Goal: Task Accomplishment & Management: Manage account settings

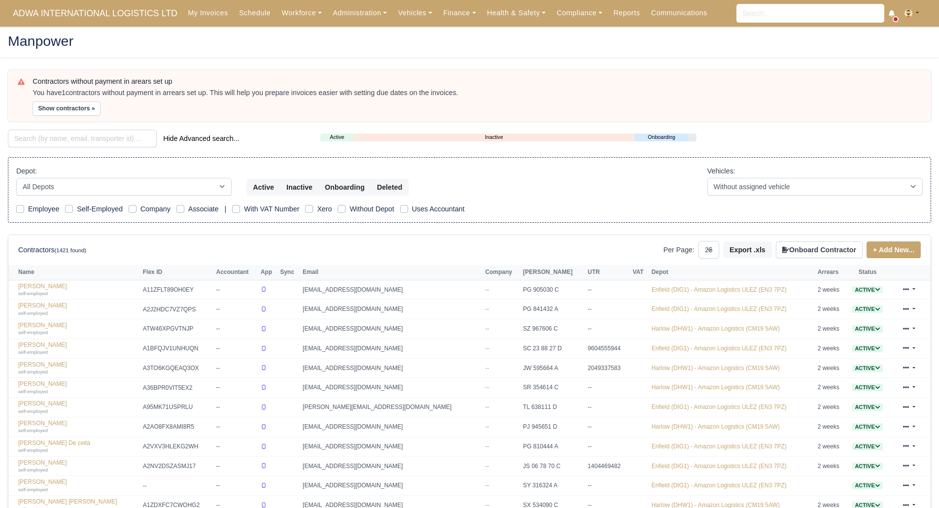
select select "25"
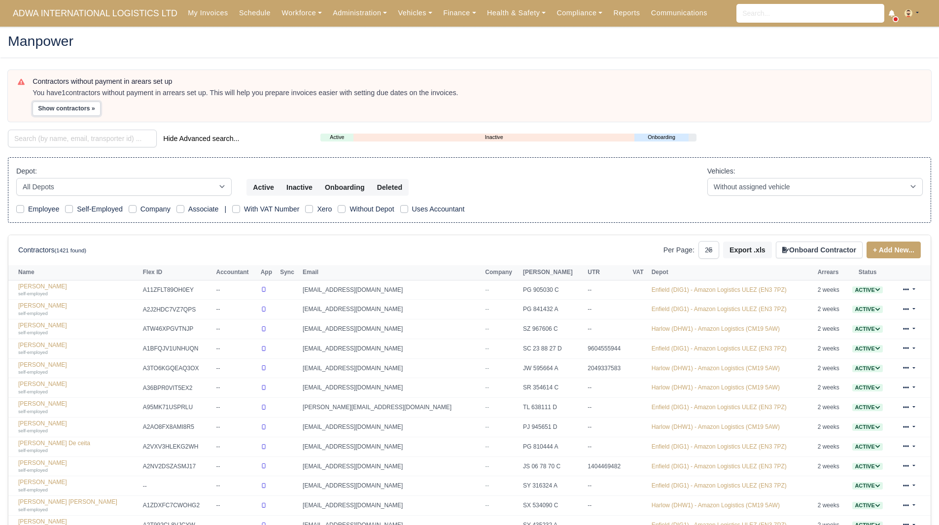
click at [71, 109] on button "Show contractors »" at bounding box center [67, 109] width 68 height 14
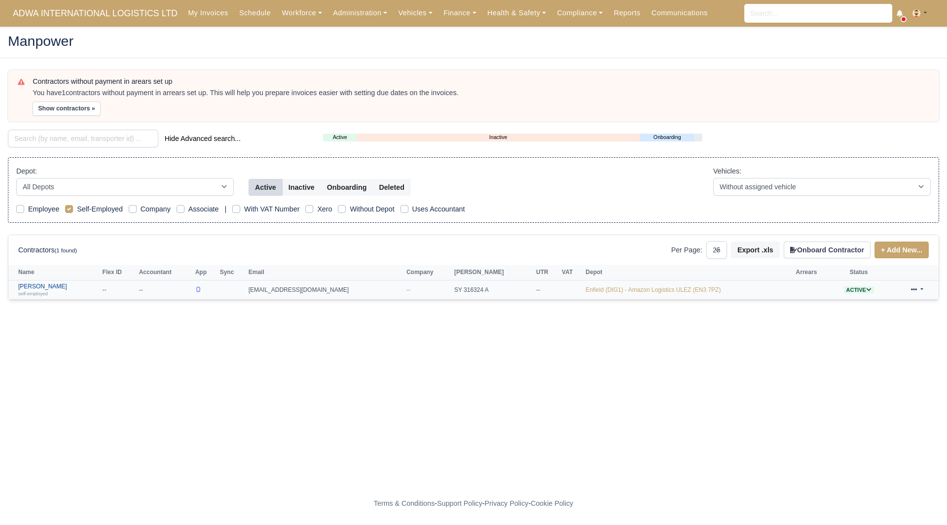
click at [32, 291] on small "self-employed" at bounding box center [33, 293] width 30 height 5
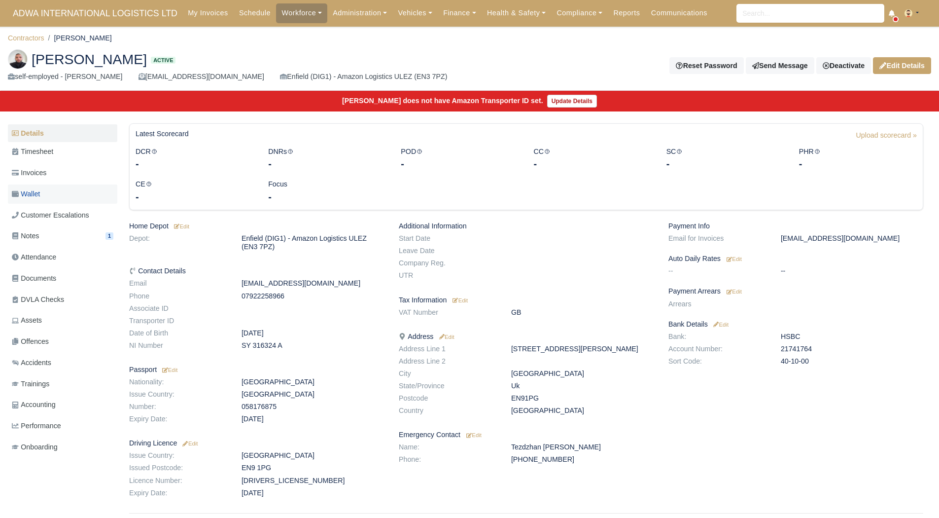
click at [69, 193] on link "Wallet" at bounding box center [62, 193] width 109 height 19
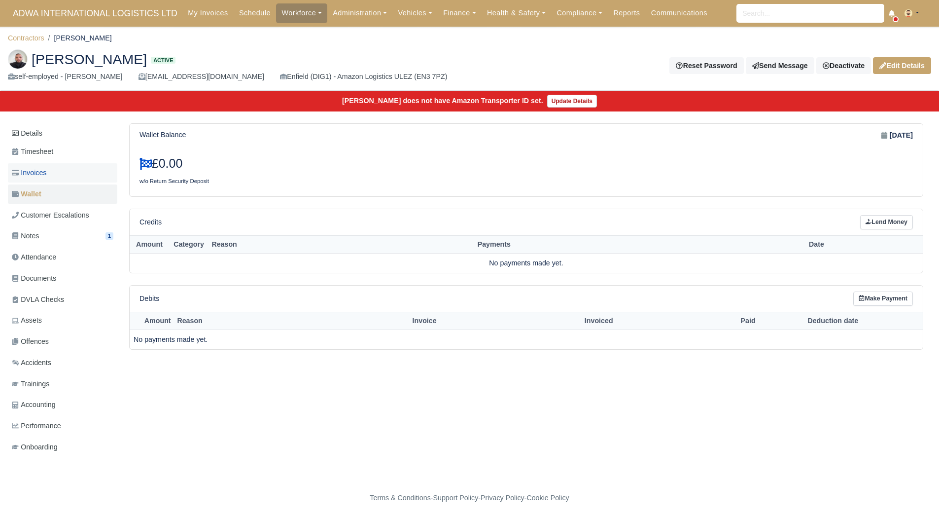
click at [67, 177] on link "Invoices" at bounding box center [62, 172] width 109 height 19
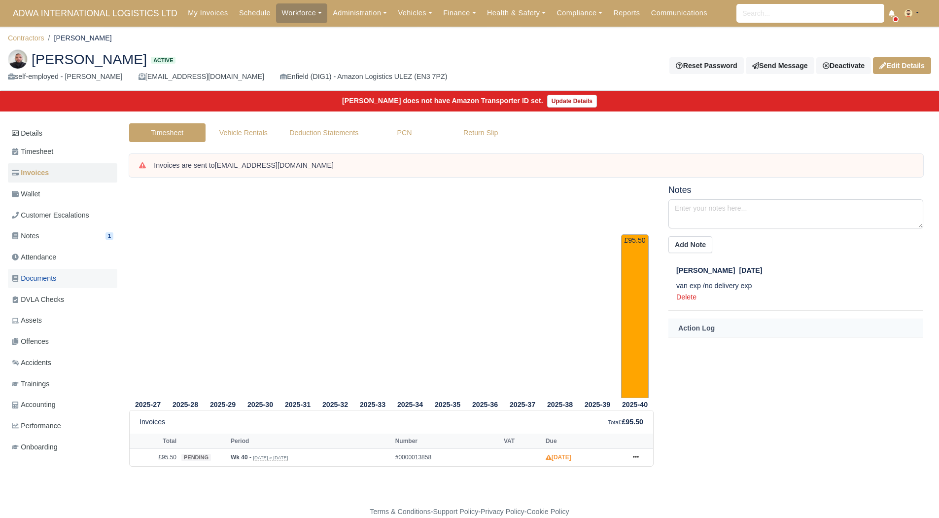
click at [55, 279] on span "Documents" at bounding box center [34, 278] width 44 height 11
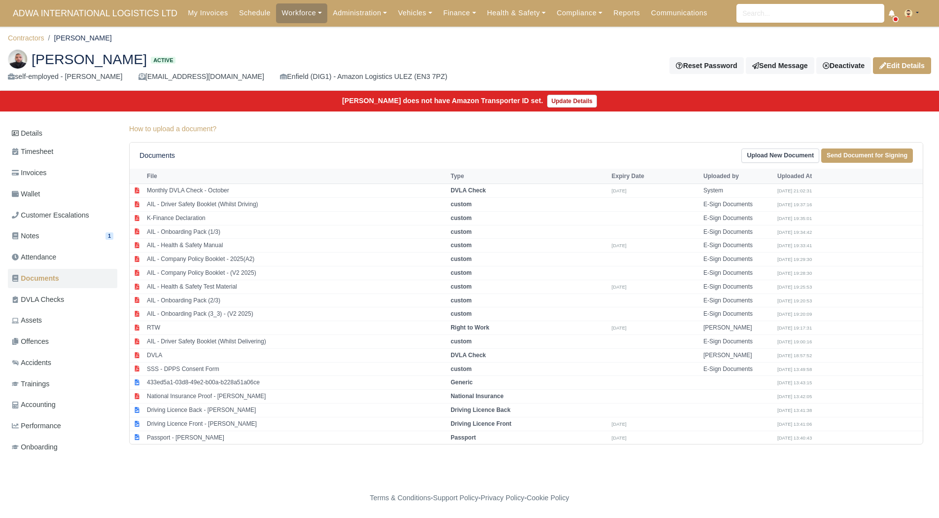
scroll to position [7, 0]
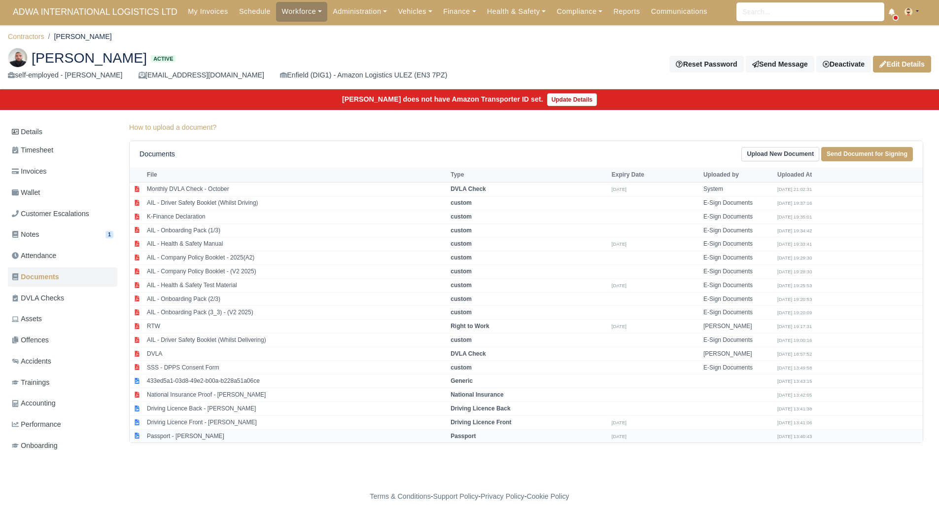
click at [173, 429] on td "Passport - [PERSON_NAME]" at bounding box center [296, 435] width 304 height 13
select select "passport"
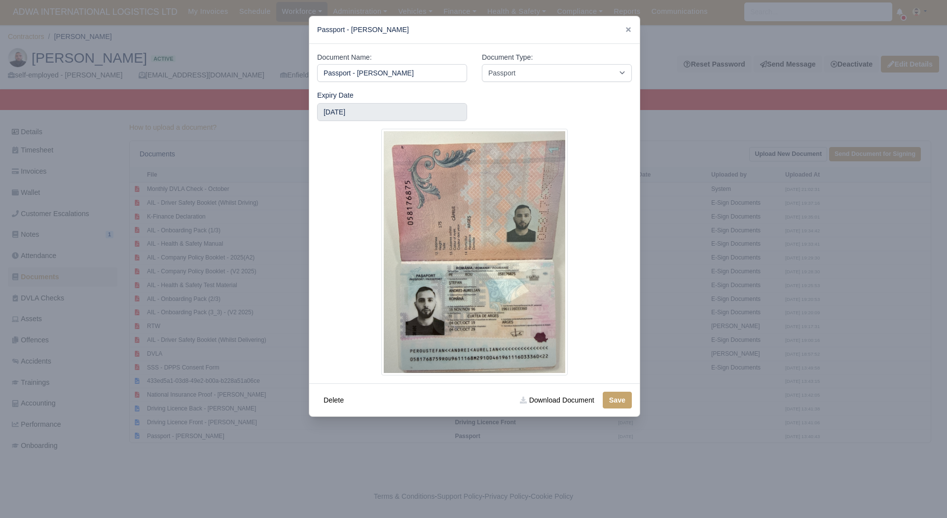
click at [707, 363] on div at bounding box center [473, 259] width 947 height 518
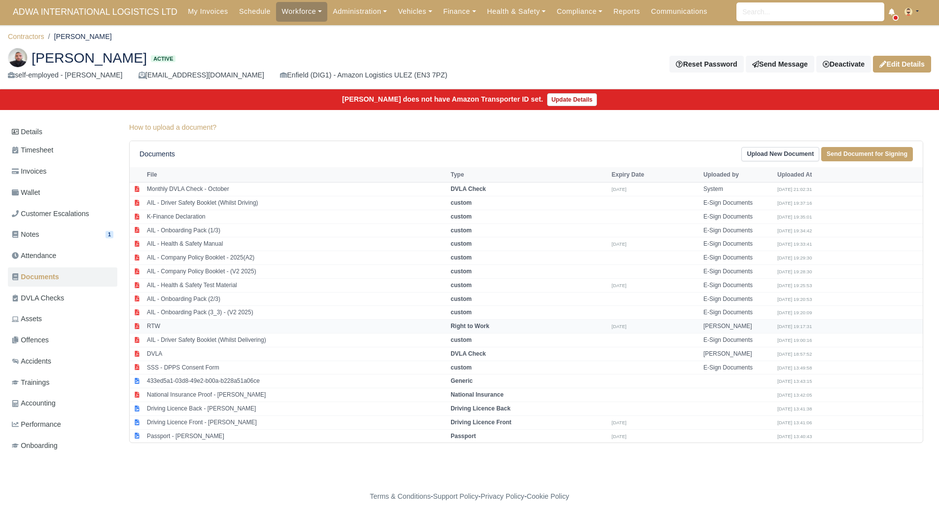
click at [267, 324] on td "RTW" at bounding box center [296, 326] width 304 height 14
select select "right-to-work"
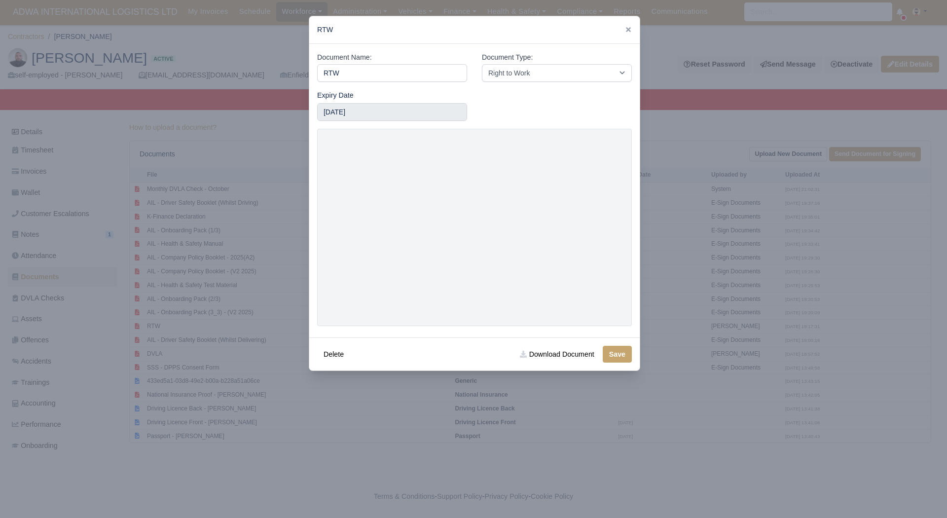
click at [356, 432] on div at bounding box center [473, 259] width 947 height 518
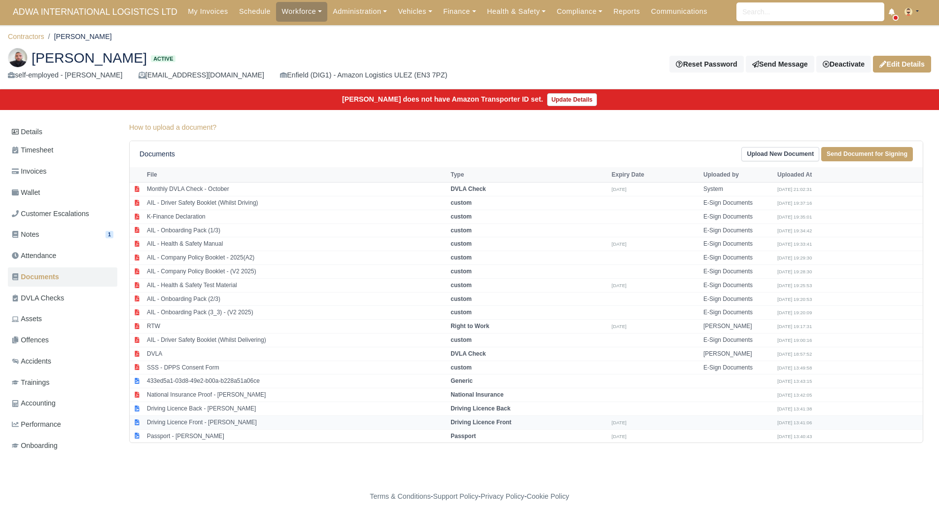
click at [263, 415] on td "Driving Licence Front - Andrei Stefan" at bounding box center [296, 422] width 304 height 14
select select "driving-licence-front"
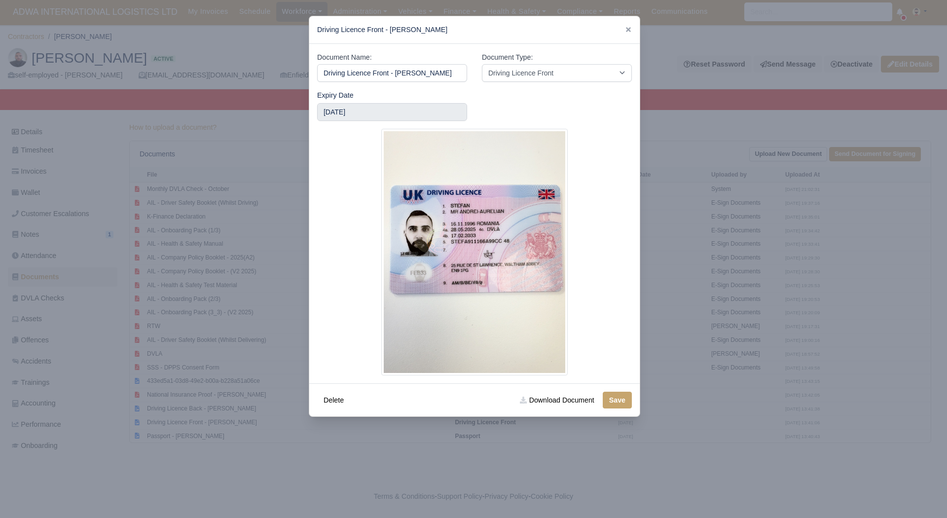
click at [186, 411] on div at bounding box center [473, 259] width 947 height 518
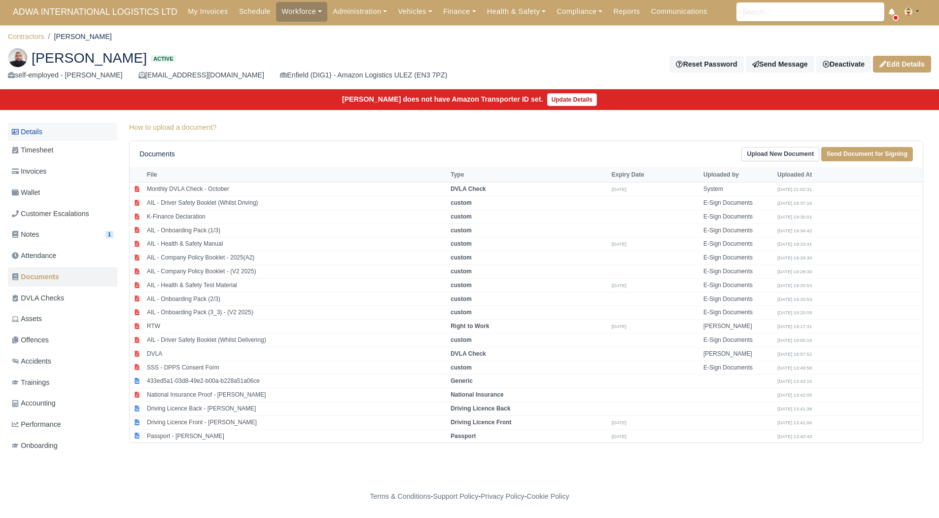
click at [61, 128] on link "Details" at bounding box center [62, 132] width 109 height 18
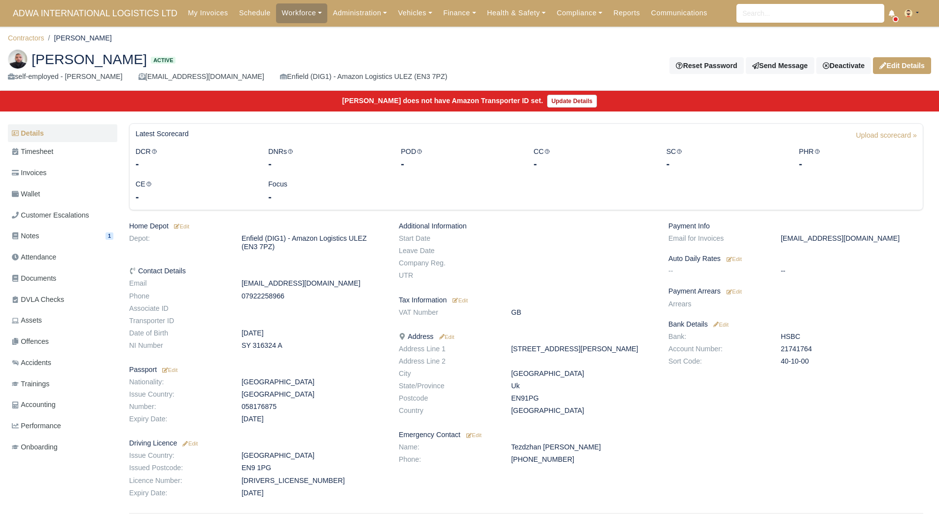
click at [736, 298] on div "Payment Info Email for Invoices [EMAIL_ADDRESS][DOMAIN_NAME] Auto Daily Rates E…" at bounding box center [796, 361] width 270 height 279
click at [740, 293] on small "Edit" at bounding box center [734, 291] width 15 height 6
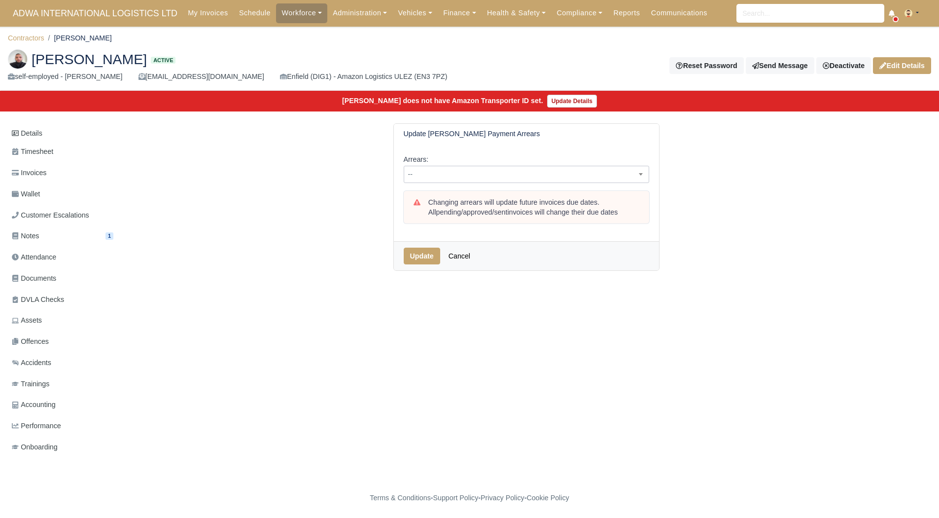
click at [480, 170] on span "--" at bounding box center [526, 174] width 245 height 12
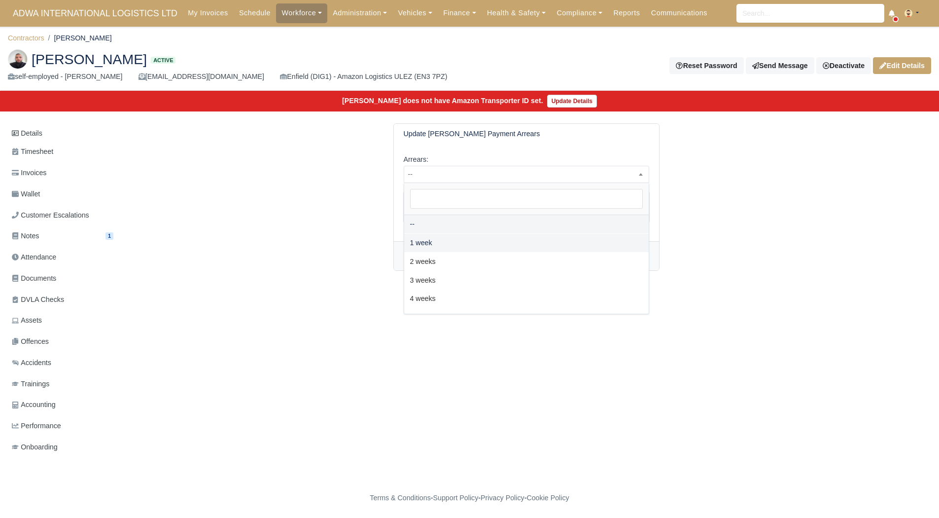
select select "2W"
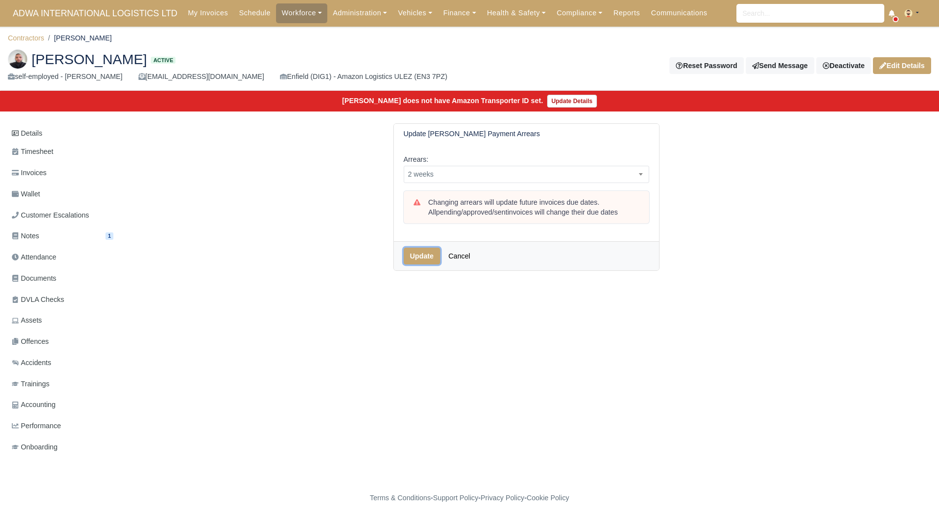
click at [423, 253] on button "Update" at bounding box center [422, 256] width 36 height 17
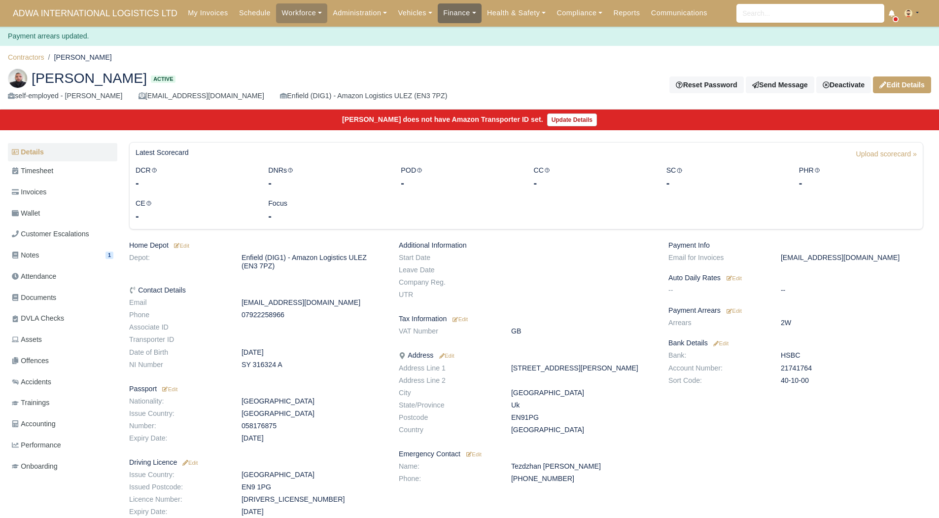
click at [446, 14] on link "Finance" at bounding box center [460, 12] width 44 height 19
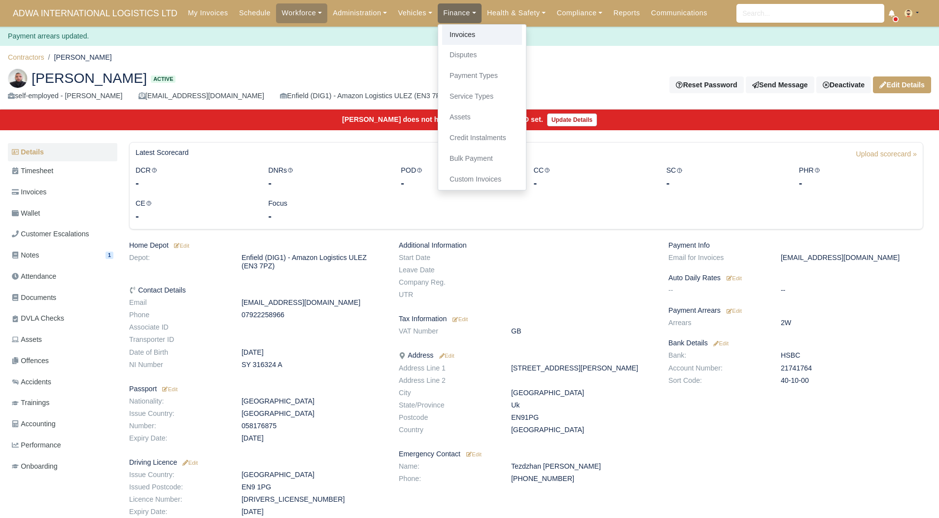
click at [447, 31] on link "Invoices" at bounding box center [482, 35] width 80 height 21
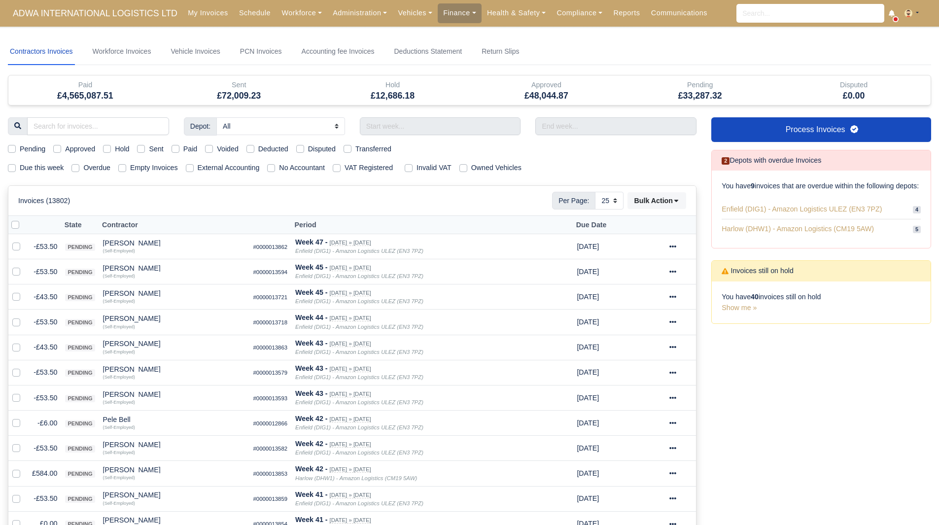
select select "25"
click at [47, 168] on label "Due this week" at bounding box center [42, 167] width 44 height 11
click at [16, 168] on input "Due this week" at bounding box center [12, 166] width 8 height 8
checkbox input "true"
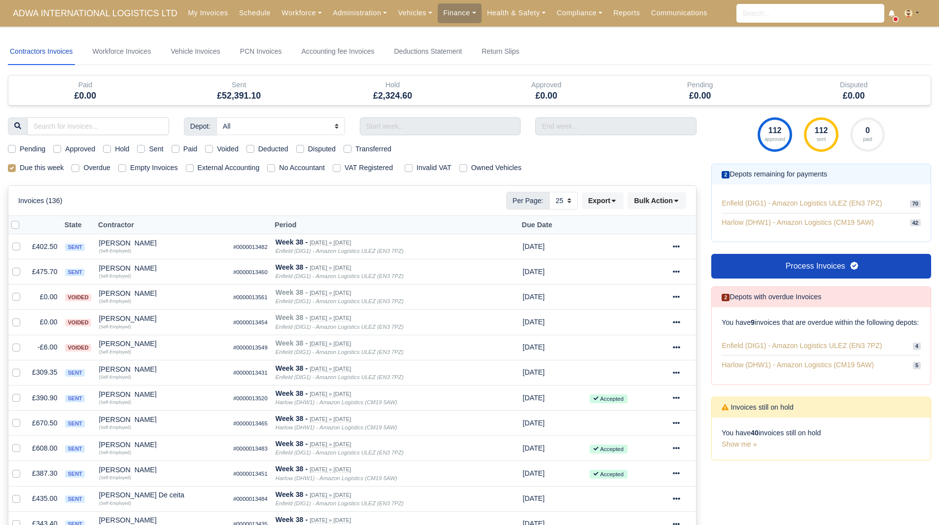
click at [110, 155] on div "Depot: All Enfield (DIG1) - Amazon Logistics ULEZ (EN3 7PZ) Harlow (DHW1) - Ama…" at bounding box center [352, 509] width 704 height 785
click at [115, 150] on label "Hold" at bounding box center [122, 148] width 14 height 11
click at [108, 150] on input "Hold" at bounding box center [107, 147] width 8 height 8
checkbox input "true"
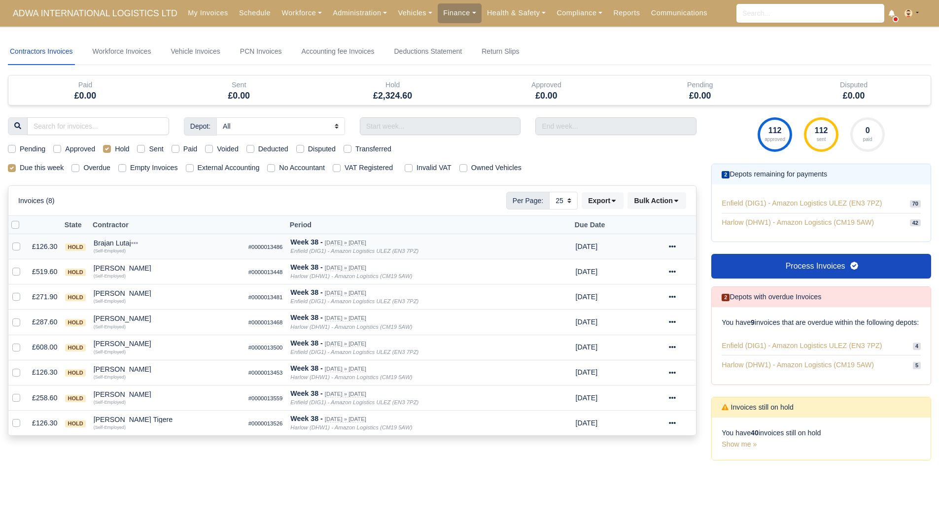
click at [116, 240] on div "Brajan Lutaj" at bounding box center [167, 243] width 147 height 7
click at [179, 262] on h6 "Quick Actions" at bounding box center [227, 255] width 146 height 15
click at [127, 238] on td "Brajan Lutaj Quick Actions Other Invoices Wallet (Self-Employed)" at bounding box center [167, 246] width 155 height 25
click at [121, 241] on div "Brajan Lutaj" at bounding box center [167, 243] width 147 height 7
click at [186, 270] on button "Other Invoices" at bounding box center [227, 271] width 146 height 15
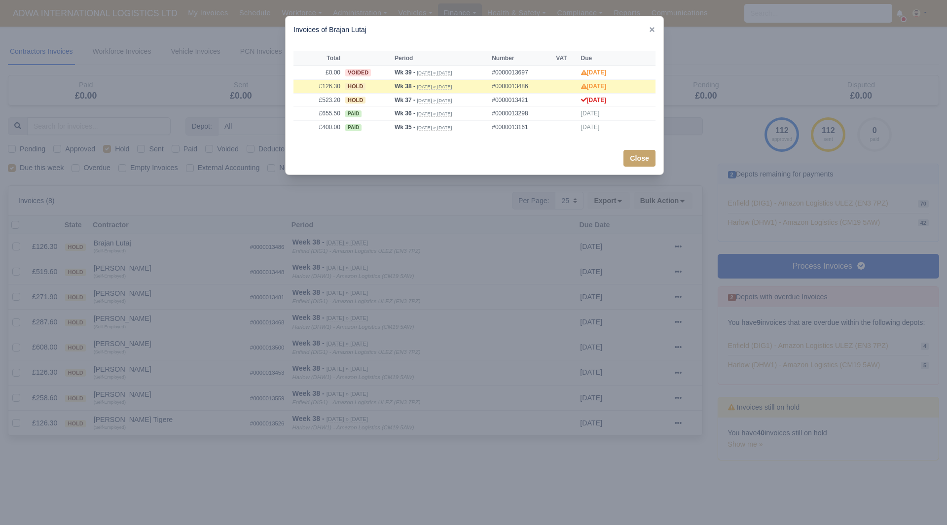
click at [157, 239] on div at bounding box center [473, 262] width 947 height 525
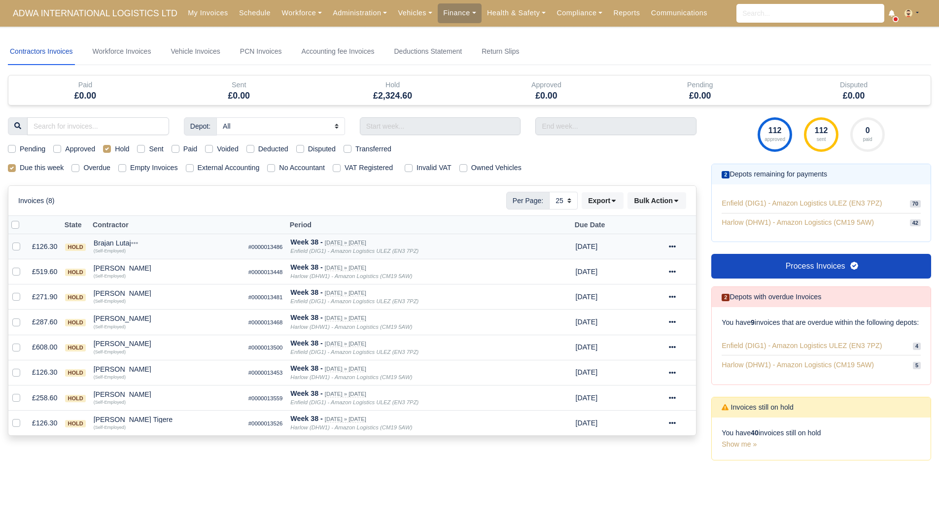
click at [120, 244] on div "Brajan Lutaj" at bounding box center [167, 243] width 147 height 7
click at [175, 285] on button "Wallet" at bounding box center [227, 286] width 146 height 15
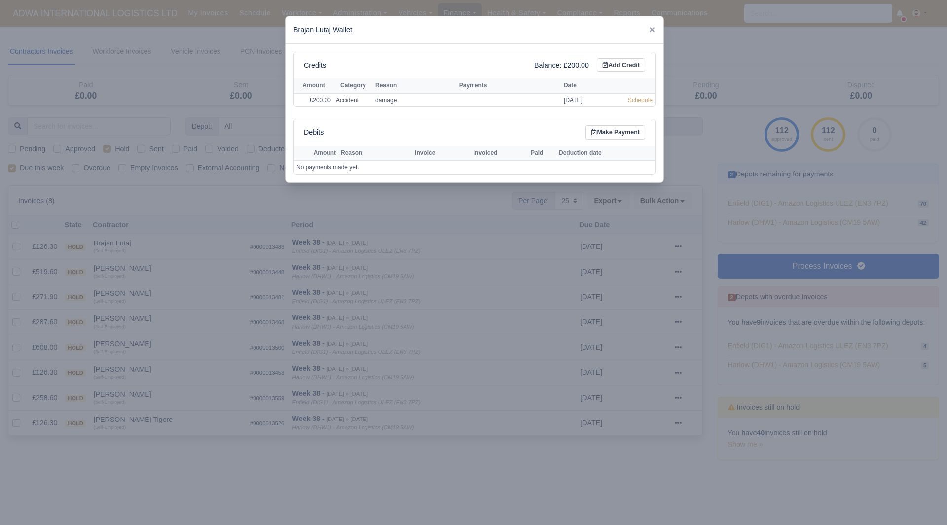
click at [198, 273] on div at bounding box center [473, 262] width 947 height 525
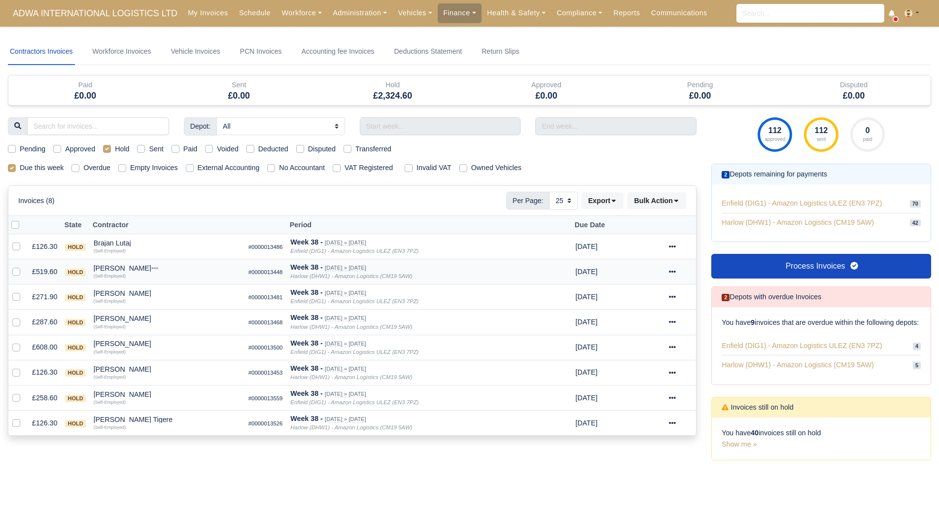
click at [126, 266] on div "Deshane Croasdale" at bounding box center [167, 268] width 147 height 7
click at [183, 297] on button "Other Invoices" at bounding box center [227, 296] width 146 height 15
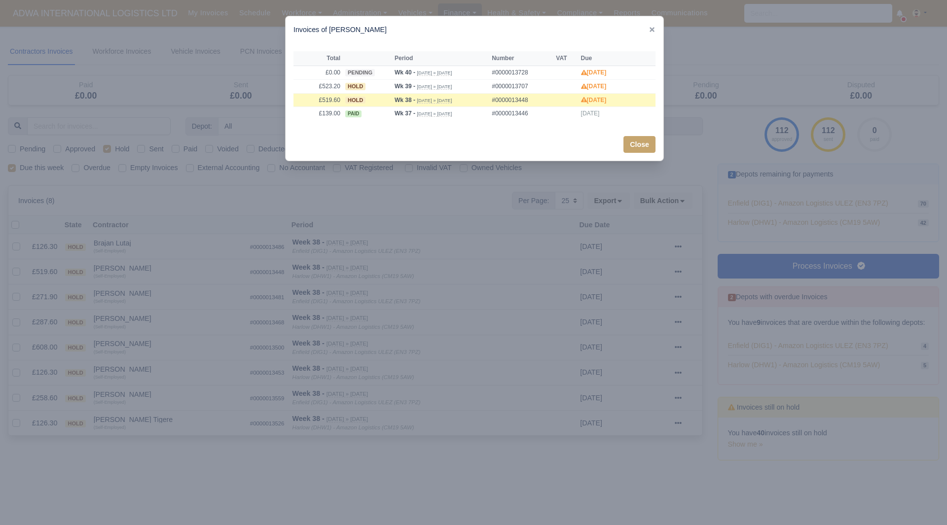
click at [145, 270] on div at bounding box center [473, 262] width 947 height 525
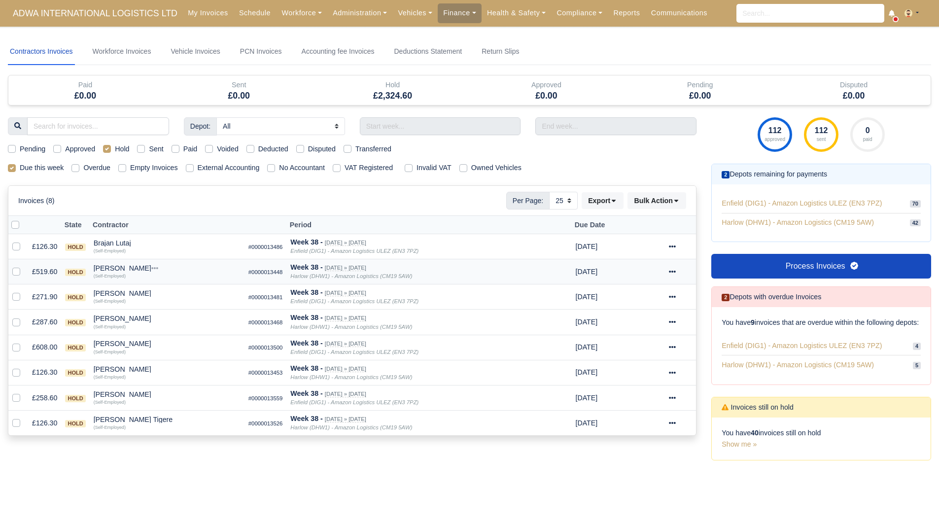
click at [125, 268] on div "Deshane Croasdale" at bounding box center [167, 268] width 147 height 7
click at [180, 313] on button "Wallet" at bounding box center [227, 311] width 146 height 15
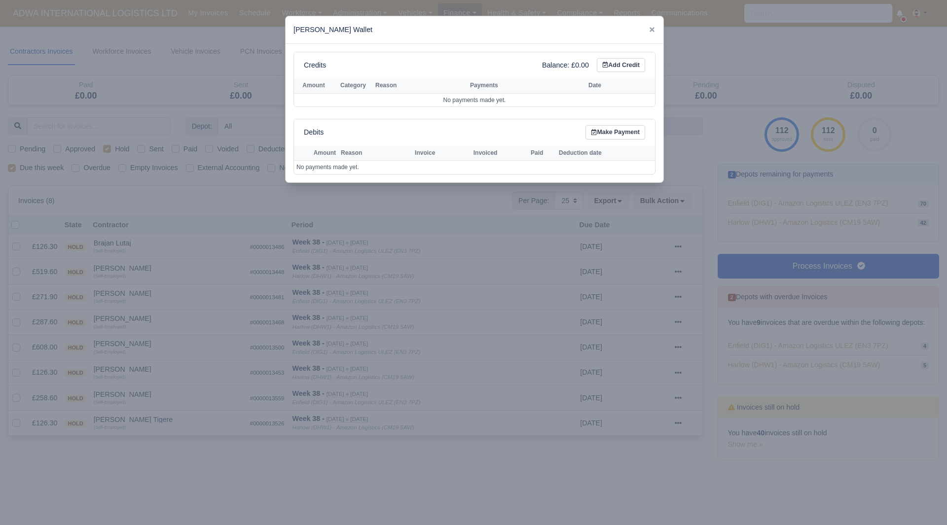
click at [149, 286] on div at bounding box center [473, 262] width 947 height 525
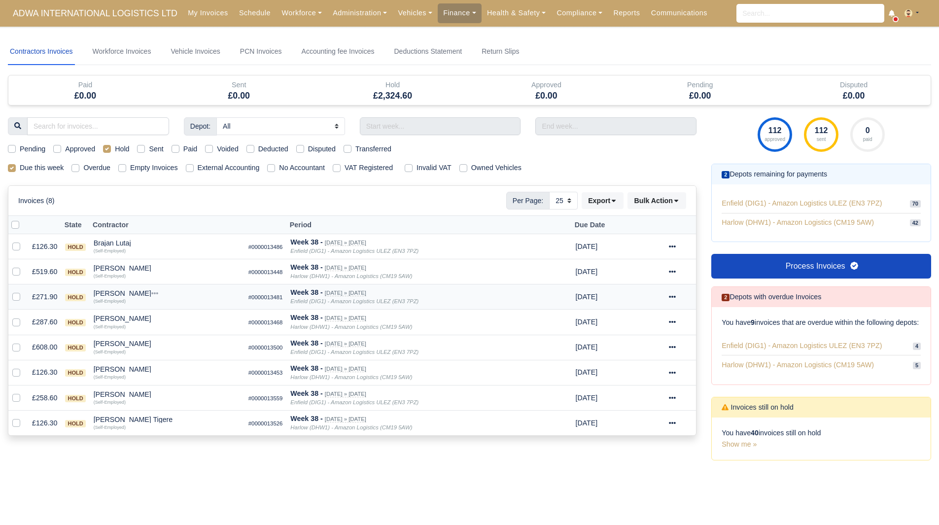
click at [122, 292] on div "Giovanni Tesei" at bounding box center [167, 293] width 147 height 7
click at [177, 318] on button "Other Invoices" at bounding box center [227, 321] width 146 height 15
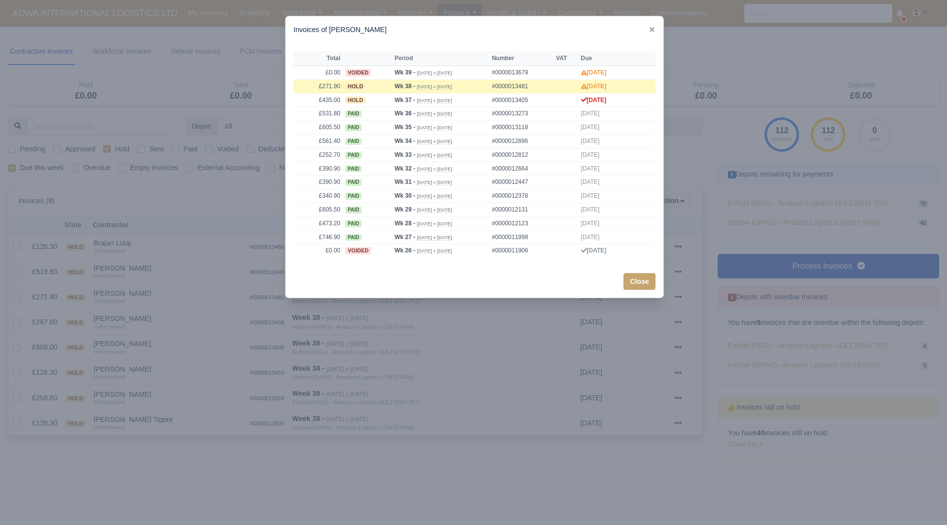
click at [153, 307] on div at bounding box center [473, 262] width 947 height 525
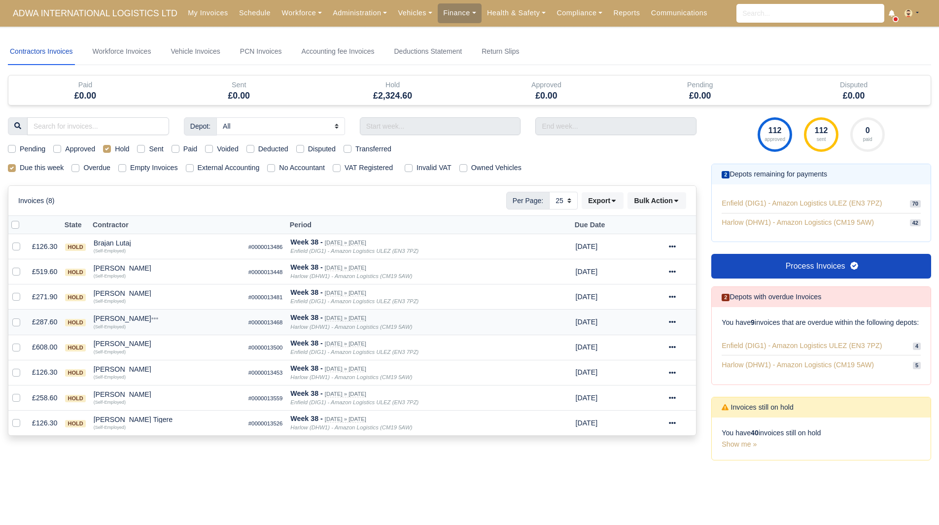
click at [113, 318] on div "Jack Nicoll" at bounding box center [167, 318] width 147 height 7
click at [176, 342] on button "Other Invoices" at bounding box center [227, 346] width 146 height 15
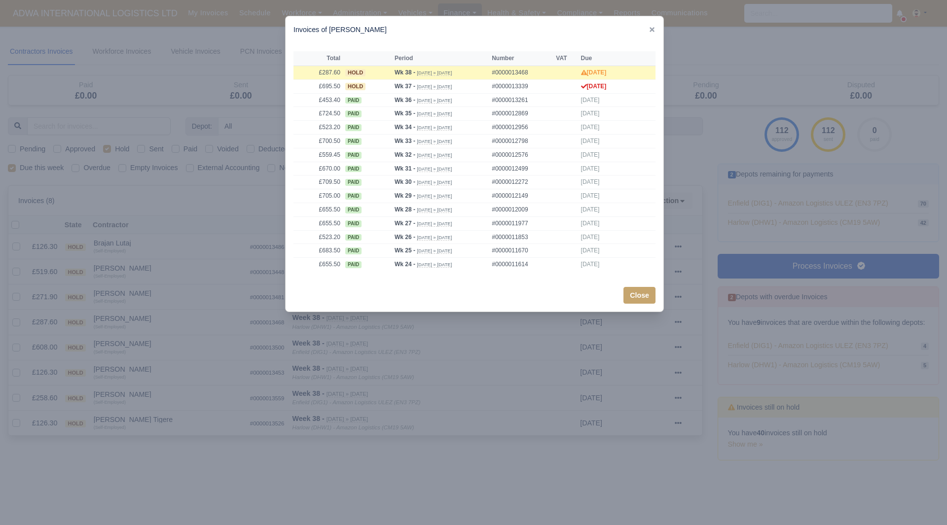
click at [152, 328] on div at bounding box center [473, 262] width 947 height 525
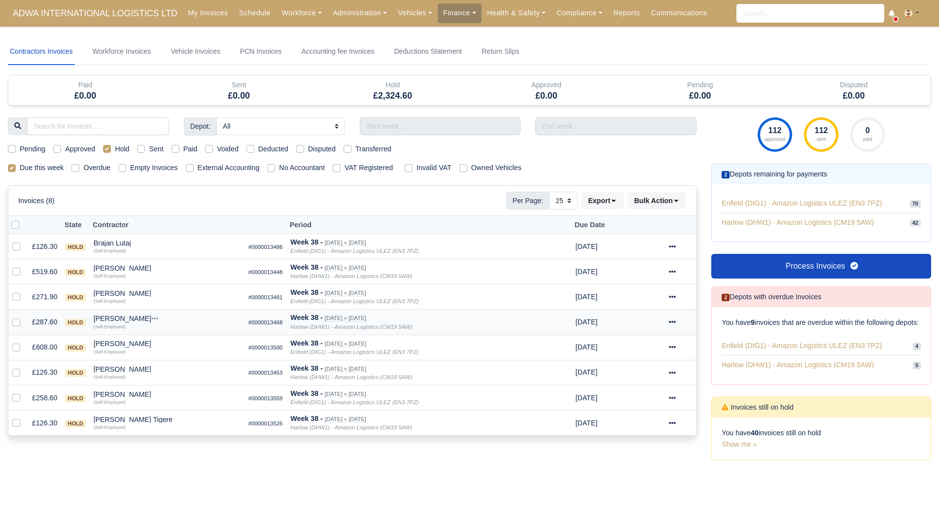
click at [118, 317] on div "Jack Nicoll" at bounding box center [167, 318] width 147 height 7
click at [179, 363] on button "Wallet" at bounding box center [227, 361] width 146 height 15
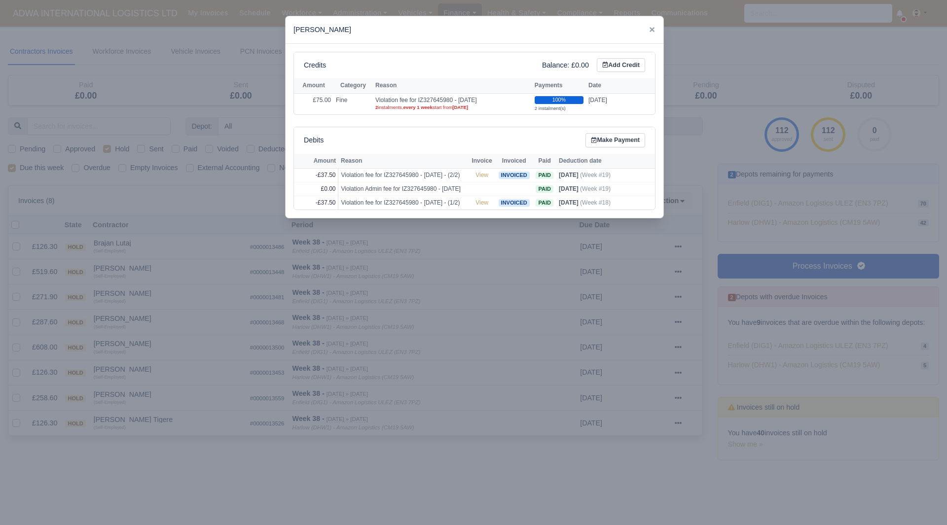
click at [155, 339] on div at bounding box center [473, 262] width 947 height 525
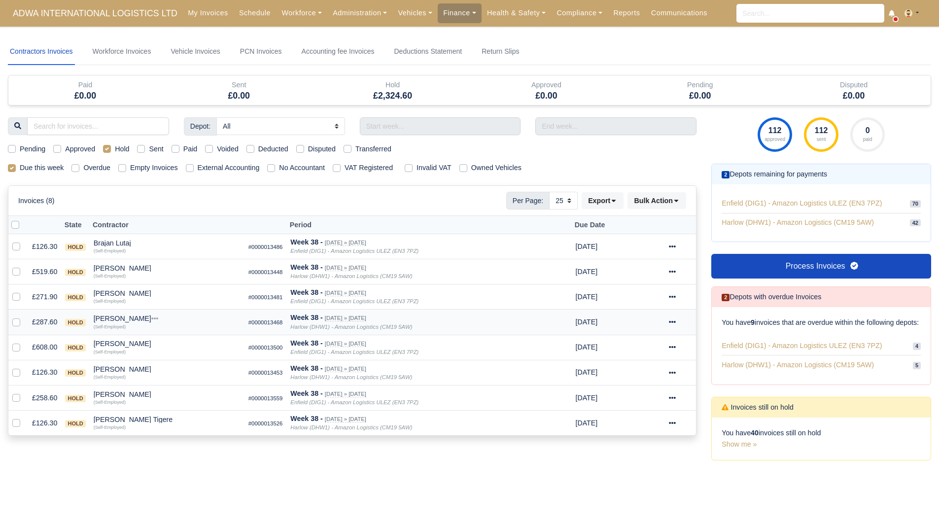
click at [675, 320] on icon at bounding box center [672, 321] width 7 height 7
click at [651, 349] on link "Show Invoice" at bounding box center [648, 352] width 88 height 15
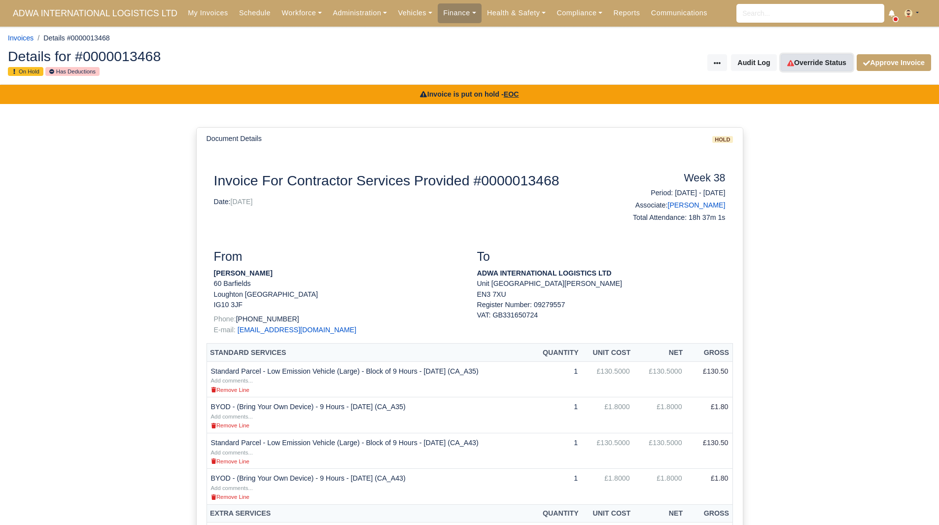
click at [815, 58] on link "Override Status" at bounding box center [817, 62] width 72 height 17
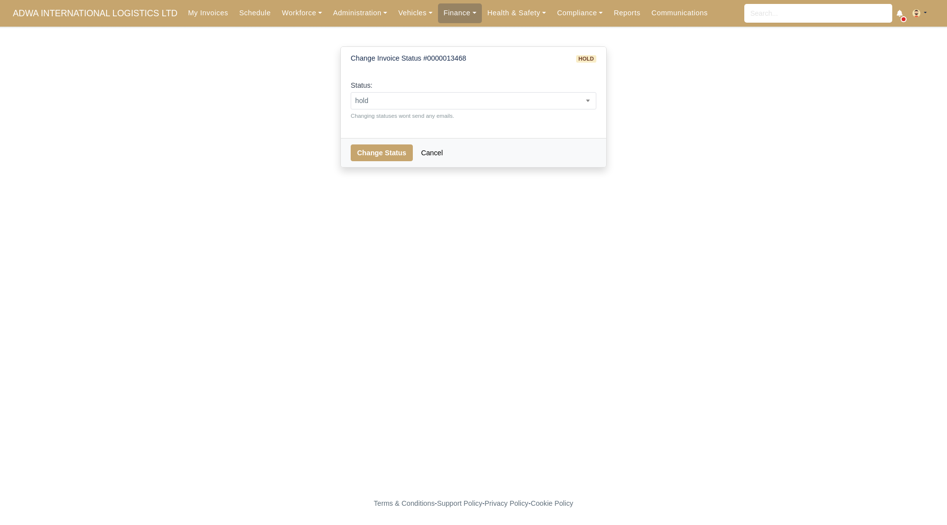
click at [496, 88] on div "Status: pending approved hold sent paid voided deducted disputed transferred ho…" at bounding box center [474, 100] width 246 height 40
click at [490, 106] on span "hold" at bounding box center [473, 101] width 245 height 12
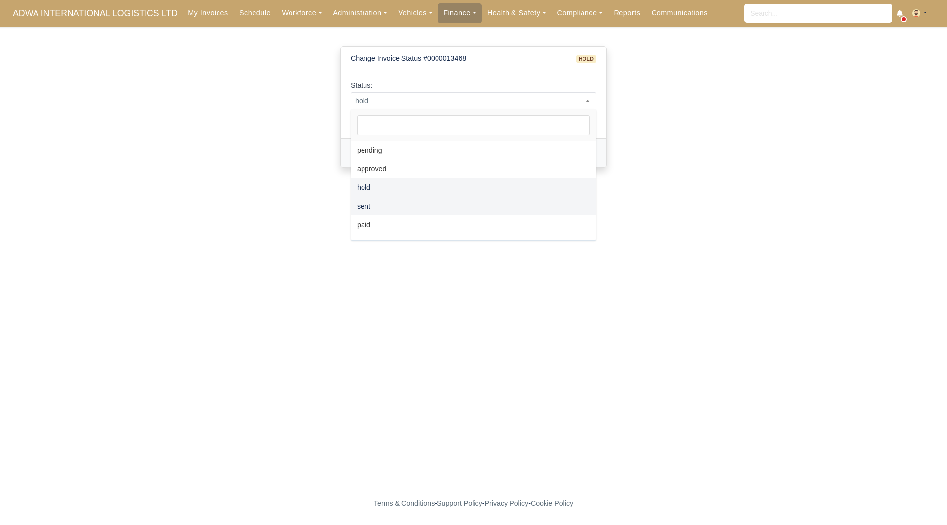
select select "sent"
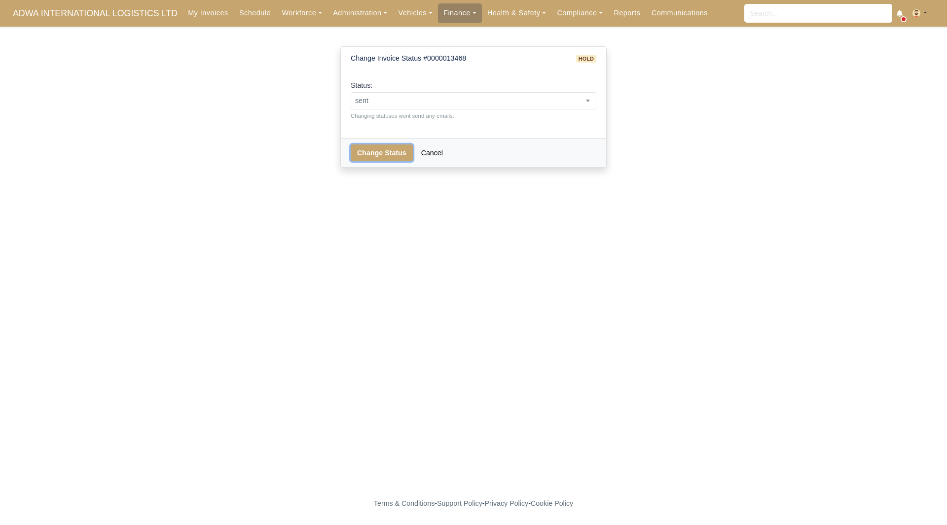
click at [378, 156] on button "Change Status" at bounding box center [382, 152] width 62 height 17
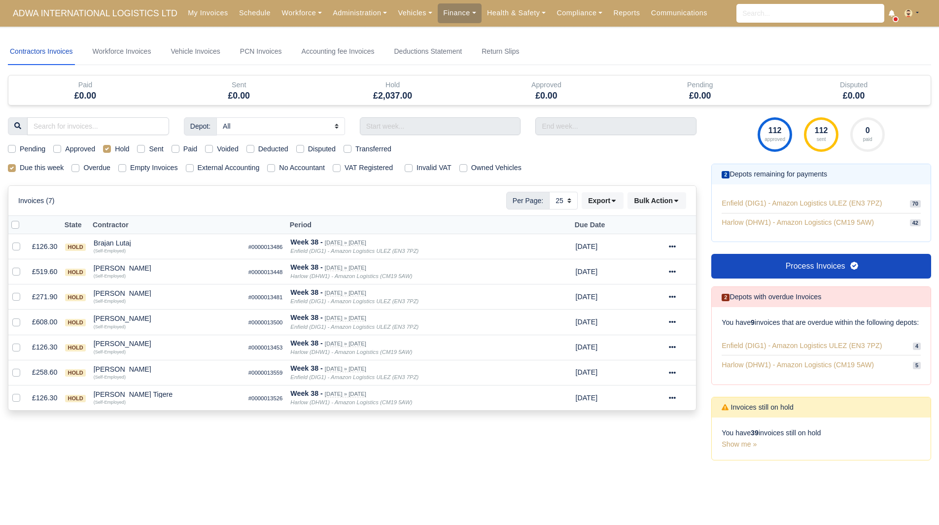
select select "25"
click at [113, 318] on div "mehmet altun" at bounding box center [167, 318] width 147 height 7
click at [187, 350] on button "Other Invoices" at bounding box center [227, 346] width 146 height 15
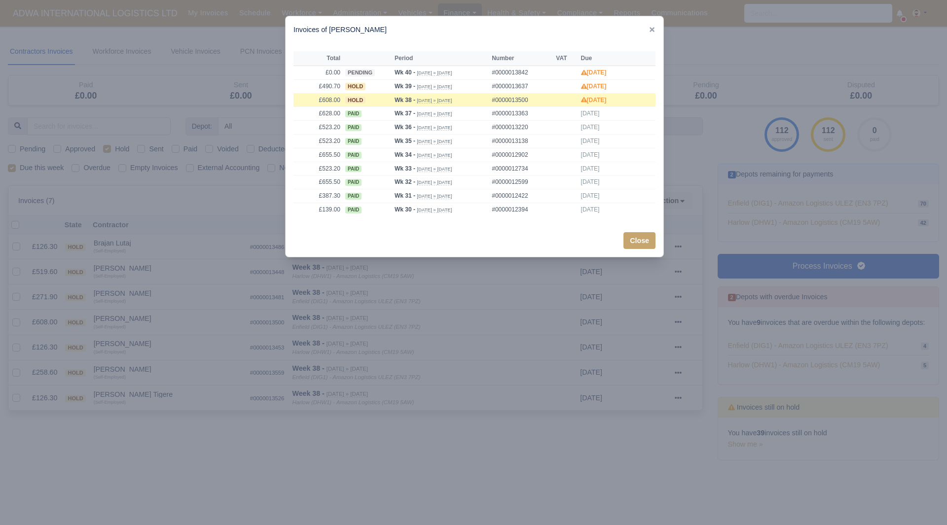
click at [161, 333] on div at bounding box center [473, 262] width 947 height 525
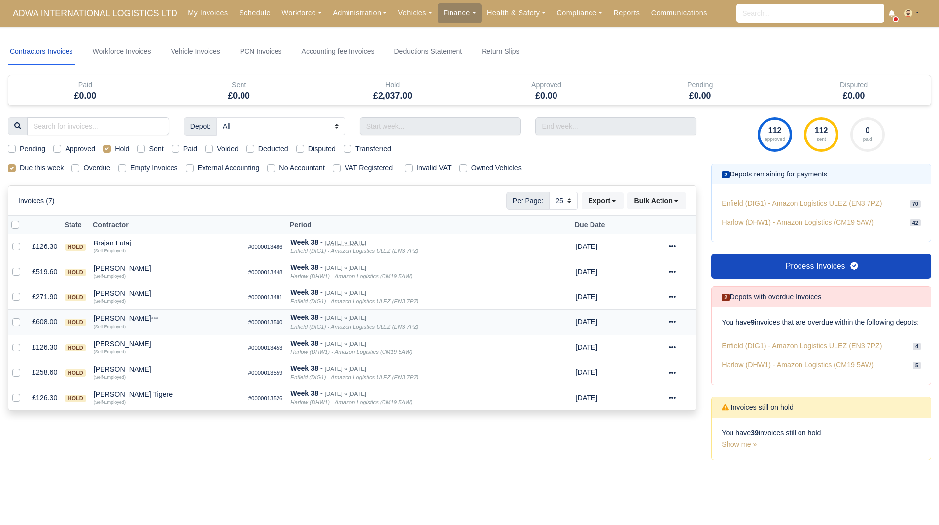
click at [127, 321] on div "mehmet altun" at bounding box center [167, 318] width 147 height 7
click at [189, 370] on div "Quick Actions Other Invoices Wallet" at bounding box center [226, 348] width 147 height 50
click at [134, 318] on div "mehmet altun" at bounding box center [167, 318] width 147 height 7
click at [195, 362] on button "Wallet" at bounding box center [227, 361] width 146 height 15
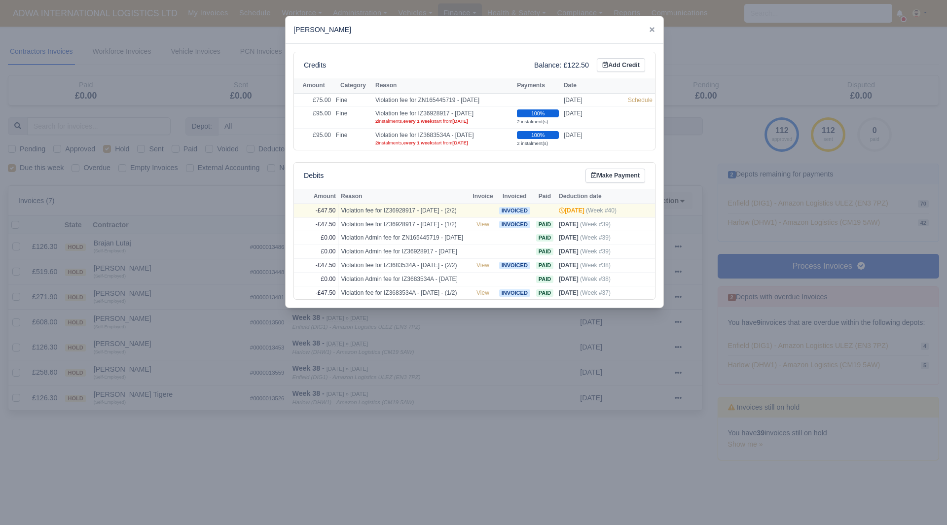
click at [182, 343] on div at bounding box center [473, 262] width 947 height 525
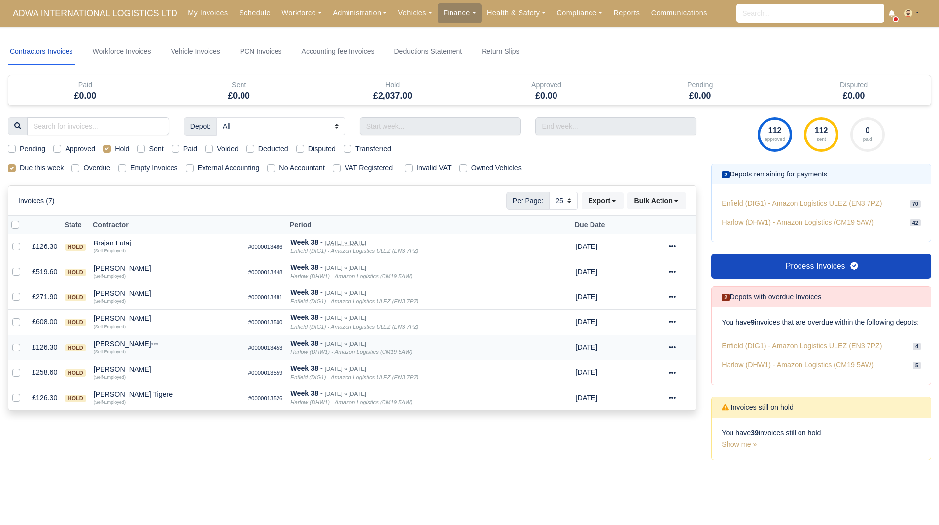
click at [133, 338] on td "Mhretab Welday Quick Actions Other Invoices Wallet (Self-Employed)" at bounding box center [167, 347] width 155 height 25
click at [133, 344] on div "Mhretab Welday" at bounding box center [167, 343] width 147 height 7
click at [176, 368] on button "Other Invoices" at bounding box center [227, 371] width 146 height 15
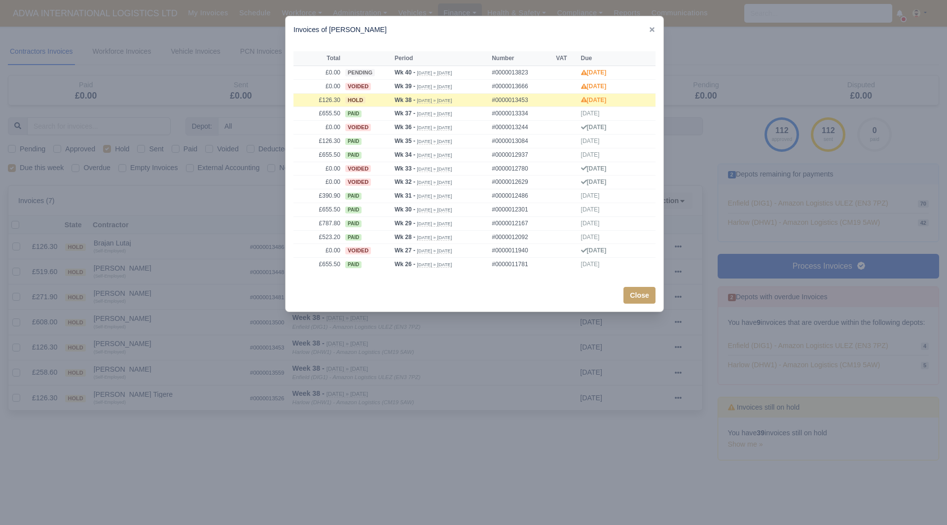
click at [153, 357] on div at bounding box center [473, 262] width 947 height 525
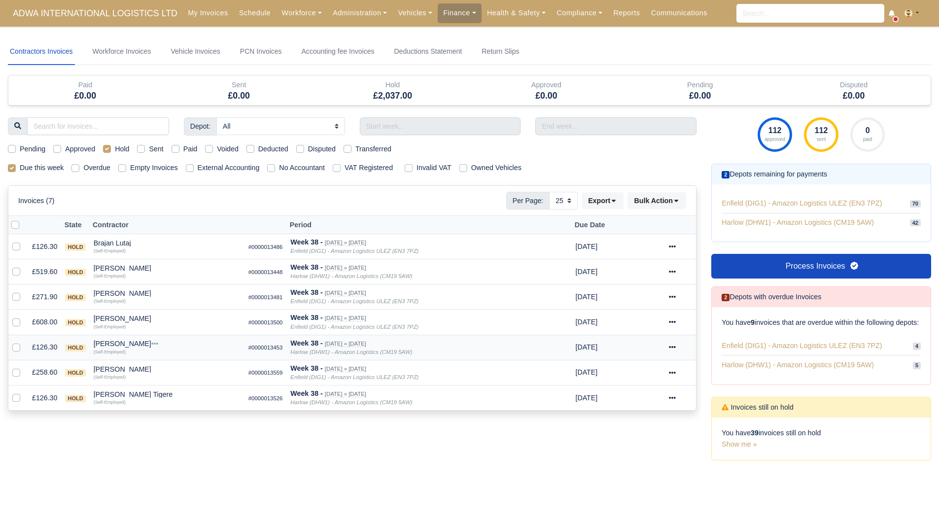
click at [118, 344] on div "Mhretab Welday" at bounding box center [167, 343] width 147 height 7
click at [175, 385] on button "Wallet" at bounding box center [227, 387] width 146 height 15
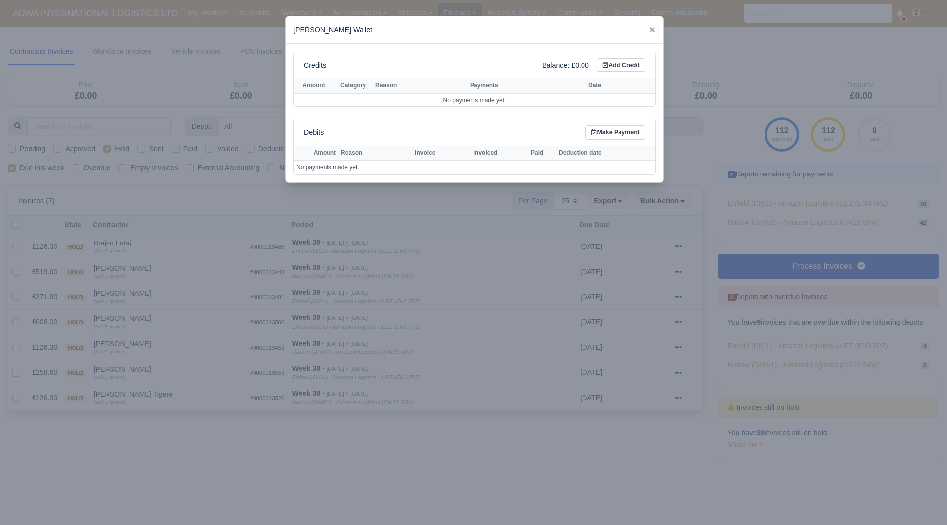
click at [157, 373] on div at bounding box center [473, 262] width 947 height 525
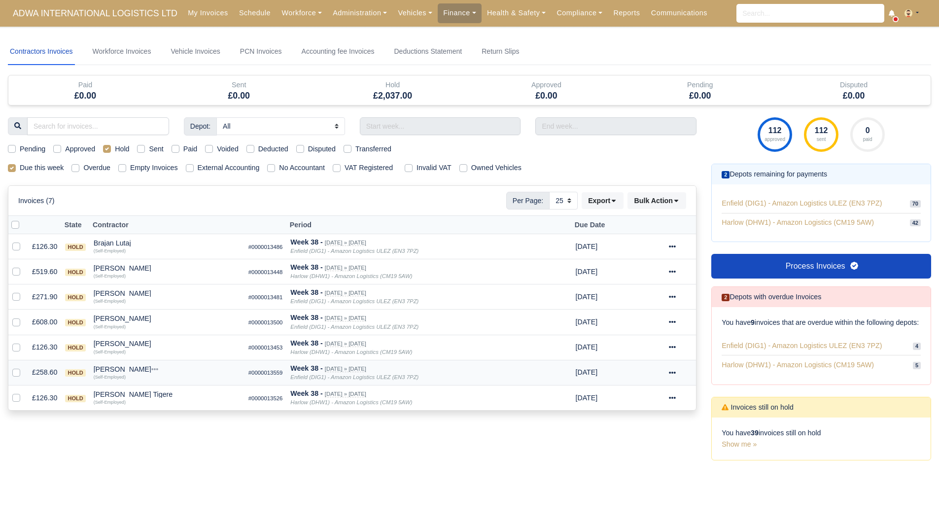
click at [138, 368] on div "Michael Papamichael" at bounding box center [167, 369] width 147 height 7
click at [186, 393] on button "Other Invoices" at bounding box center [227, 396] width 146 height 15
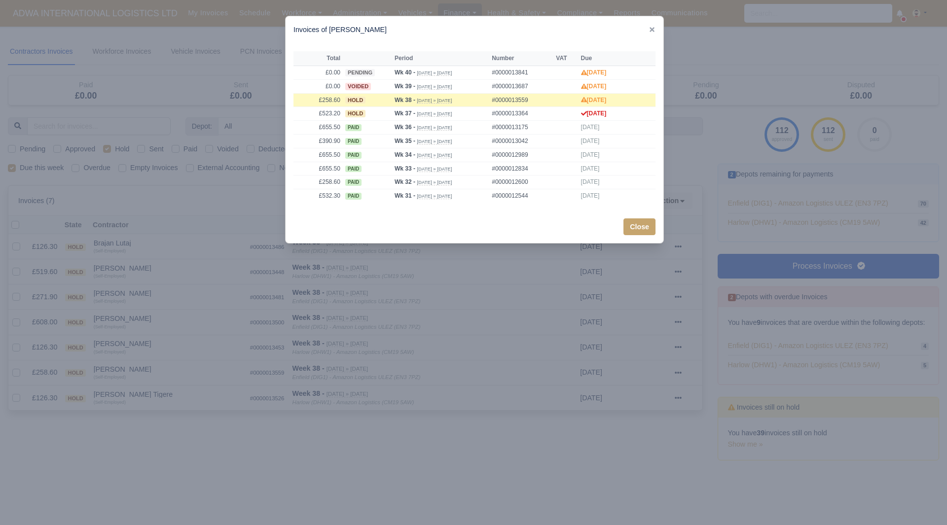
click at [152, 376] on div at bounding box center [473, 262] width 947 height 525
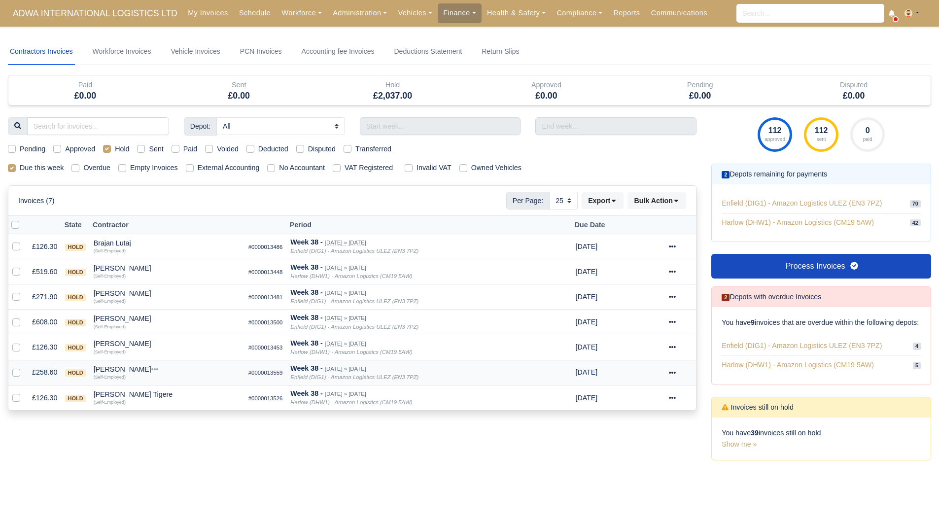
click at [132, 367] on div "Michael Papamichael" at bounding box center [167, 369] width 147 height 7
click at [176, 407] on button "Wallet" at bounding box center [227, 412] width 146 height 15
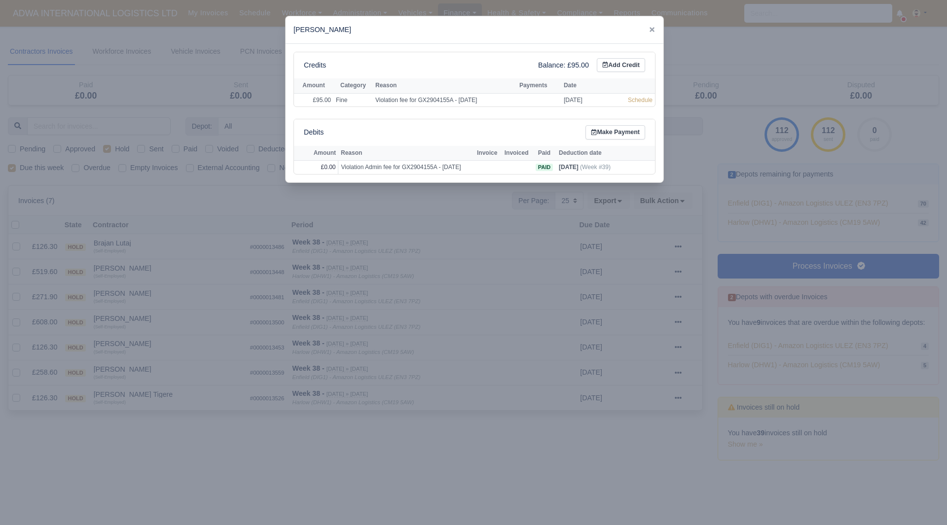
click at [171, 377] on div at bounding box center [473, 262] width 947 height 525
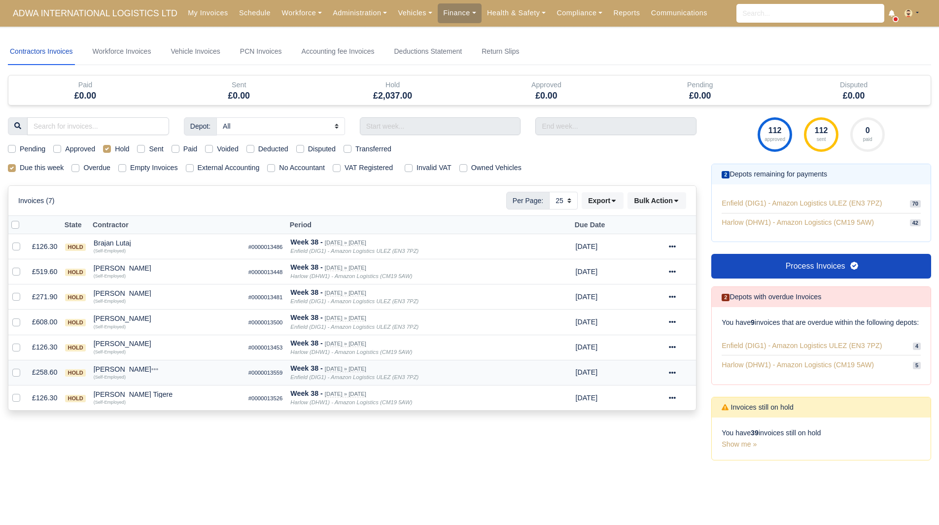
click at [135, 366] on div "Michael Papamichael" at bounding box center [167, 369] width 147 height 7
click at [187, 394] on button "Other Invoices" at bounding box center [227, 396] width 146 height 15
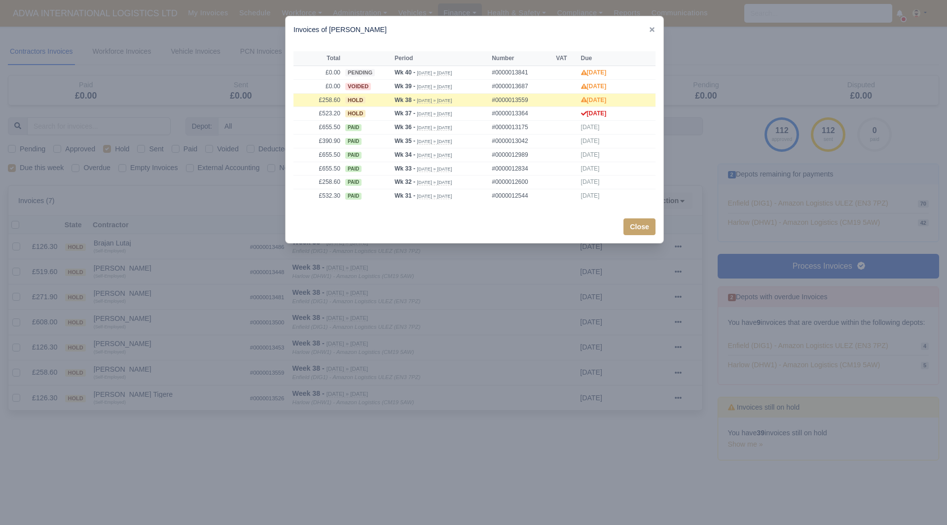
click at [136, 375] on div at bounding box center [473, 262] width 947 height 525
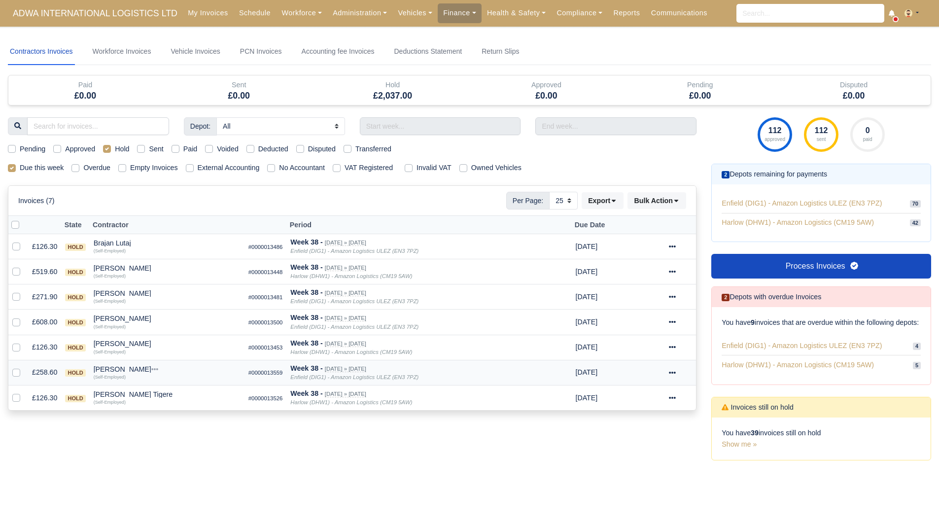
click at [134, 371] on div "Michael Papamichael" at bounding box center [167, 369] width 147 height 7
click at [176, 406] on button "Wallet" at bounding box center [227, 412] width 146 height 15
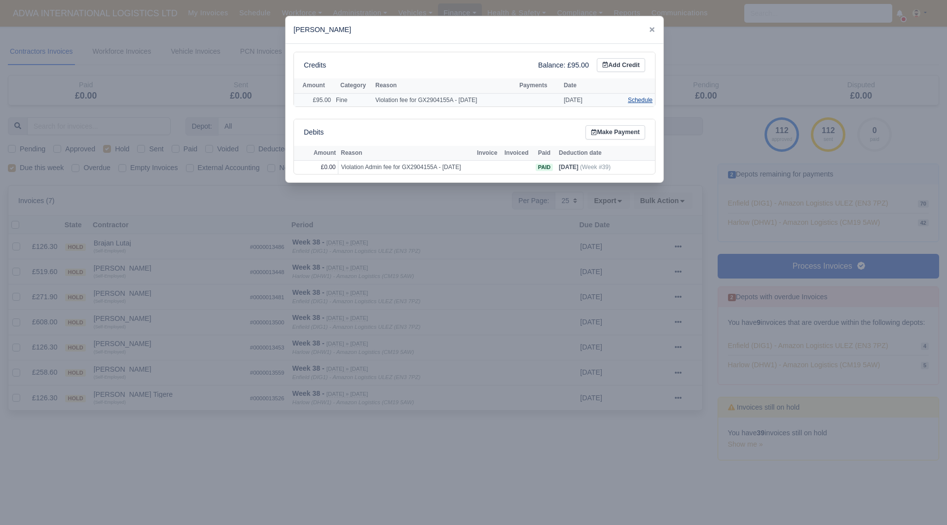
click at [635, 101] on link "Schedule" at bounding box center [640, 100] width 25 height 7
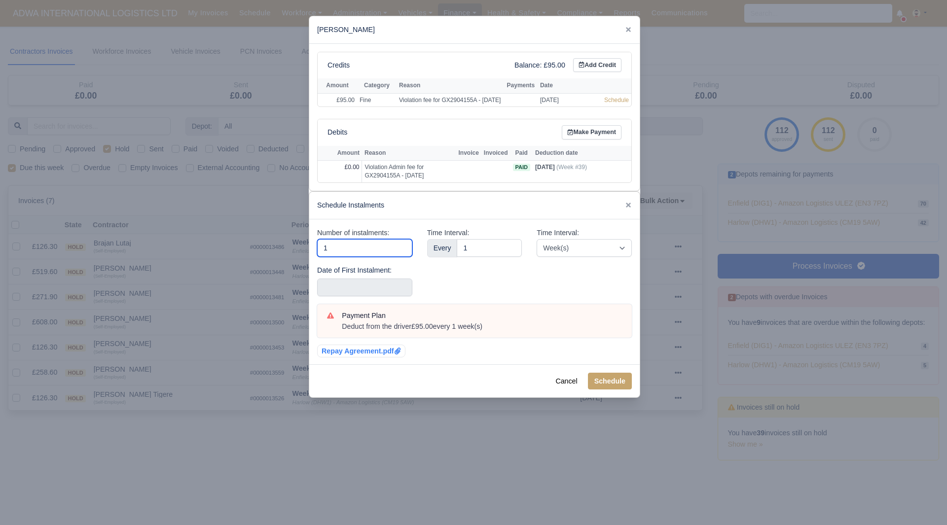
click at [383, 257] on input "1" at bounding box center [364, 248] width 95 height 18
click at [507, 298] on div "Time Interval: Every 1" at bounding box center [475, 265] width 110 height 77
click at [382, 296] on input "text" at bounding box center [364, 288] width 95 height 18
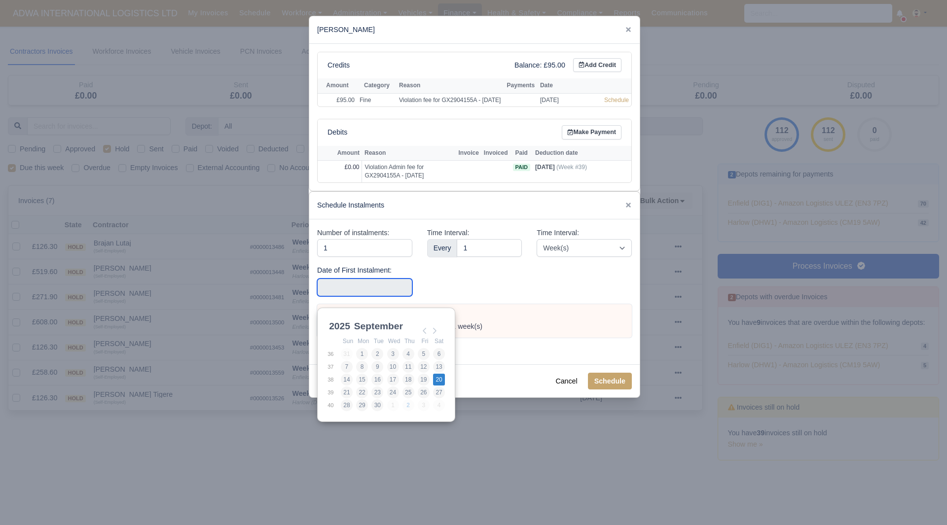
type input "2025-09-20"
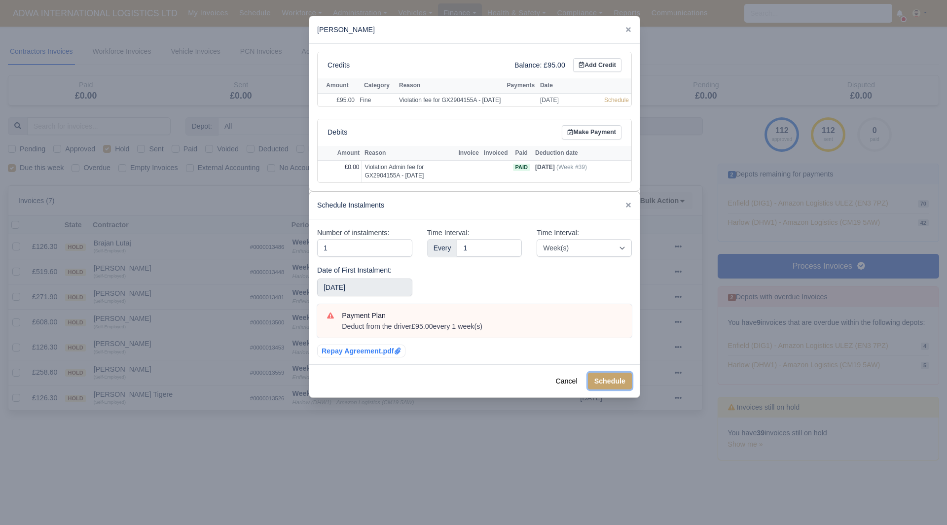
click at [607, 385] on button "Schedule" at bounding box center [610, 381] width 44 height 17
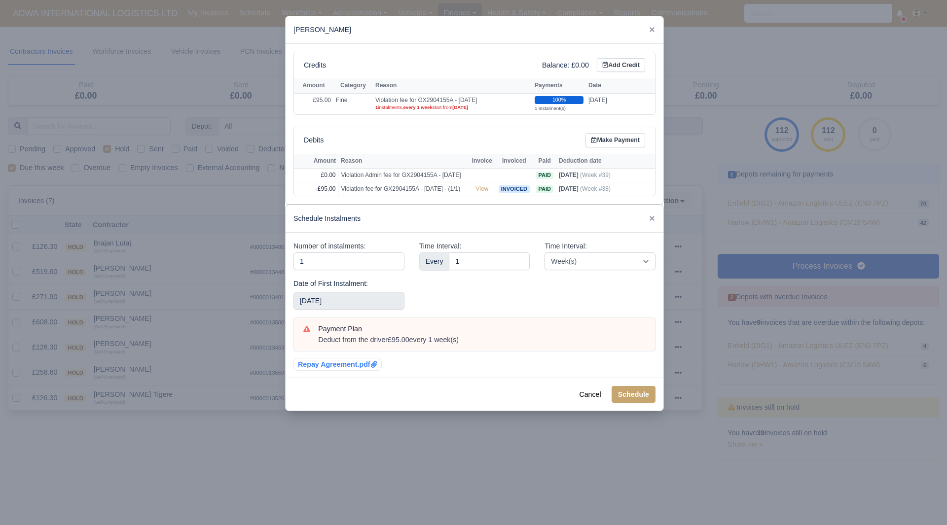
click at [214, 387] on div at bounding box center [473, 262] width 947 height 525
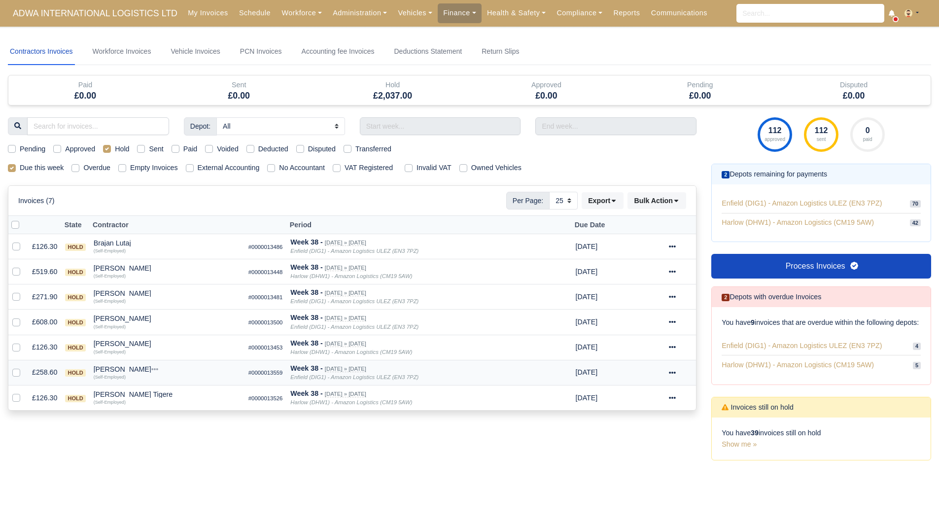
click at [146, 366] on div "Michael Papamichael" at bounding box center [167, 369] width 147 height 7
click at [177, 398] on button "Other Invoices" at bounding box center [227, 396] width 146 height 15
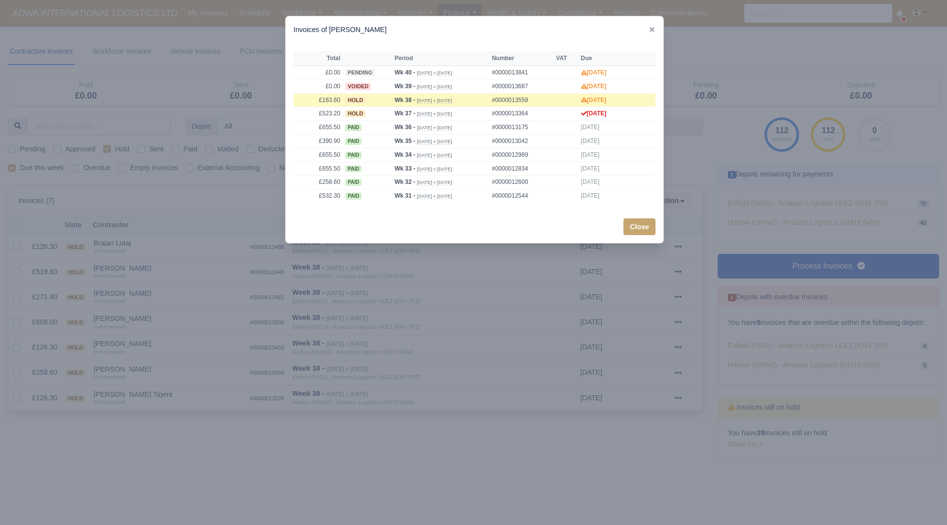
click at [142, 382] on div at bounding box center [473, 262] width 947 height 525
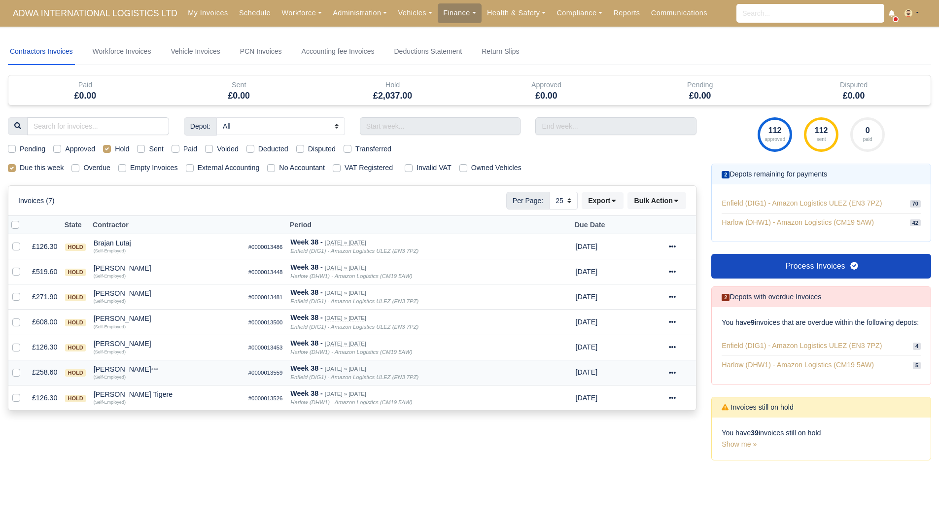
click at [665, 376] on td "Invoice Actions Show Invoice Action Log Approve Void" at bounding box center [680, 372] width 31 height 25
click at [673, 372] on icon at bounding box center [672, 372] width 7 height 7
click at [651, 395] on link "Show Invoice" at bounding box center [648, 402] width 88 height 15
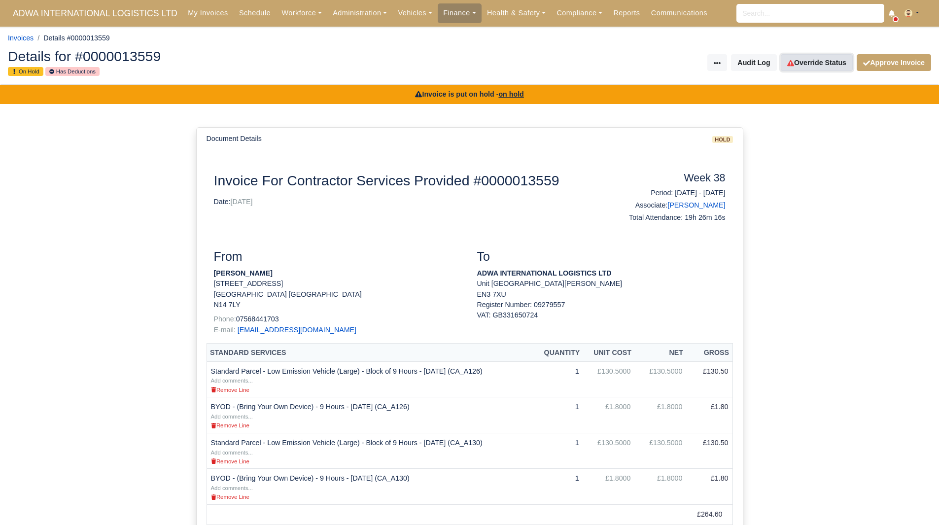
click at [807, 69] on link "Override Status" at bounding box center [817, 62] width 72 height 17
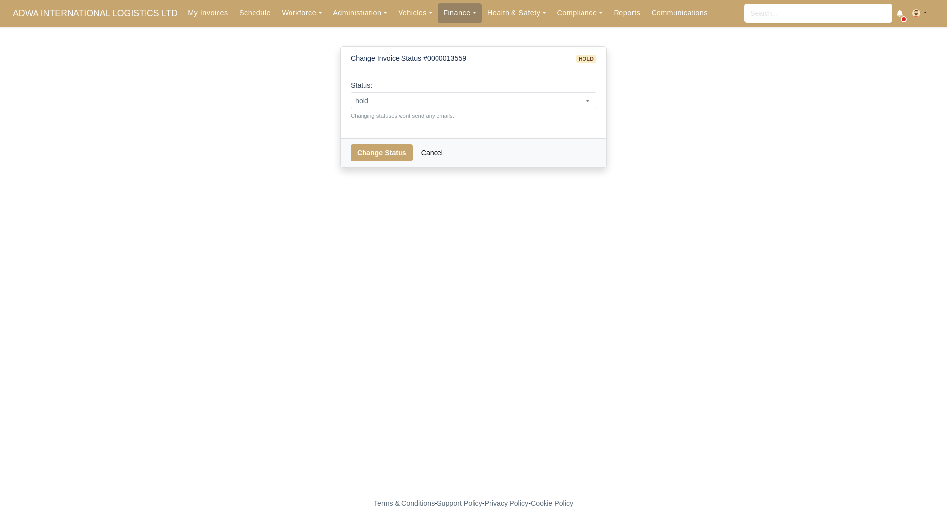
click at [514, 109] on div "Status: pending approved hold sent paid voided deducted disputed transferred ho…" at bounding box center [474, 100] width 246 height 40
click at [493, 100] on span "hold" at bounding box center [473, 101] width 245 height 12
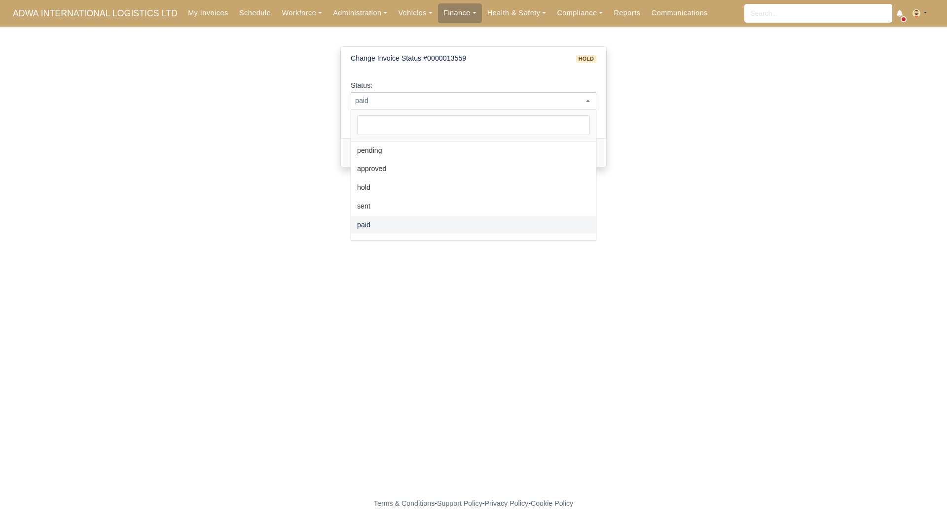
click at [465, 102] on span "paid" at bounding box center [473, 101] width 245 height 12
select select "sent"
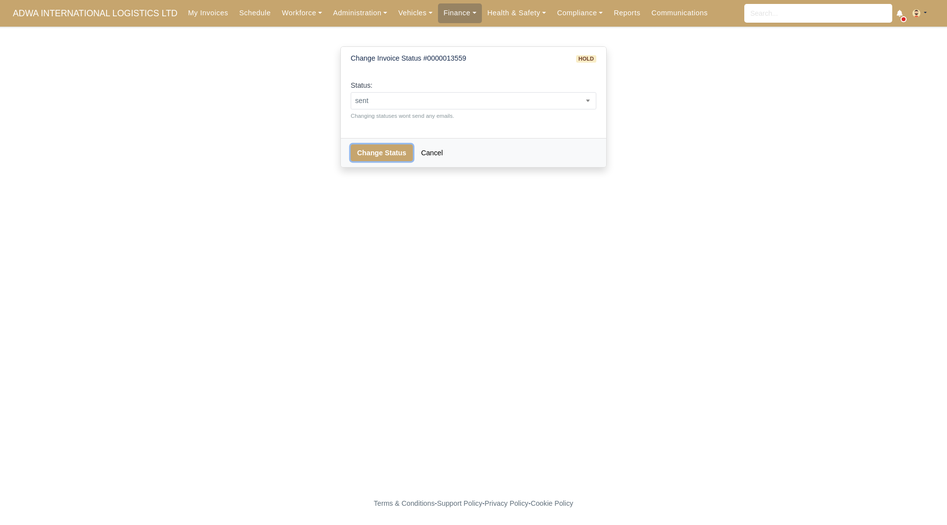
click at [370, 152] on button "Change Status" at bounding box center [382, 152] width 62 height 17
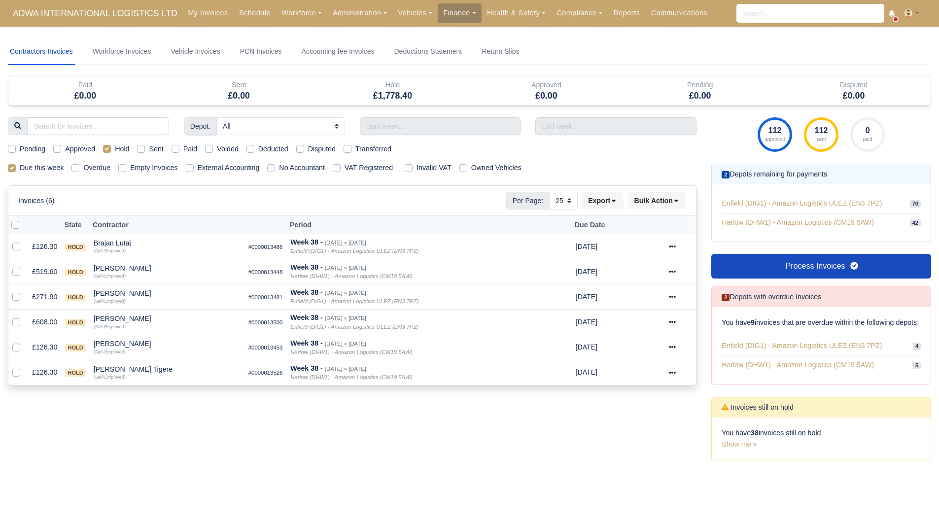
select select "25"
click at [137, 369] on div "[PERSON_NAME] Tigere" at bounding box center [167, 369] width 147 height 7
click at [154, 373] on div "(Self-Employed)" at bounding box center [167, 376] width 147 height 7
click at [142, 368] on div "Noble Tatenda Tigere" at bounding box center [167, 369] width 147 height 7
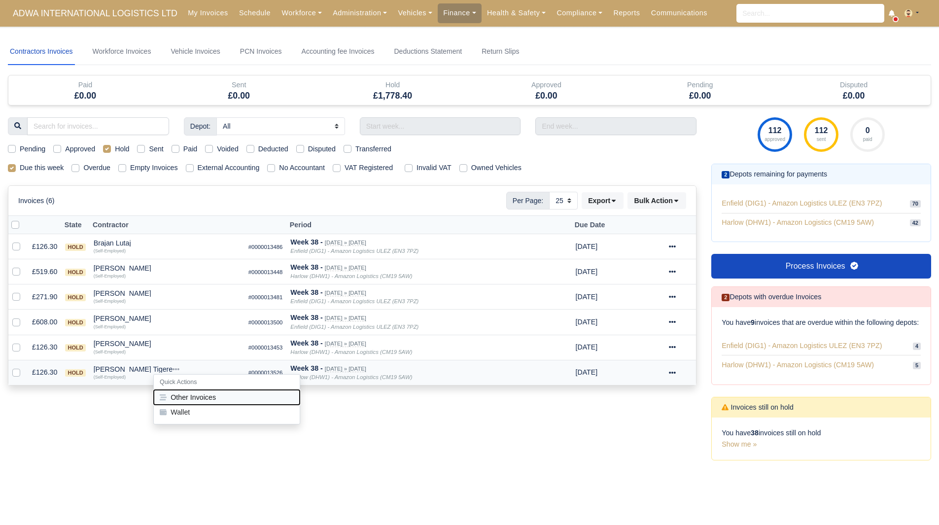
click at [190, 396] on button "Other Invoices" at bounding box center [227, 396] width 146 height 15
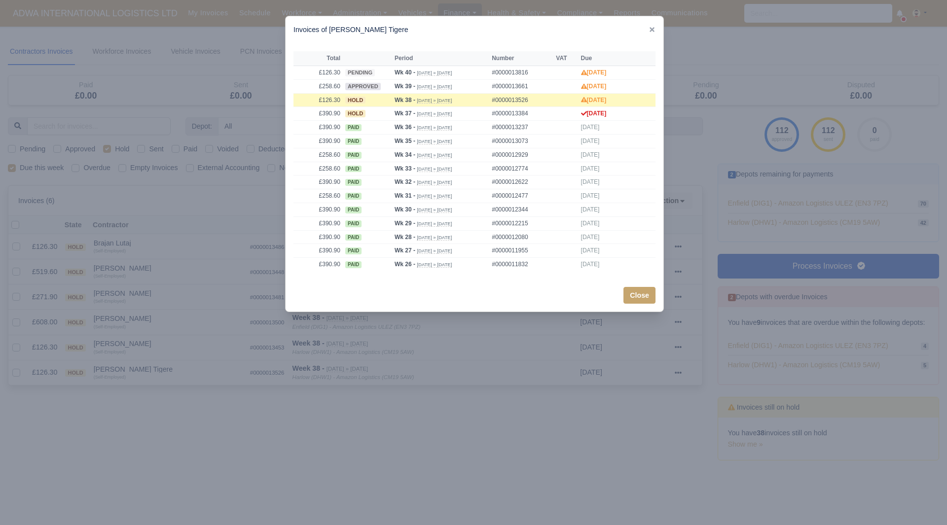
click at [155, 376] on div at bounding box center [473, 262] width 947 height 525
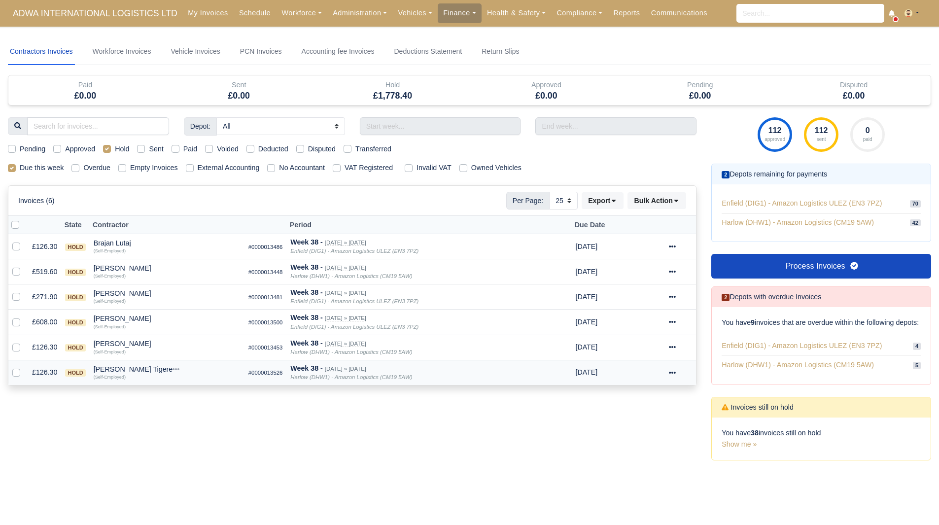
click at [128, 367] on div "Noble Tatenda Tigere" at bounding box center [167, 369] width 147 height 7
click at [176, 413] on button "Wallet" at bounding box center [227, 412] width 146 height 15
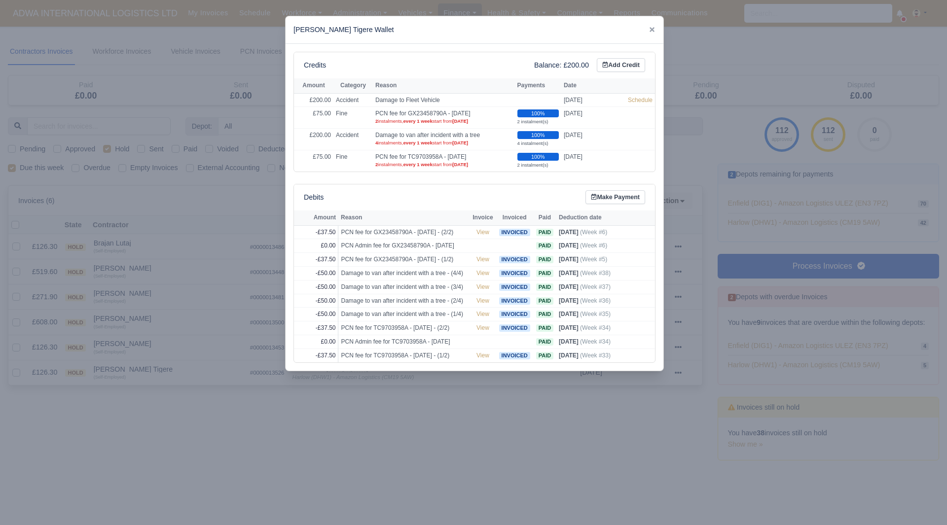
click at [225, 410] on div at bounding box center [473, 262] width 947 height 525
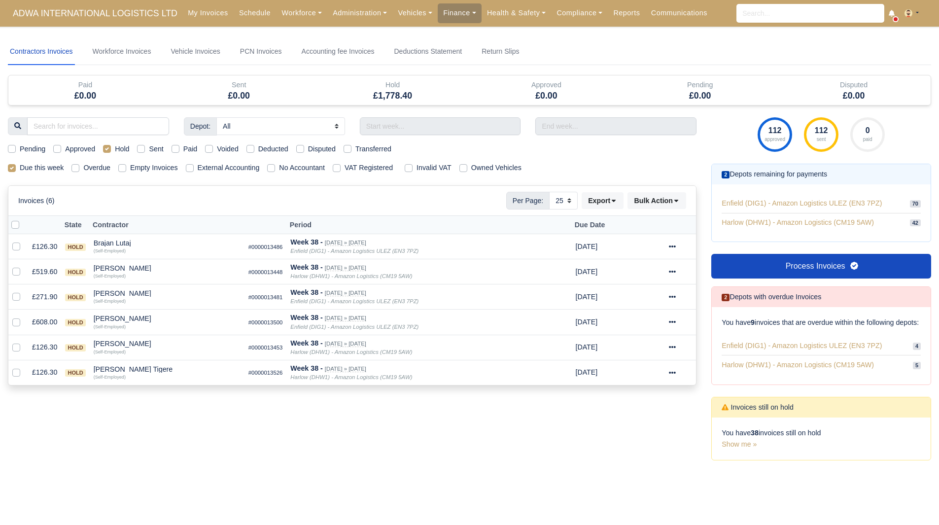
click at [225, 410] on body "ADWA INTERNATIONAL LOGISTICS LTD My Invoices Schedule Workforce Manpower Expiri…" at bounding box center [469, 262] width 939 height 525
click at [143, 369] on div "[PERSON_NAME] Tigere" at bounding box center [167, 369] width 147 height 7
click at [177, 389] on button "Other Invoices" at bounding box center [227, 396] width 146 height 15
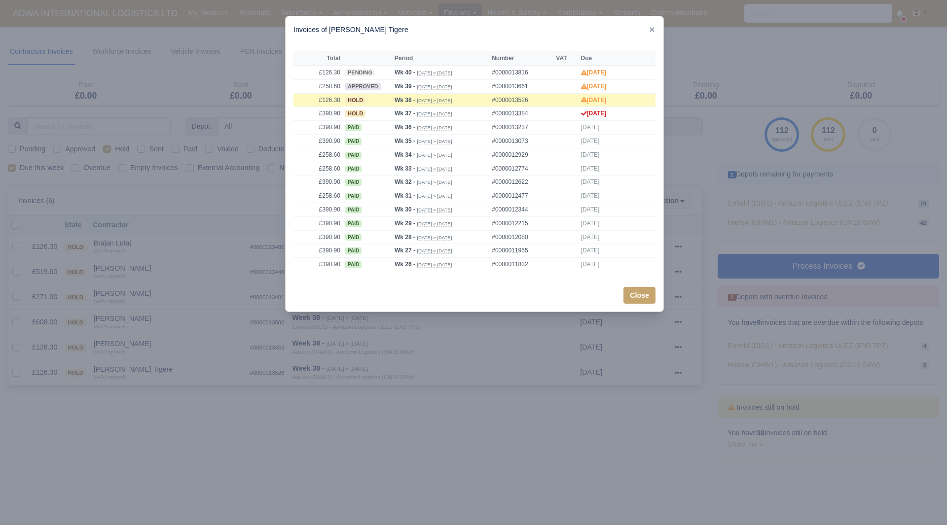
click at [171, 384] on div at bounding box center [473, 262] width 947 height 525
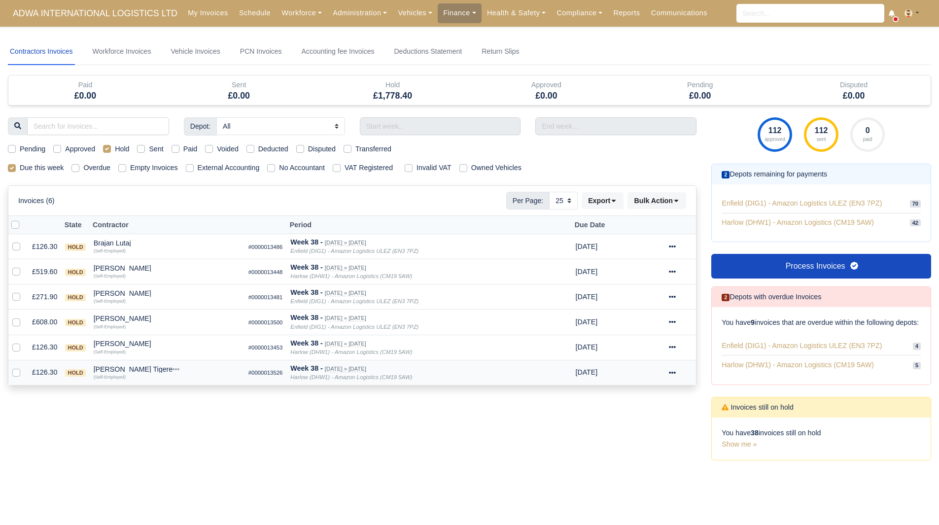
click at [110, 369] on div "[PERSON_NAME] Tigere" at bounding box center [167, 369] width 147 height 7
click at [40, 371] on td "£126.30" at bounding box center [44, 372] width 33 height 25
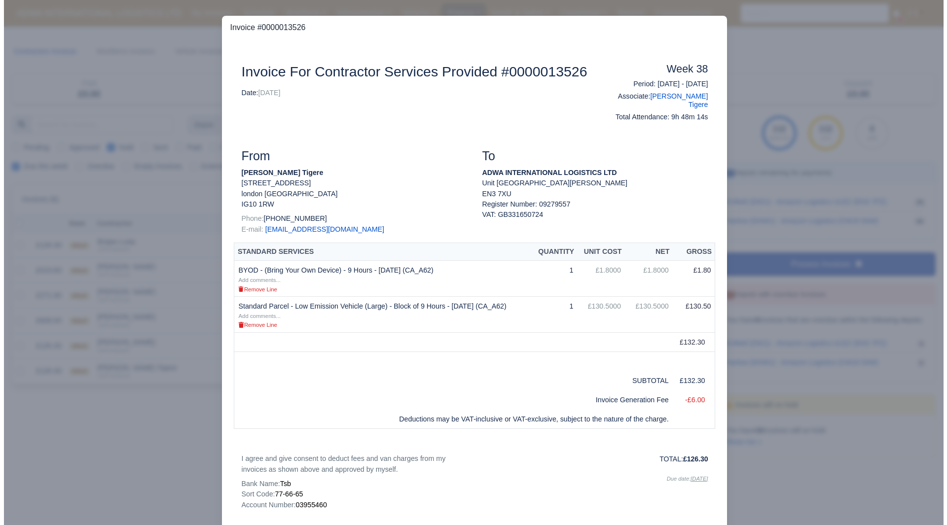
scroll to position [109, 0]
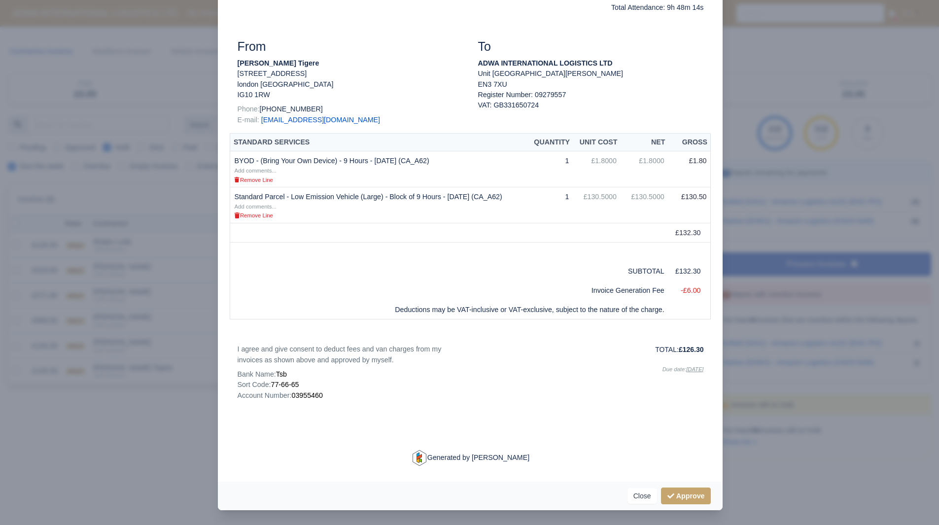
click at [158, 374] on div at bounding box center [469, 262] width 939 height 525
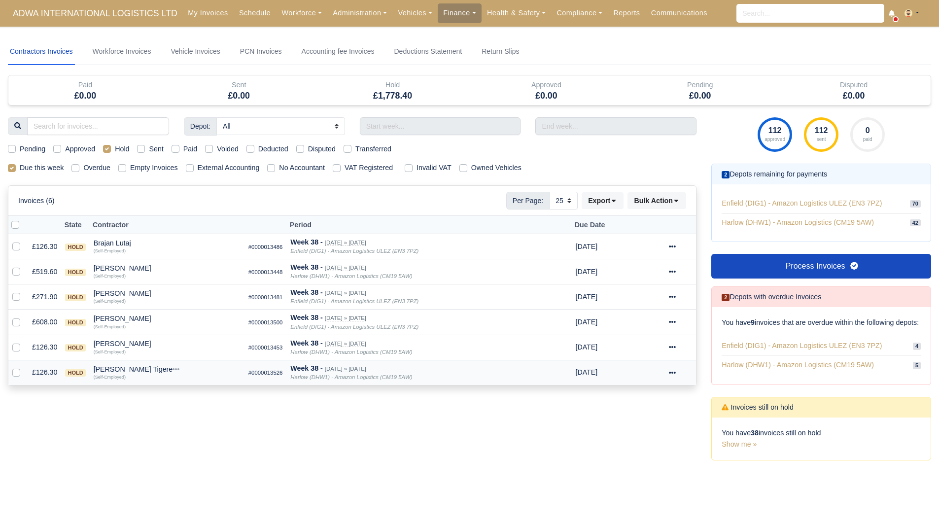
click at [142, 365] on td "Noble Tatenda Tigere Quick Actions Other Invoices Wallet (Self-Employed)" at bounding box center [167, 372] width 155 height 25
click at [134, 374] on div "(Self-Employed)" at bounding box center [167, 376] width 147 height 7
click at [139, 372] on div "Noble Tatenda Tigere" at bounding box center [167, 369] width 147 height 7
click at [180, 395] on button "Other Invoices" at bounding box center [227, 396] width 146 height 15
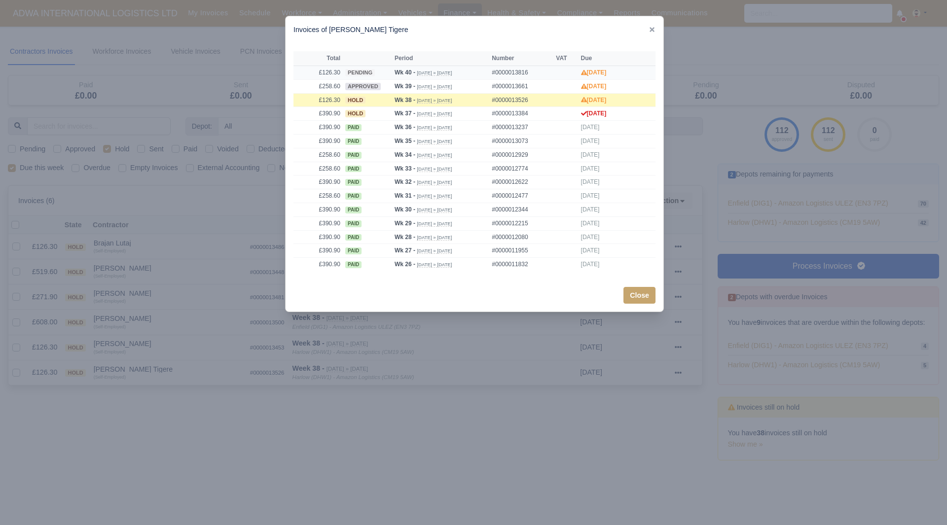
click at [332, 72] on td "£126.30" at bounding box center [317, 73] width 49 height 14
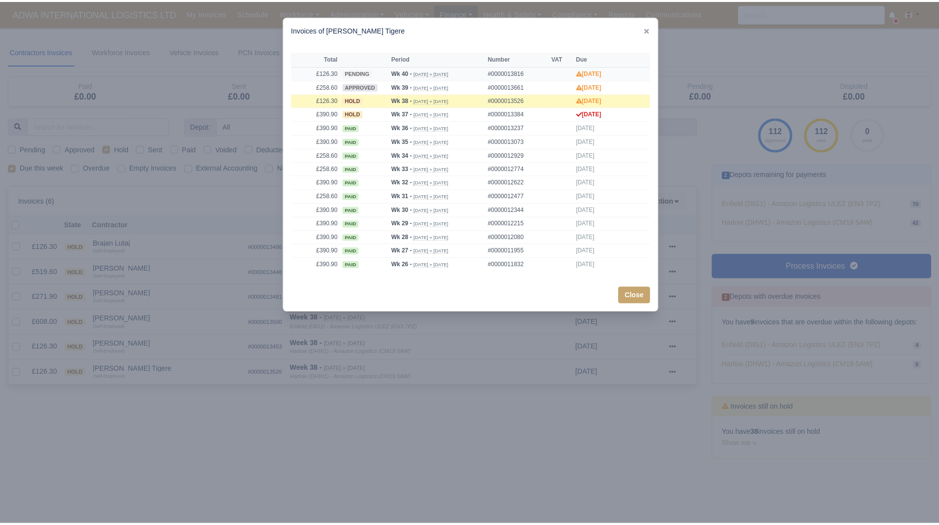
scroll to position [103, 0]
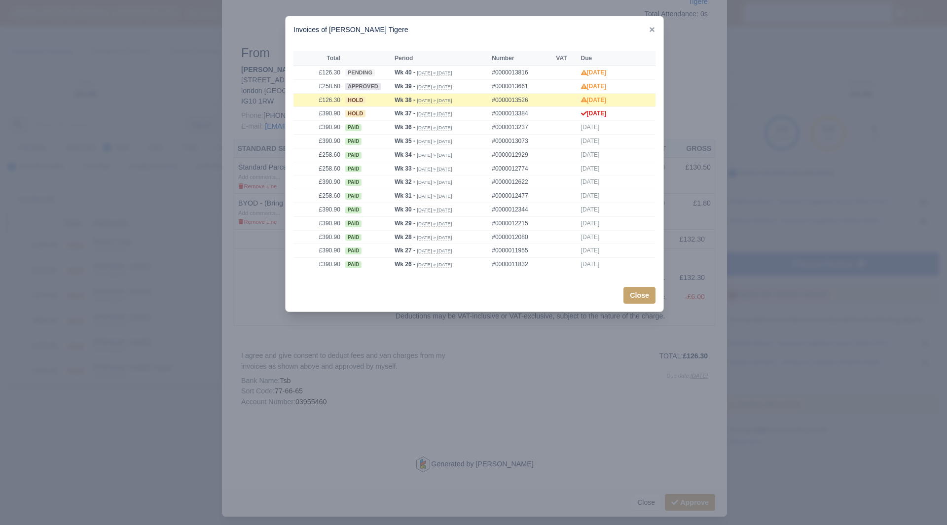
click at [673, 94] on div at bounding box center [473, 262] width 947 height 525
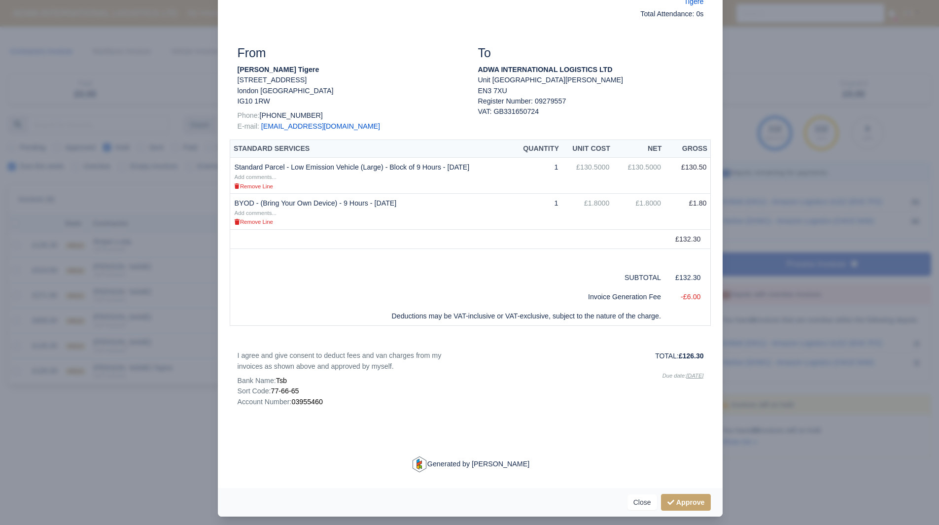
click at [752, 352] on div at bounding box center [469, 262] width 939 height 525
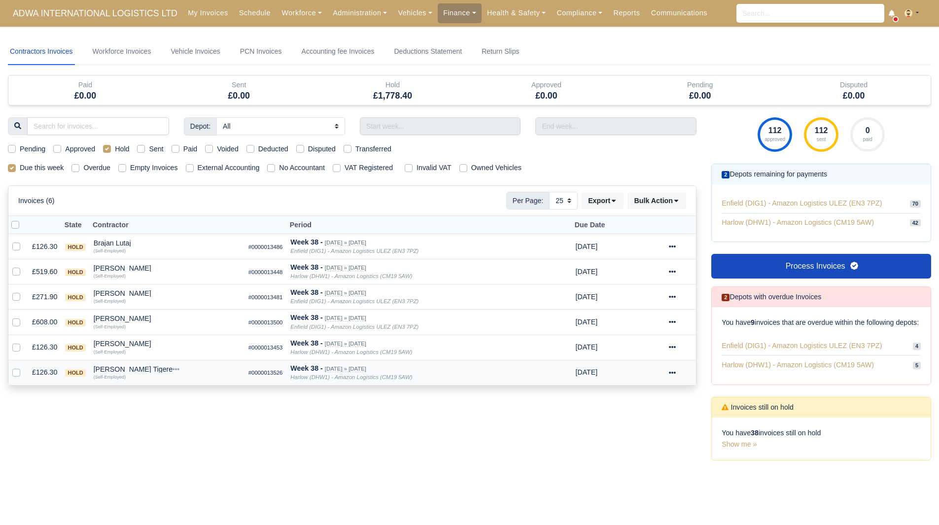
click at [125, 366] on div "Noble Tatenda Tigere" at bounding box center [167, 369] width 147 height 7
click at [167, 391] on button "Other Invoices" at bounding box center [227, 396] width 146 height 15
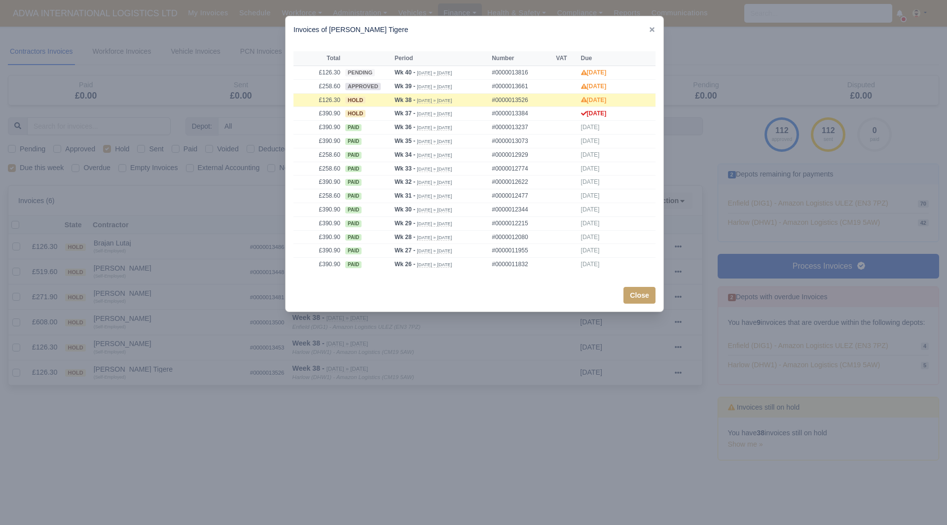
click at [570, 376] on div at bounding box center [473, 262] width 947 height 525
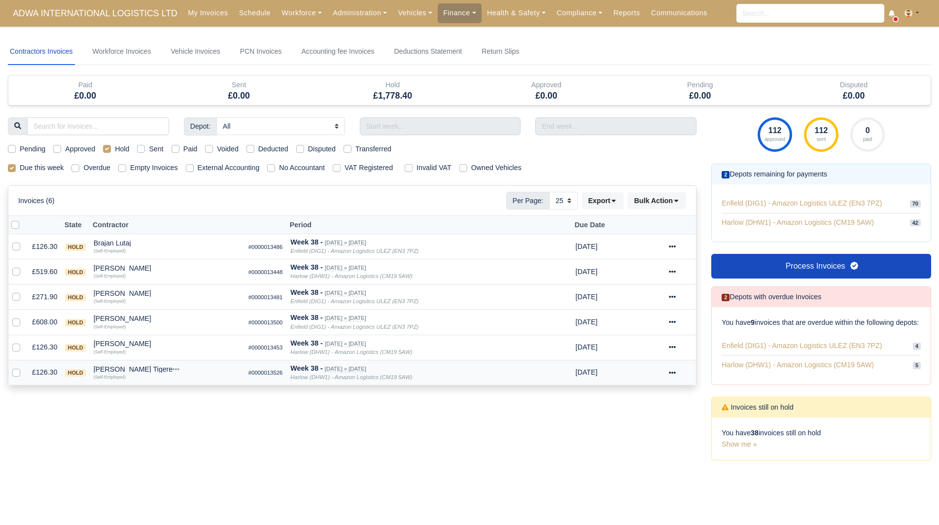
click at [677, 373] on div at bounding box center [680, 372] width 23 height 11
click at [656, 396] on link "Show Invoice" at bounding box center [648, 402] width 88 height 15
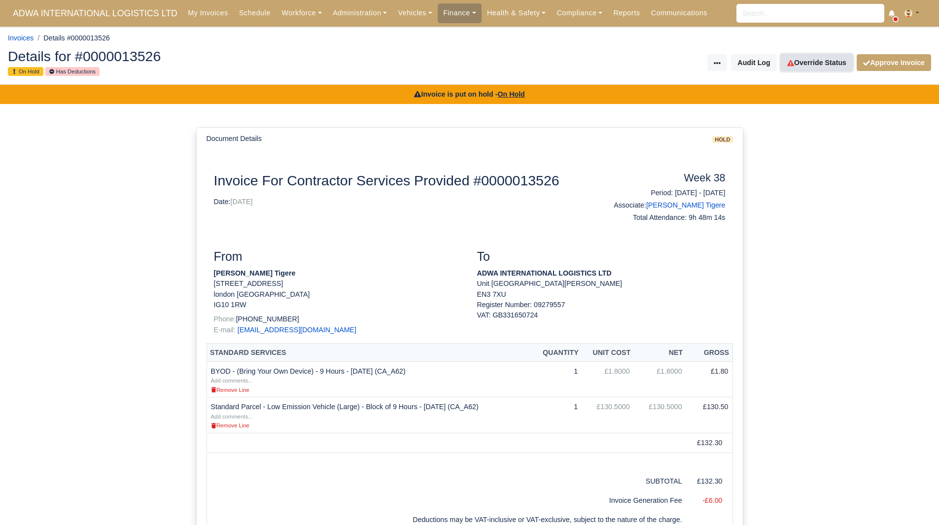
click at [832, 69] on link "Override Status" at bounding box center [817, 62] width 72 height 17
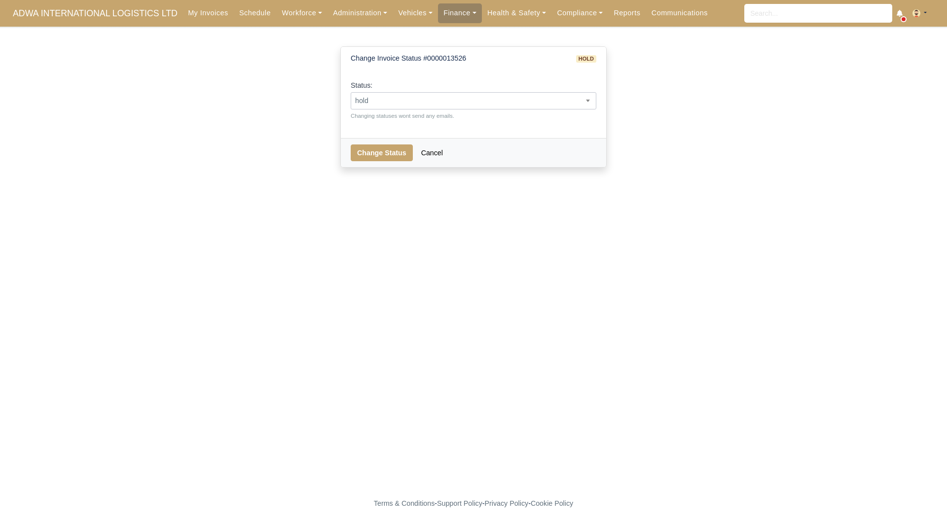
click at [544, 100] on span "hold" at bounding box center [473, 101] width 245 height 12
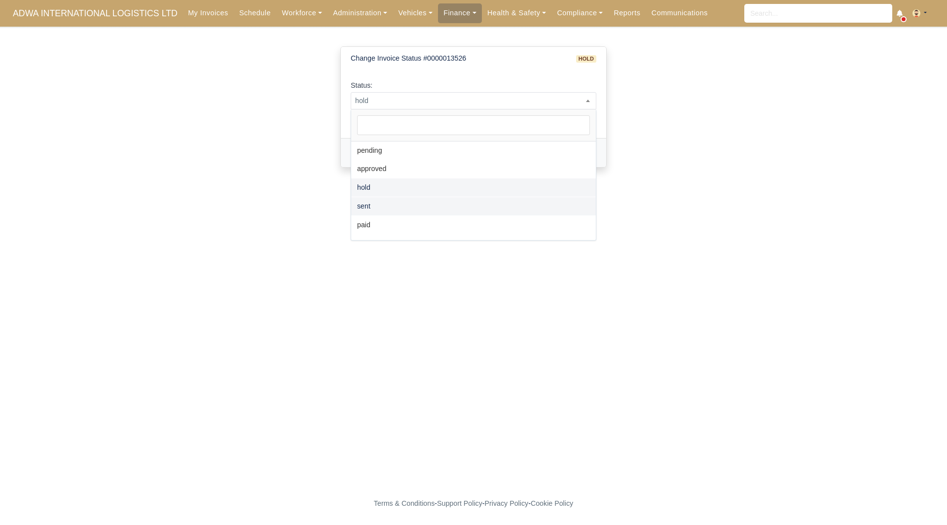
select select "sent"
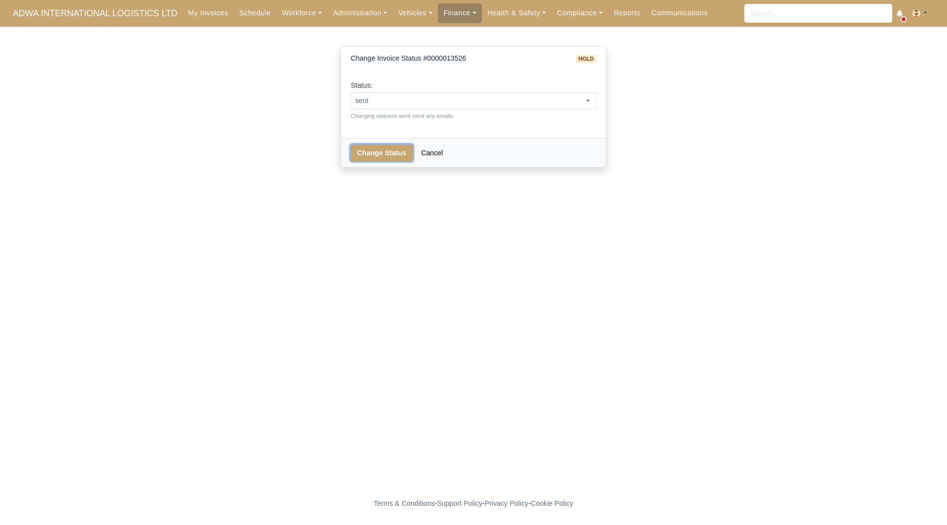
click at [382, 153] on button "Change Status" at bounding box center [382, 152] width 62 height 17
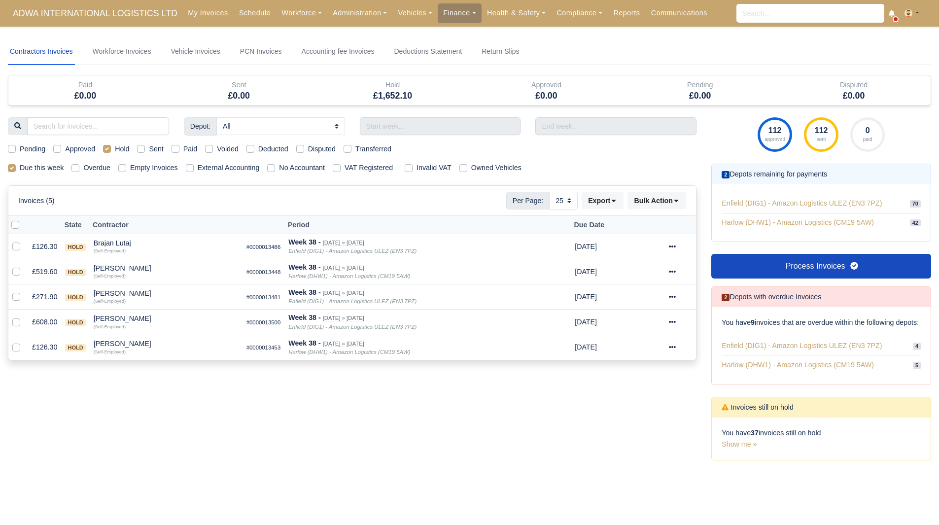
select select "25"
click at [115, 147] on label "Hold" at bounding box center [122, 148] width 14 height 11
click at [105, 147] on input "Hold" at bounding box center [107, 147] width 8 height 8
checkbox input "false"
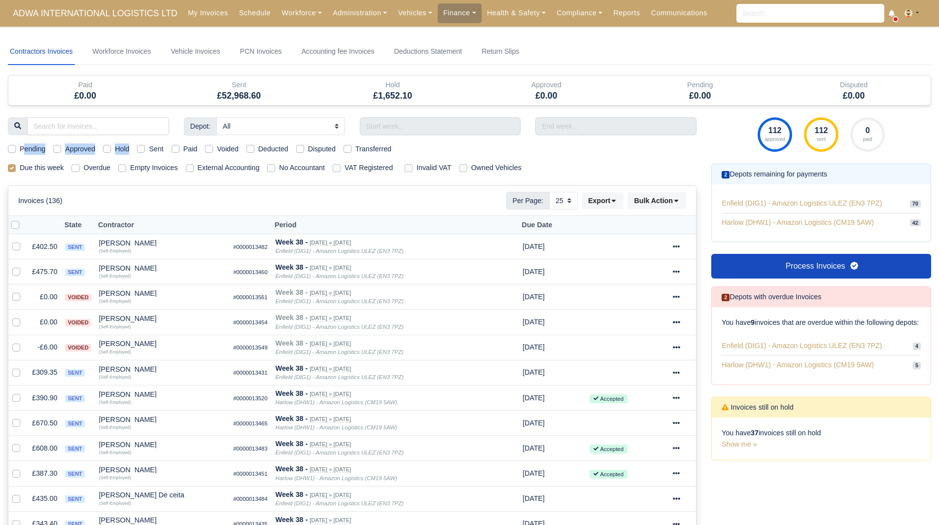
drag, startPoint x: 105, startPoint y: 147, endPoint x: 24, endPoint y: 148, distance: 81.4
click at [24, 148] on div "Pending Approved Hold Sent Paid Voided Deducted Disputed Transferred" at bounding box center [352, 148] width 704 height 11
click at [17, 148] on div "Pending" at bounding box center [26, 148] width 37 height 11
click at [20, 148] on label "Pending" at bounding box center [33, 148] width 26 height 11
click at [15, 148] on input "Pending" at bounding box center [12, 147] width 8 height 8
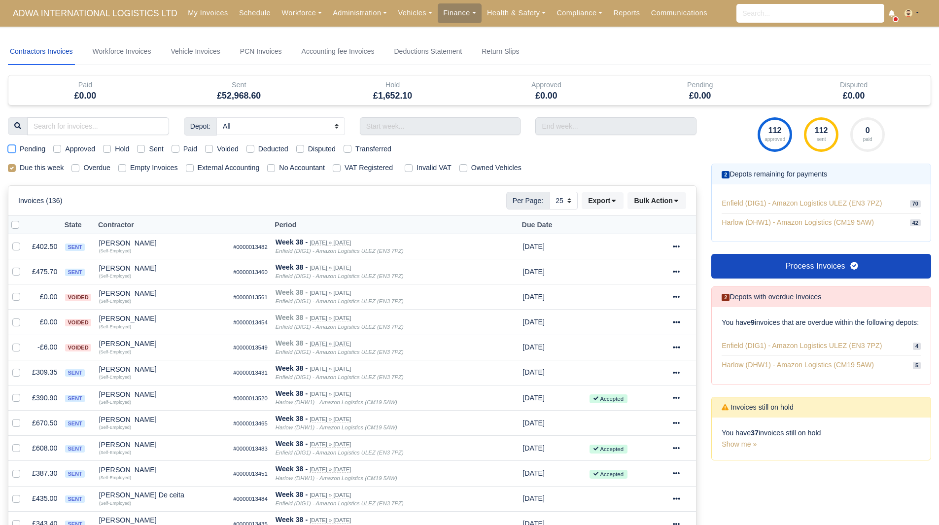
checkbox input "true"
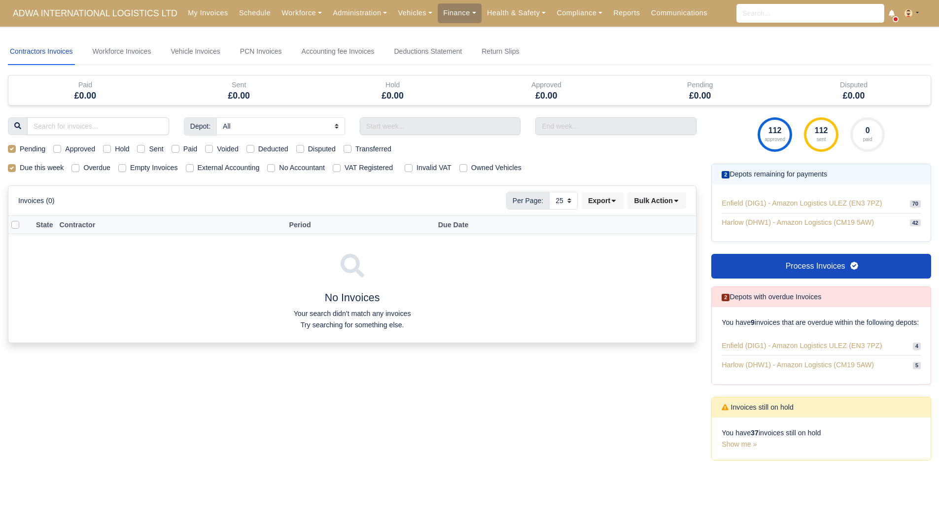
click at [20, 148] on label "Pending" at bounding box center [33, 148] width 26 height 11
click at [15, 148] on input "Pending" at bounding box center [12, 147] width 8 height 8
checkbox input "false"
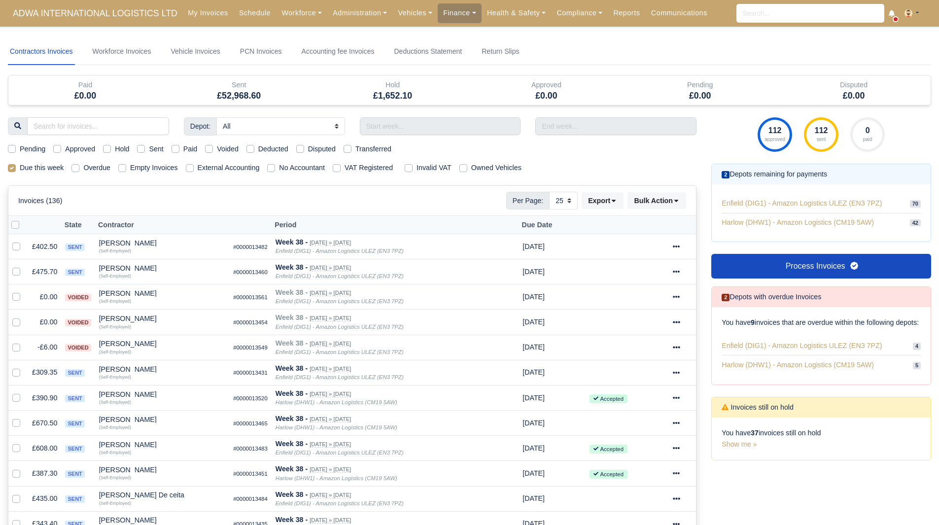
click at [62, 152] on div "Approved" at bounding box center [74, 148] width 42 height 11
click at [65, 151] on label "Approved" at bounding box center [80, 148] width 30 height 11
click at [59, 151] on input "Approved" at bounding box center [57, 147] width 8 height 8
checkbox input "true"
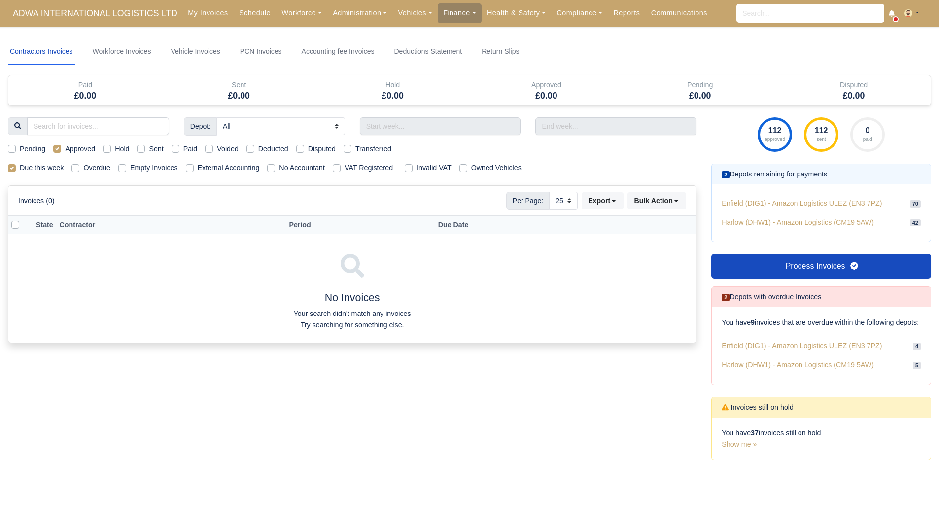
click at [65, 151] on label "Approved" at bounding box center [80, 148] width 30 height 11
click at [59, 151] on input "Approved" at bounding box center [57, 147] width 8 height 8
checkbox input "false"
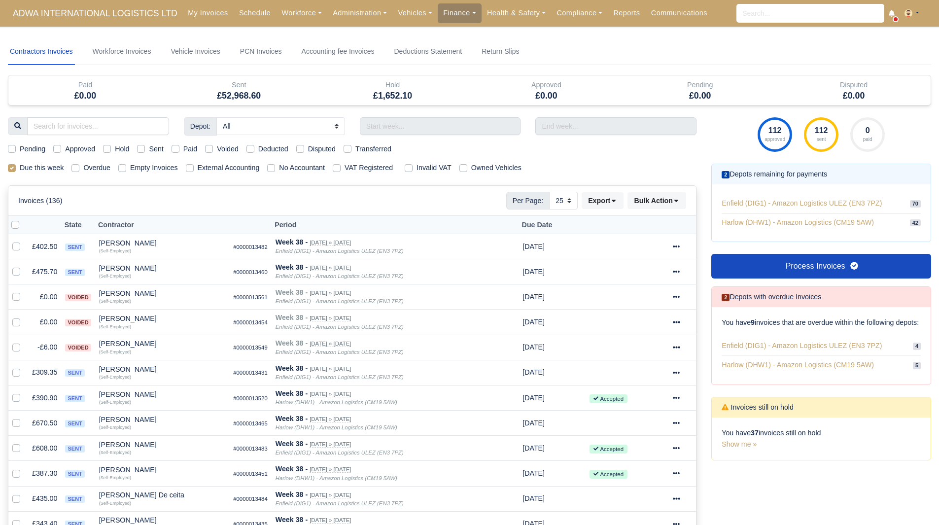
click at [115, 152] on label "Hold" at bounding box center [122, 148] width 14 height 11
click at [104, 151] on input "Hold" at bounding box center [107, 147] width 8 height 8
checkbox input "true"
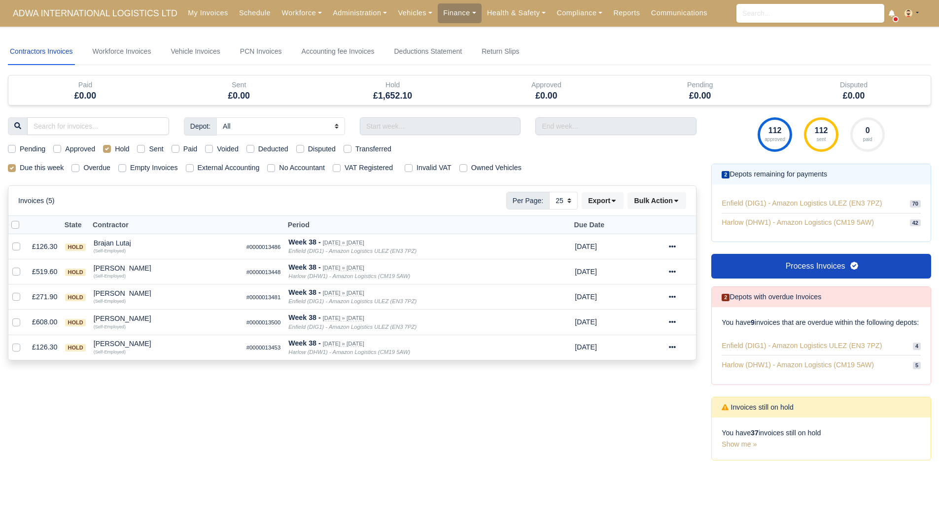
click at [115, 151] on label "Hold" at bounding box center [122, 148] width 14 height 11
click at [106, 151] on input "Hold" at bounding box center [107, 147] width 8 height 8
checkbox input "false"
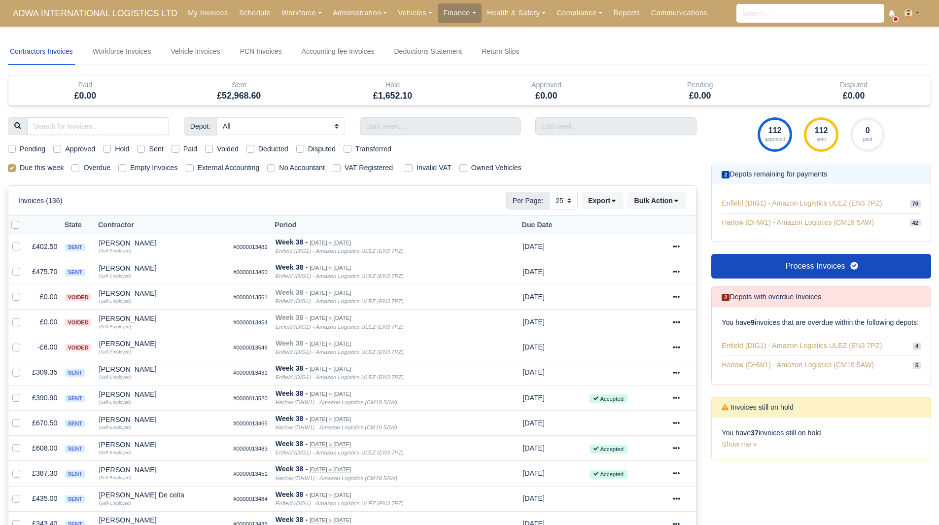
click at [149, 148] on label "Sent" at bounding box center [156, 148] width 14 height 11
click at [144, 148] on input "Sent" at bounding box center [141, 147] width 8 height 8
checkbox input "true"
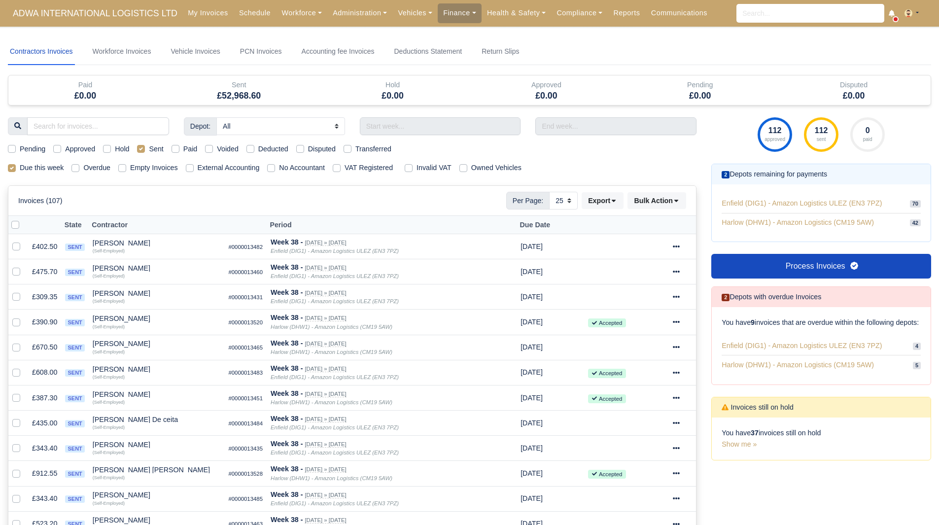
click at [149, 148] on label "Sent" at bounding box center [156, 148] width 14 height 11
click at [144, 148] on input "Sent" at bounding box center [141, 147] width 8 height 8
checkbox input "false"
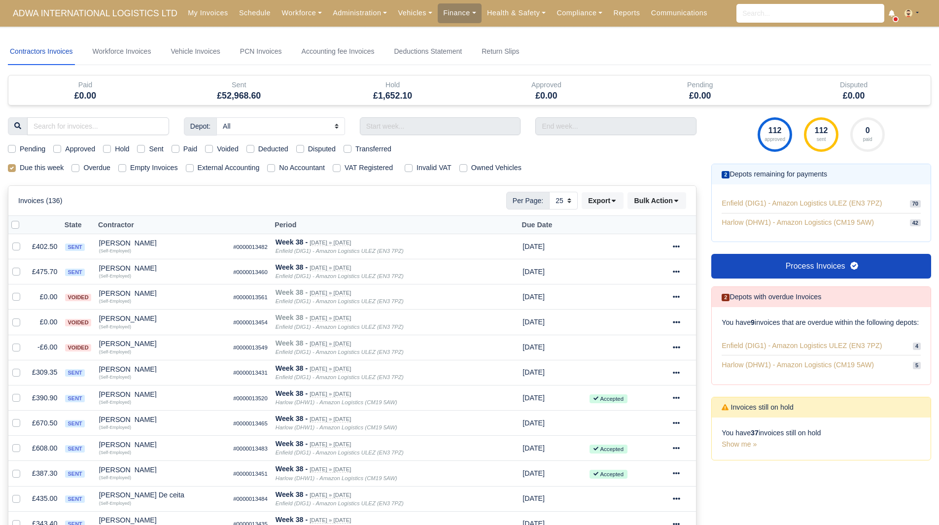
click at [183, 150] on label "Paid" at bounding box center [190, 148] width 14 height 11
click at [176, 150] on input "Paid" at bounding box center [176, 147] width 8 height 8
checkbox input "true"
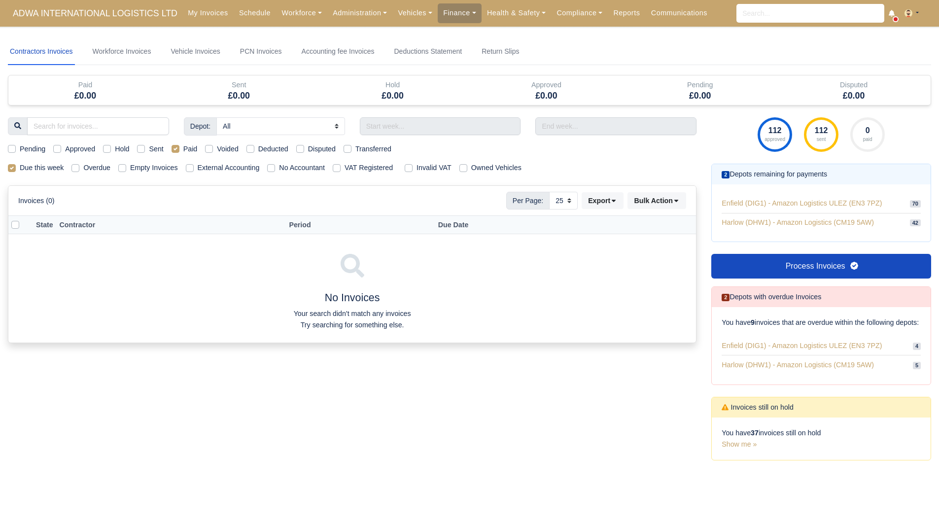
click at [183, 150] on label "Paid" at bounding box center [190, 148] width 14 height 11
click at [176, 150] on input "Paid" at bounding box center [176, 147] width 8 height 8
checkbox input "false"
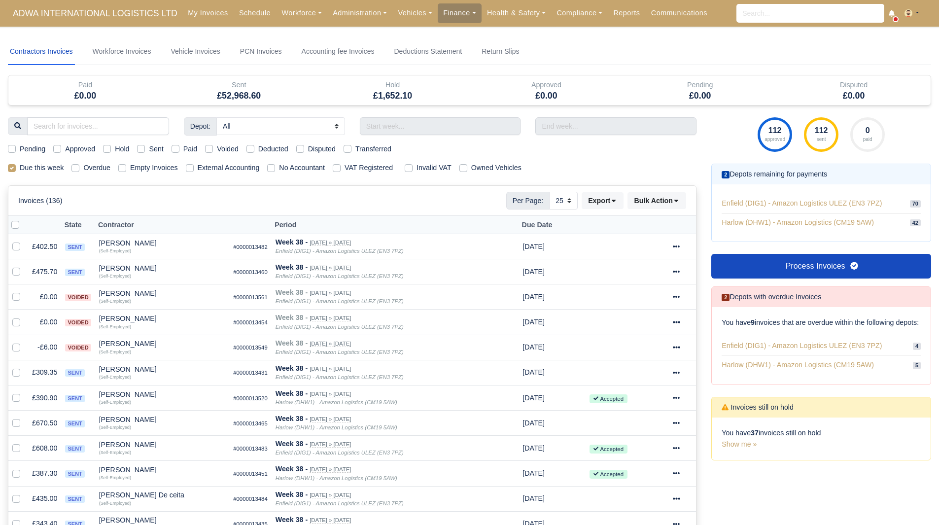
click at [217, 152] on label "Voided" at bounding box center [228, 148] width 22 height 11
click at [206, 151] on input "Voided" at bounding box center [209, 147] width 8 height 8
checkbox input "true"
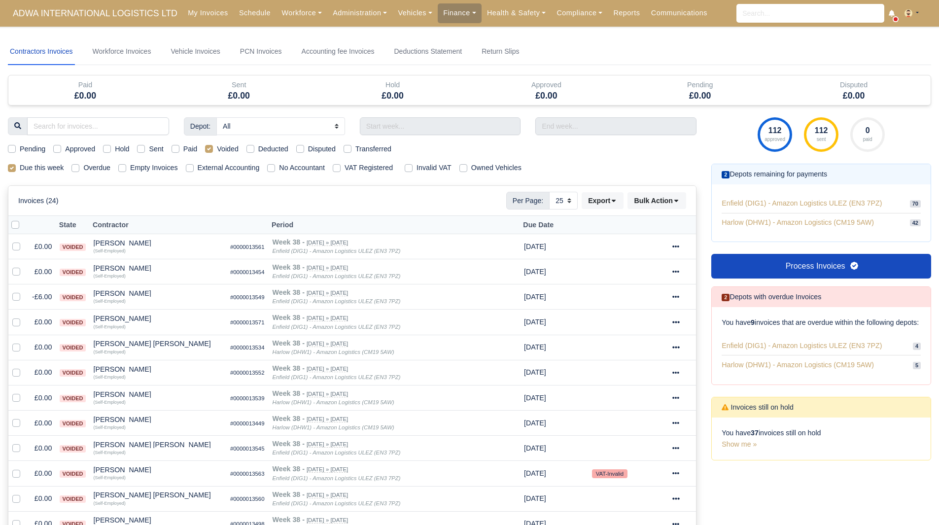
click at [217, 151] on label "Voided" at bounding box center [228, 148] width 22 height 11
click at [211, 151] on input "Voided" at bounding box center [209, 147] width 8 height 8
checkbox input "false"
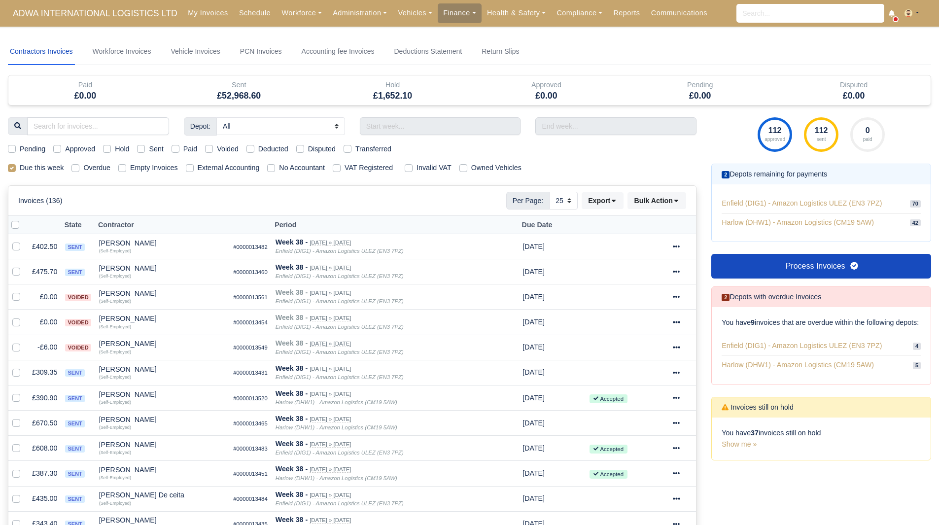
click at [258, 149] on label "Deducted" at bounding box center [273, 148] width 30 height 11
click at [248, 149] on input "Deducted" at bounding box center [251, 147] width 8 height 8
checkbox input "true"
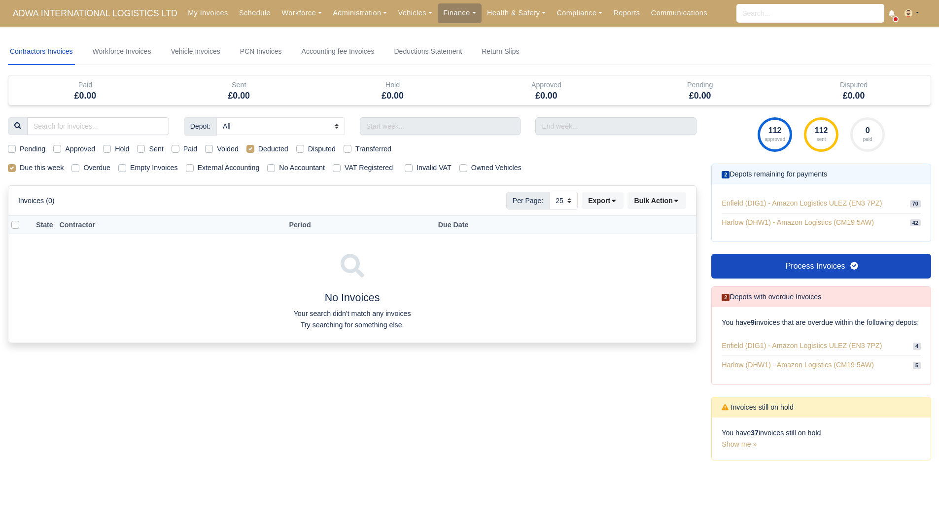
click at [258, 149] on label "Deducted" at bounding box center [273, 148] width 30 height 11
click at [248, 149] on input "Deducted" at bounding box center [251, 147] width 8 height 8
checkbox input "false"
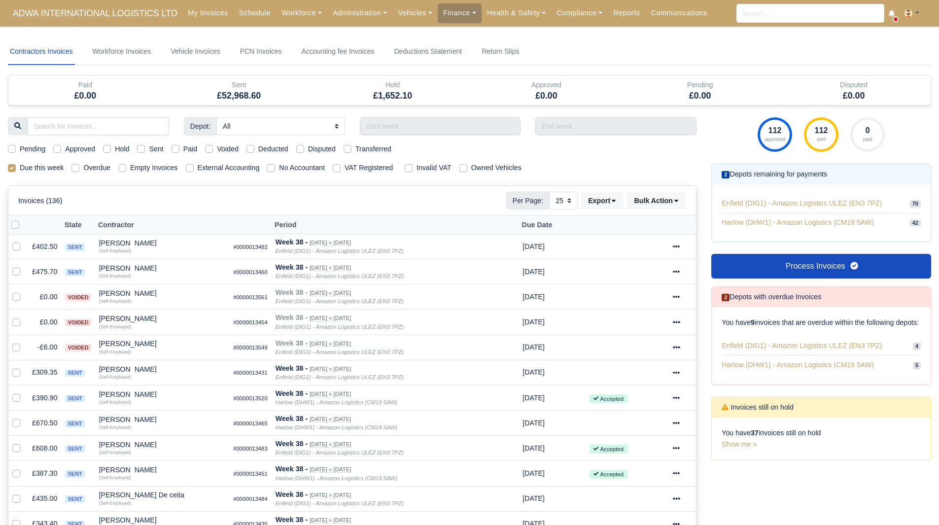
click at [308, 148] on label "Disputed" at bounding box center [322, 148] width 28 height 11
click at [297, 148] on input "Disputed" at bounding box center [300, 147] width 8 height 8
checkbox input "true"
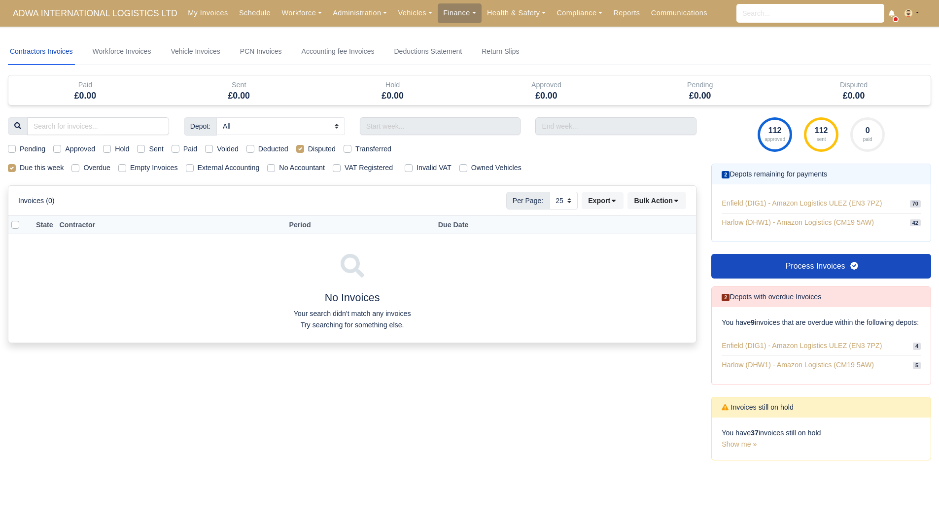
click at [308, 148] on label "Disputed" at bounding box center [322, 148] width 28 height 11
click at [297, 148] on input "Disputed" at bounding box center [300, 147] width 8 height 8
checkbox input "false"
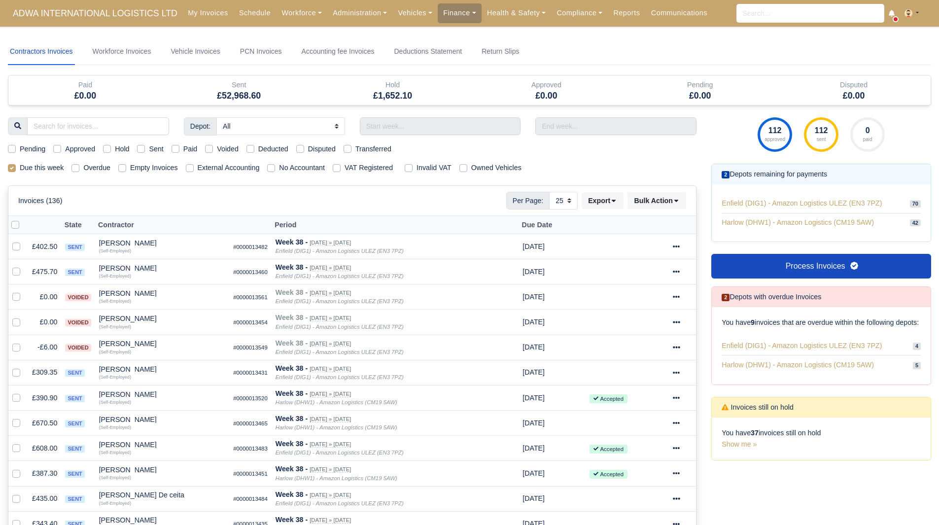
click at [342, 151] on div "Pending Approved Hold Sent Paid Voided Deducted Disputed Transferred" at bounding box center [352, 148] width 704 height 11
click at [355, 151] on label "Transferred" at bounding box center [373, 148] width 36 height 11
click at [347, 151] on input "Transferred" at bounding box center [348, 147] width 8 height 8
checkbox input "true"
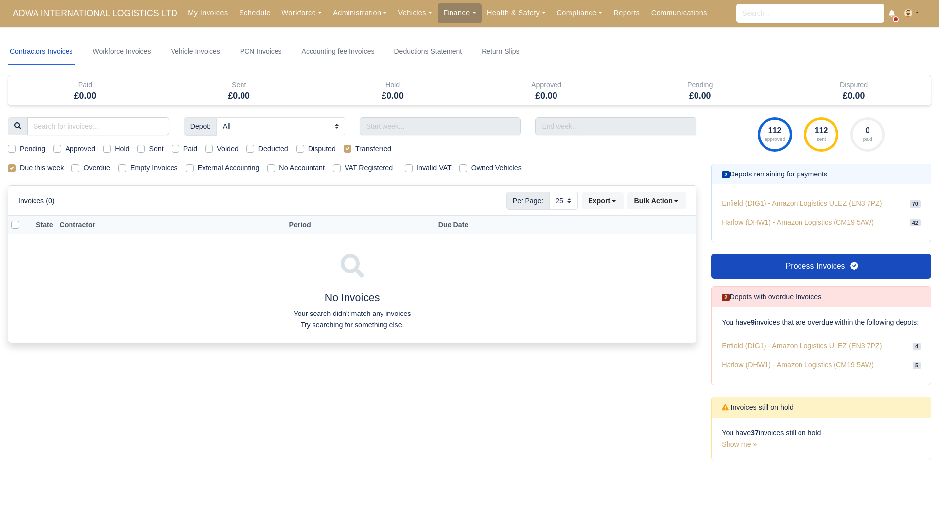
click at [355, 151] on label "Transferred" at bounding box center [373, 148] width 36 height 11
click at [347, 151] on input "Transferred" at bounding box center [348, 147] width 8 height 8
checkbox input "false"
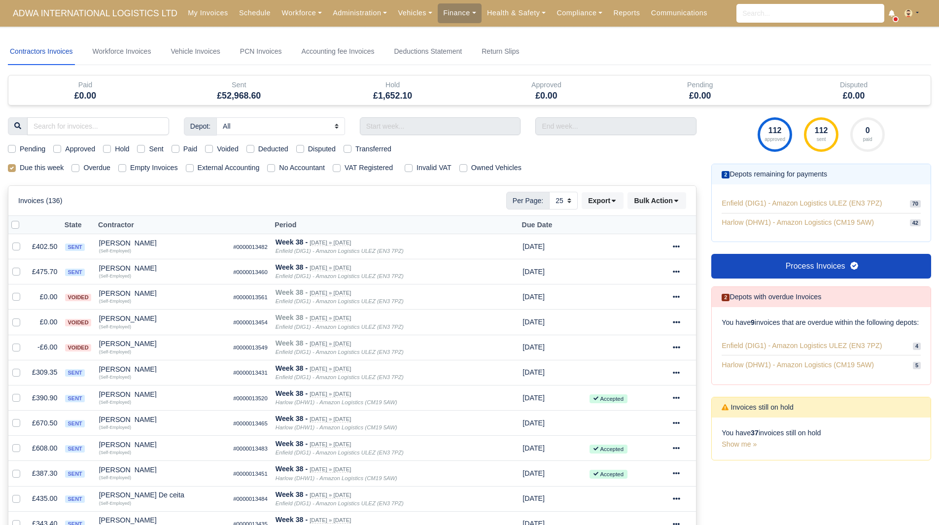
click at [144, 144] on div "Sent" at bounding box center [150, 148] width 26 height 11
click at [149, 147] on label "Sent" at bounding box center [156, 148] width 14 height 11
click at [144, 147] on input "Sent" at bounding box center [141, 147] width 8 height 8
checkbox input "true"
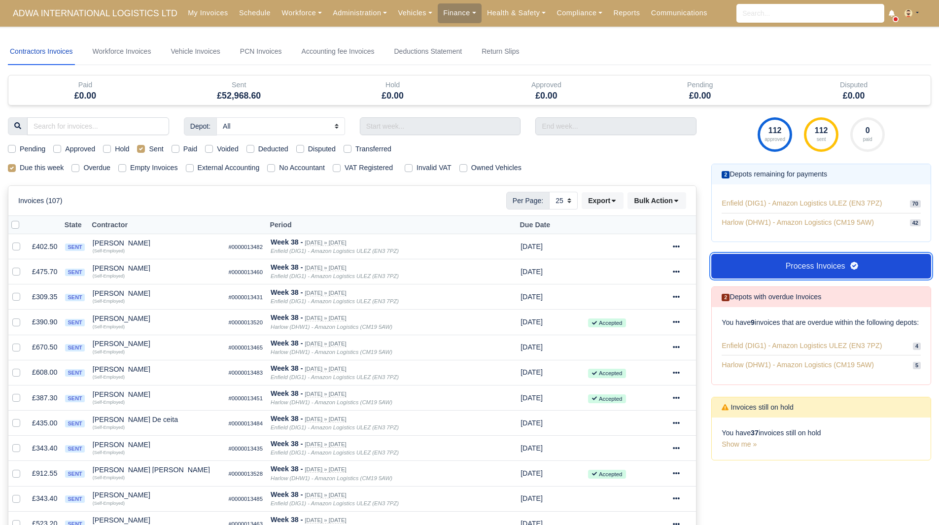
click at [837, 272] on link "Process Invoices" at bounding box center [821, 266] width 220 height 25
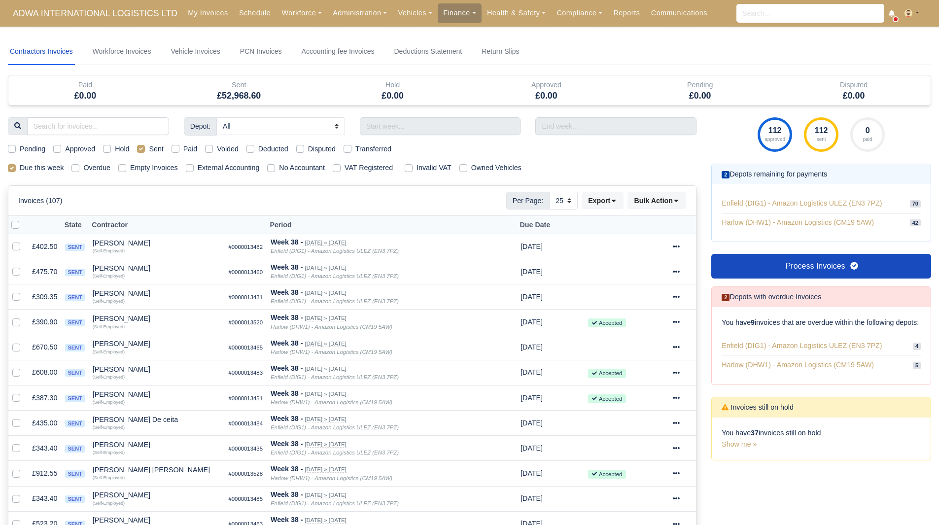
select select "25"
click at [606, 208] on button "Export" at bounding box center [603, 200] width 42 height 17
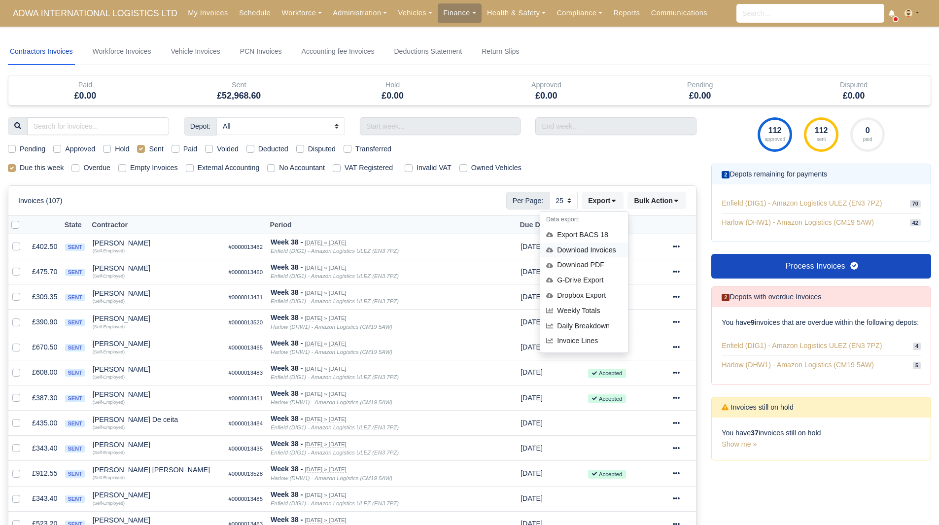
click at [601, 247] on div "Download Invoices" at bounding box center [584, 250] width 88 height 15
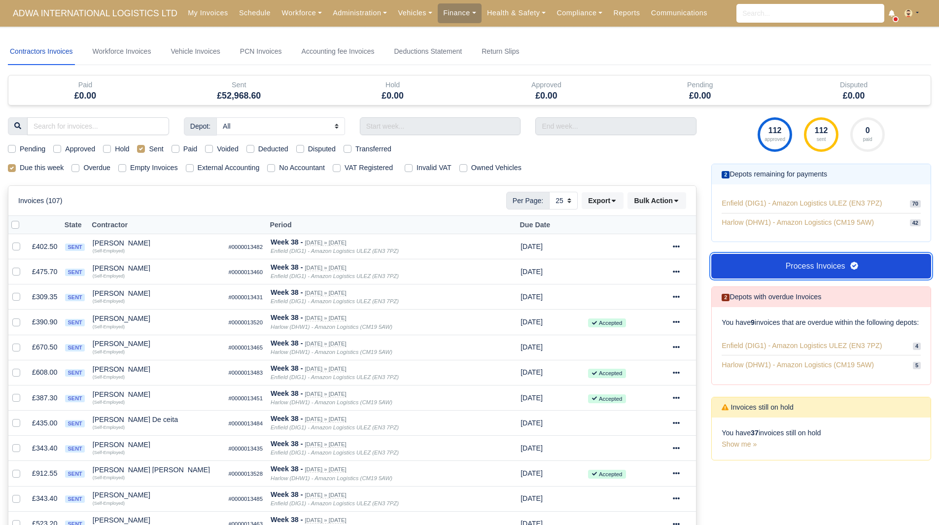
click at [748, 254] on link "Process Invoices" at bounding box center [821, 266] width 220 height 25
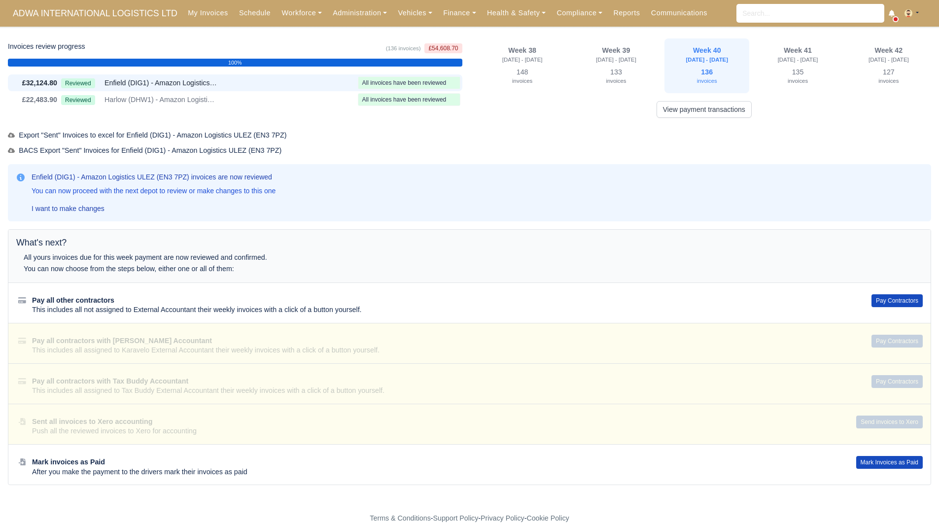
click at [562, 177] on div "Enfield (DIG1) - Amazon Logistics ULEZ (EN3 7PZ) invoices are now reviewed You …" at bounding box center [470, 192] width 908 height 41
click at [438, 14] on link "Finance" at bounding box center [460, 12] width 44 height 19
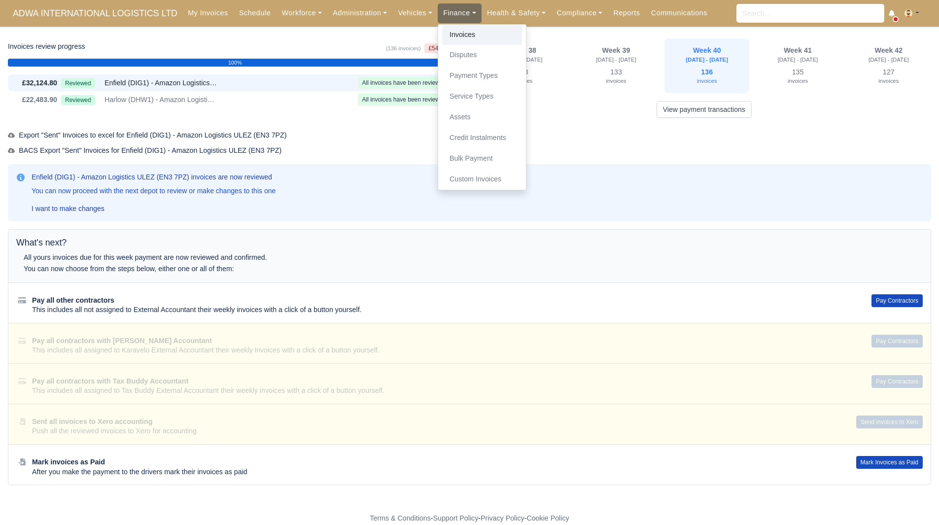
click at [442, 31] on link "Invoices" at bounding box center [482, 35] width 80 height 21
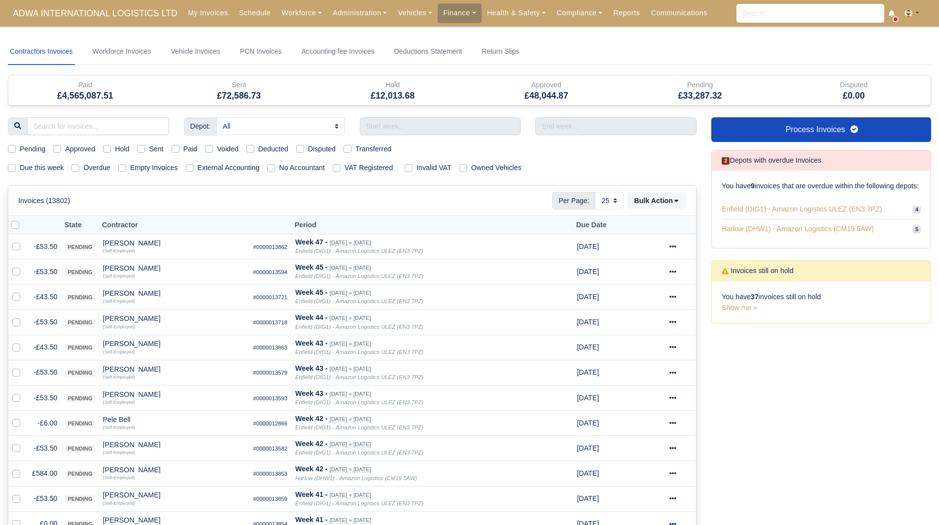
select select "25"
click at [65, 118] on input "search" at bounding box center [98, 126] width 142 height 18
type input "[PERSON_NAME]"
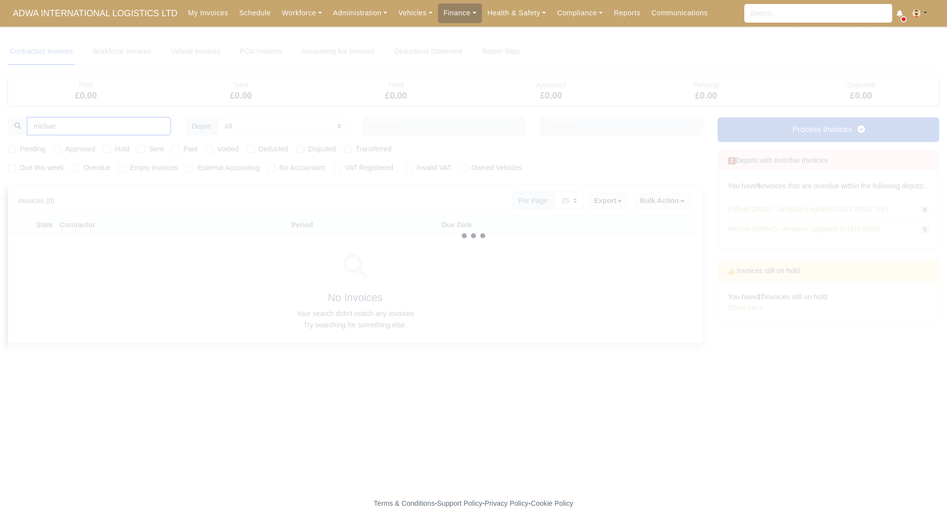
type input "[PERSON_NAME]"
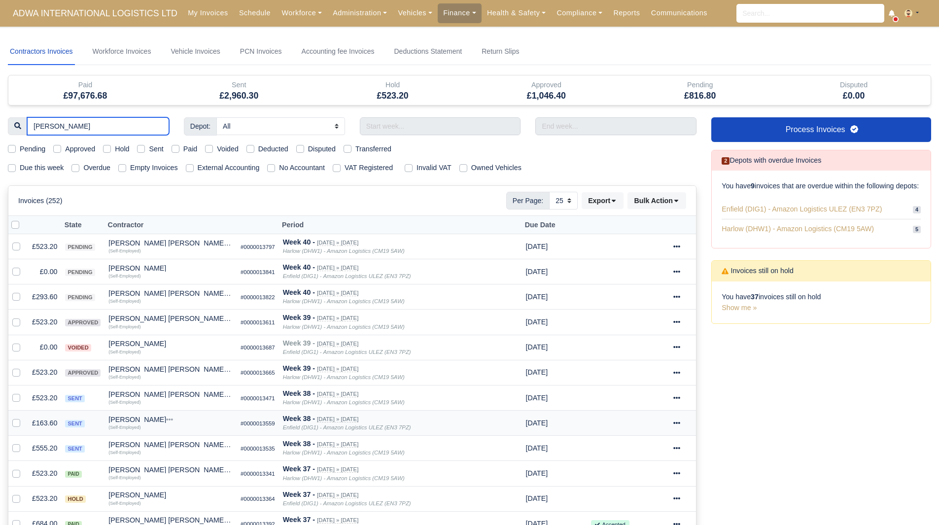
type input "[PERSON_NAME]"
click at [161, 419] on div "[PERSON_NAME]" at bounding box center [170, 419] width 124 height 7
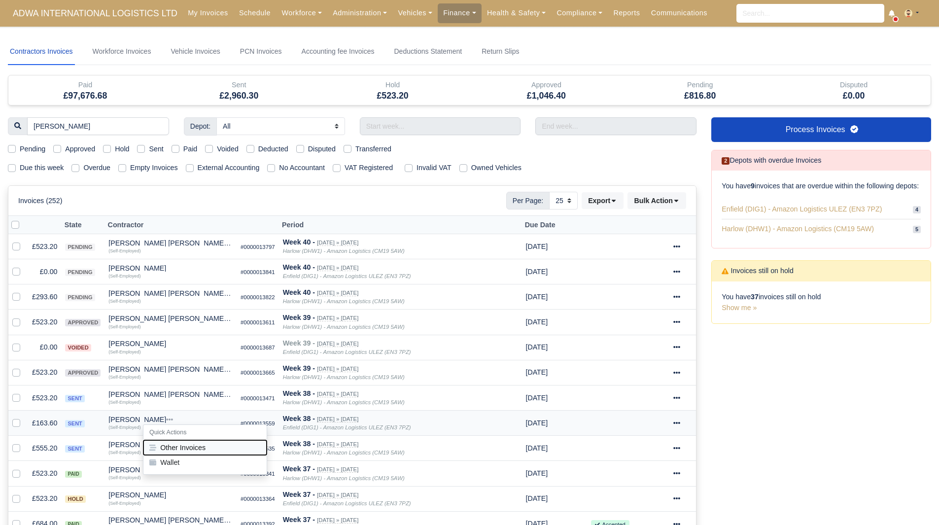
click at [184, 442] on button "Other Invoices" at bounding box center [204, 447] width 123 height 15
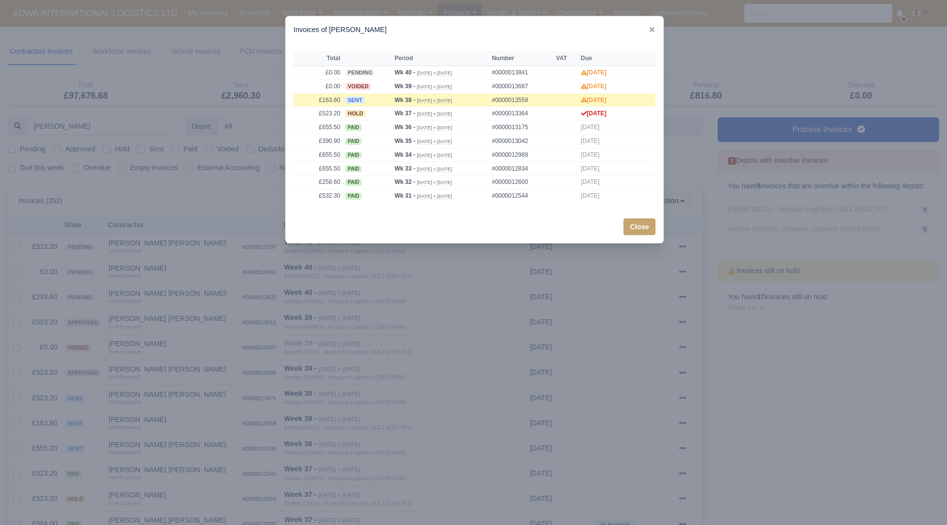
click at [190, 404] on div at bounding box center [473, 262] width 947 height 525
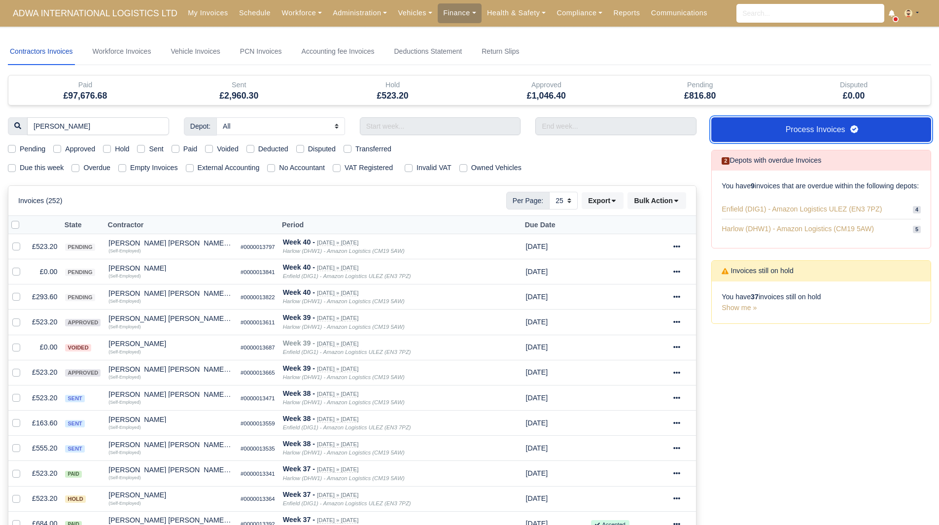
click at [779, 126] on link "Process Invoices" at bounding box center [821, 129] width 220 height 25
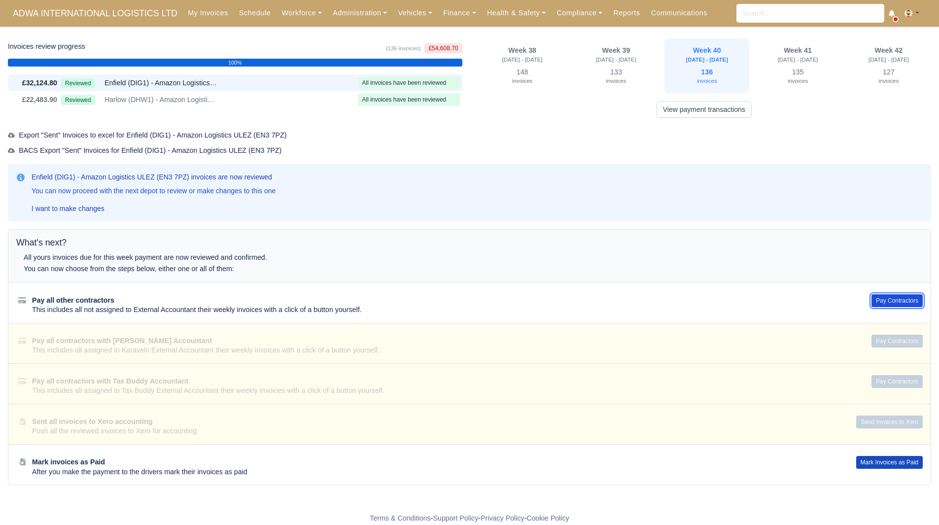
click at [900, 301] on button "Pay Contractors" at bounding box center [897, 300] width 51 height 13
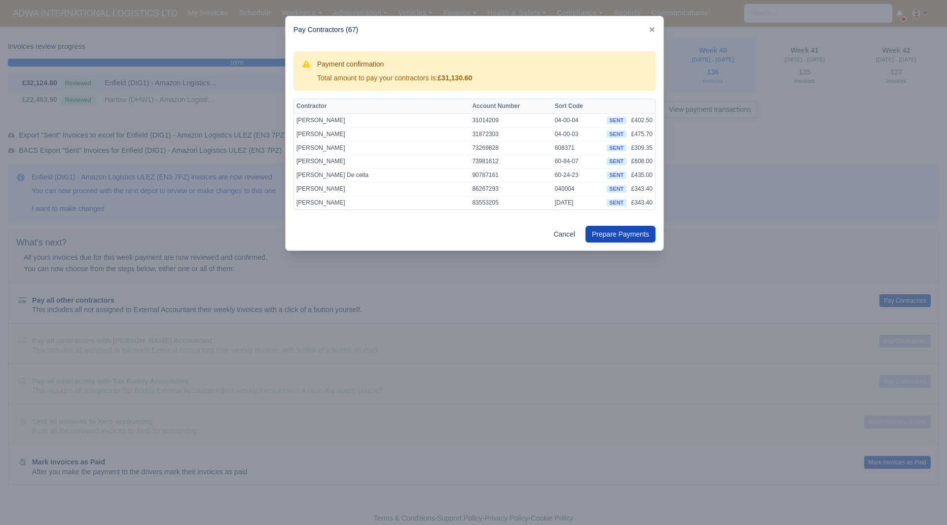
click at [760, 328] on div at bounding box center [473, 262] width 947 height 525
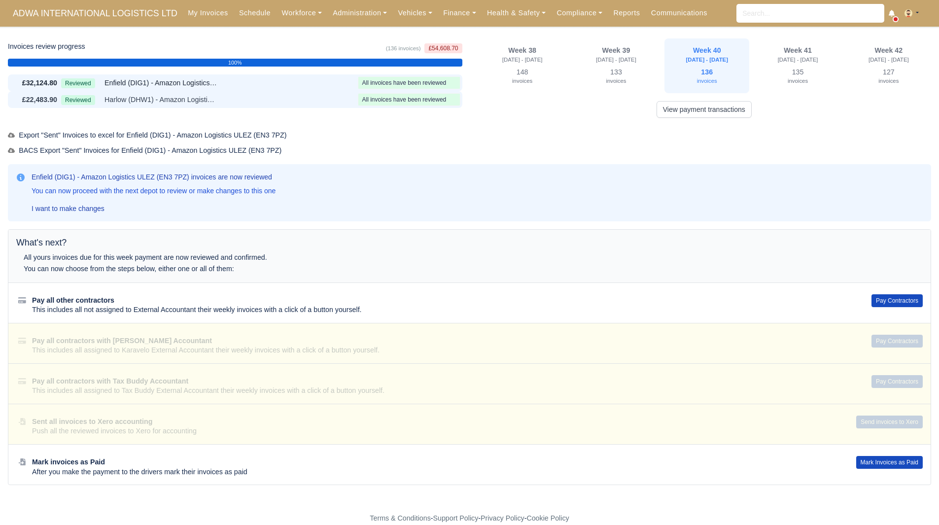
click at [320, 98] on div "Reviewed Harlow (DHW1) - Amazon Logistics (CM19 5AW)" at bounding box center [207, 99] width 293 height 11
click at [873, 300] on button "Pay Contractors" at bounding box center [897, 300] width 51 height 13
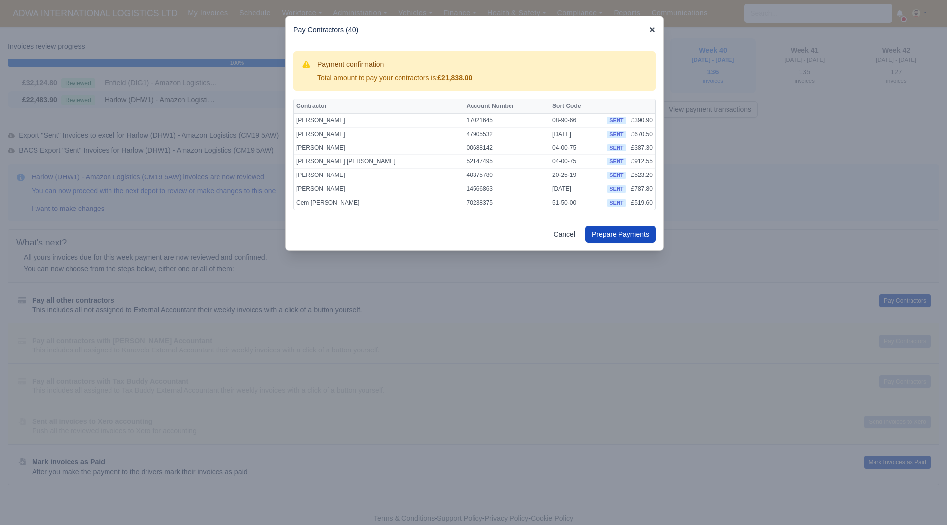
click at [650, 28] on icon at bounding box center [651, 29] width 5 height 5
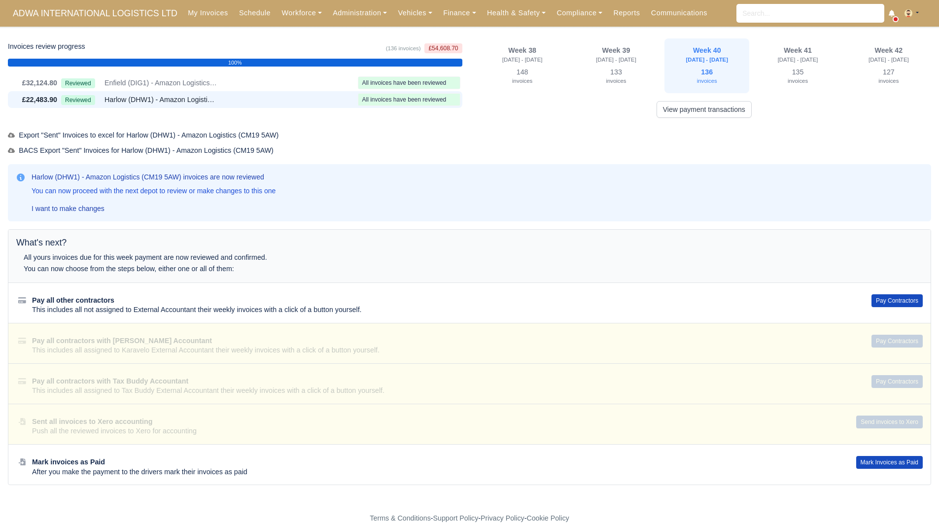
click at [617, 166] on div "Harlow (DHW1) - Amazon Logistics (CM19 5AW) invoices are now reviewed You can n…" at bounding box center [469, 192] width 923 height 57
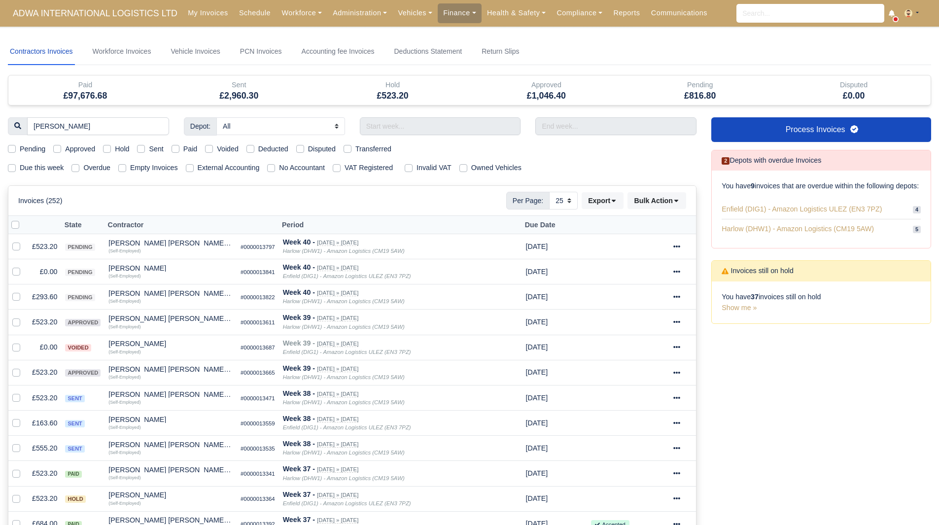
select select "25"
click at [20, 163] on label "Due this week" at bounding box center [42, 167] width 44 height 11
click at [16, 163] on input "Due this week" at bounding box center [12, 166] width 8 height 8
checkbox input "true"
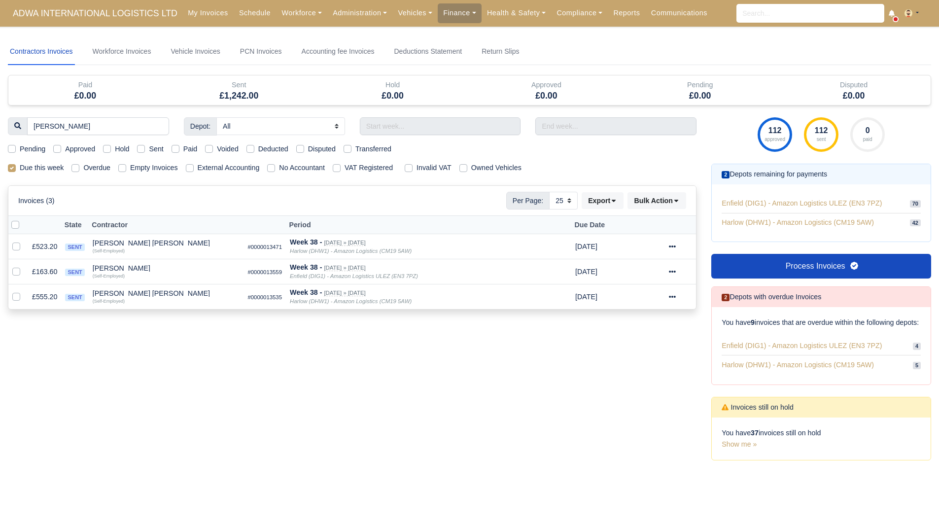
click at [40, 165] on label "Due this week" at bounding box center [42, 167] width 44 height 11
click at [16, 165] on input "Due this week" at bounding box center [12, 166] width 8 height 8
checkbox input "false"
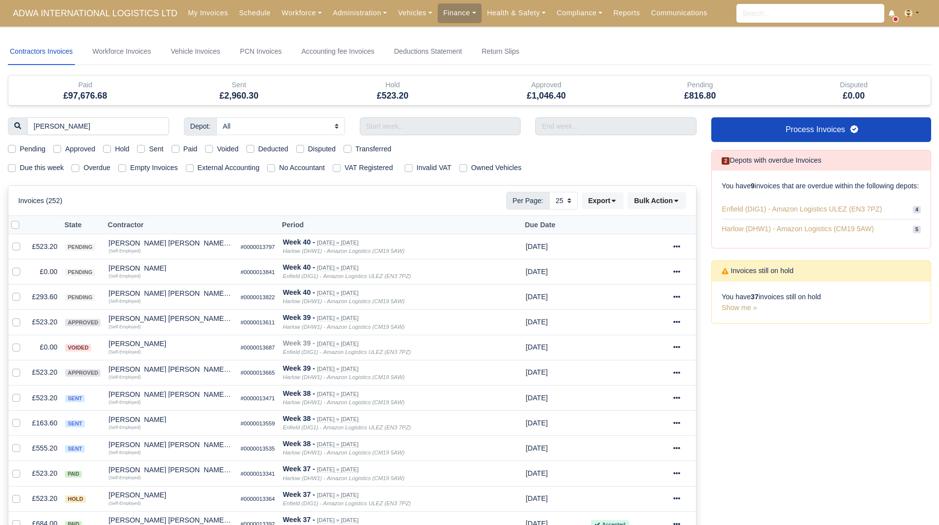
click at [9, 175] on div "[PERSON_NAME] Depot: All Enfield (DIG1) - Amazon Logistics ULEZ (EN3 7PZ) Harlo…" at bounding box center [352, 509] width 704 height 785
click at [17, 166] on div "Due this week" at bounding box center [36, 167] width 56 height 11
click at [5, 171] on div "Due this week Overdue Empty Invoices External Accounting No Accountant VAT Regi…" at bounding box center [352, 167] width 704 height 11
click at [20, 170] on label "Due this week" at bounding box center [42, 167] width 44 height 11
click at [15, 170] on input "Due this week" at bounding box center [12, 166] width 8 height 8
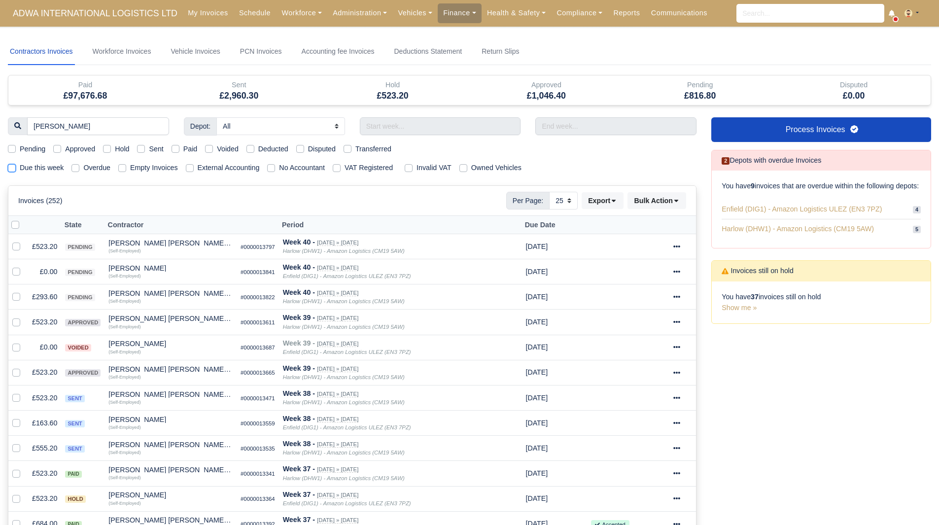
checkbox input "true"
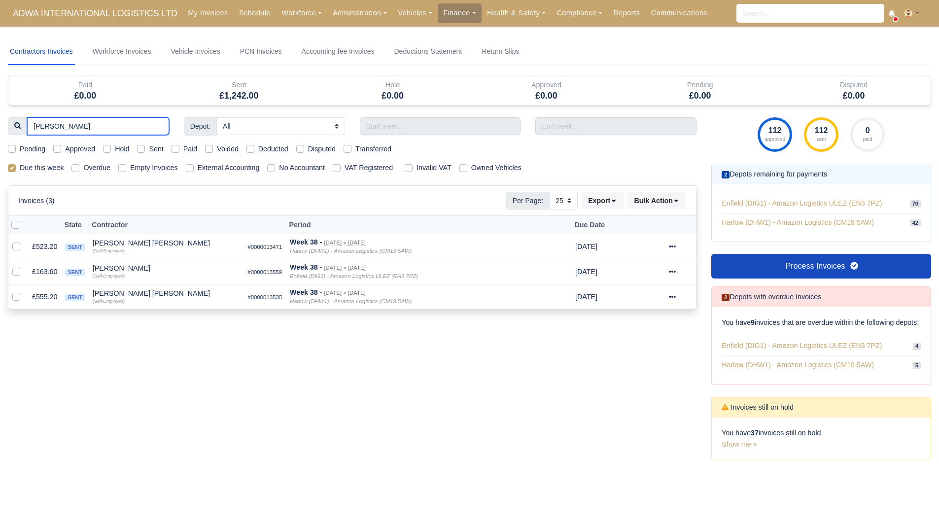
click at [158, 126] on input "[PERSON_NAME]" at bounding box center [98, 126] width 142 height 18
